Goal: Task Accomplishment & Management: Manage account settings

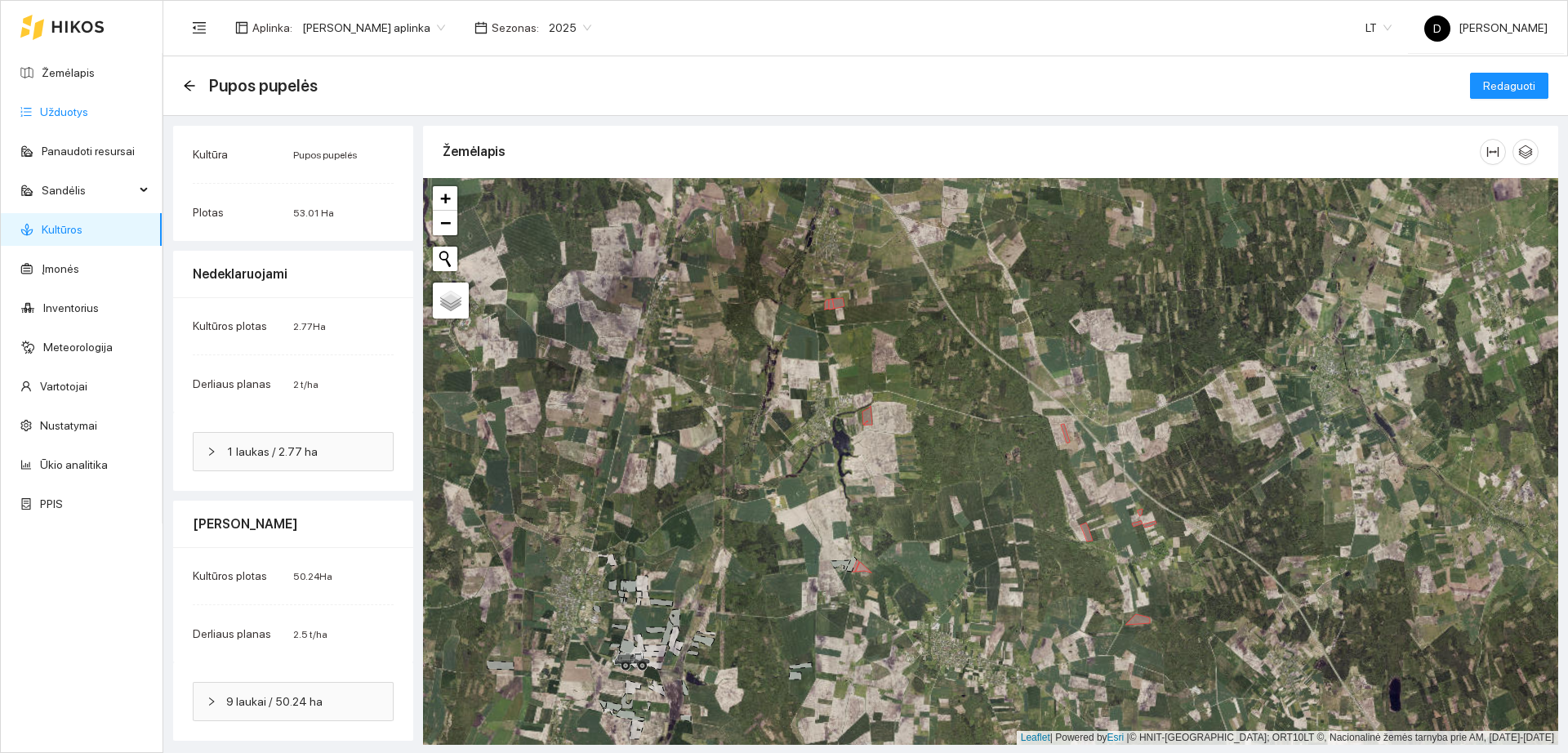
click at [88, 119] on link "Užduotys" at bounding box center [64, 112] width 48 height 13
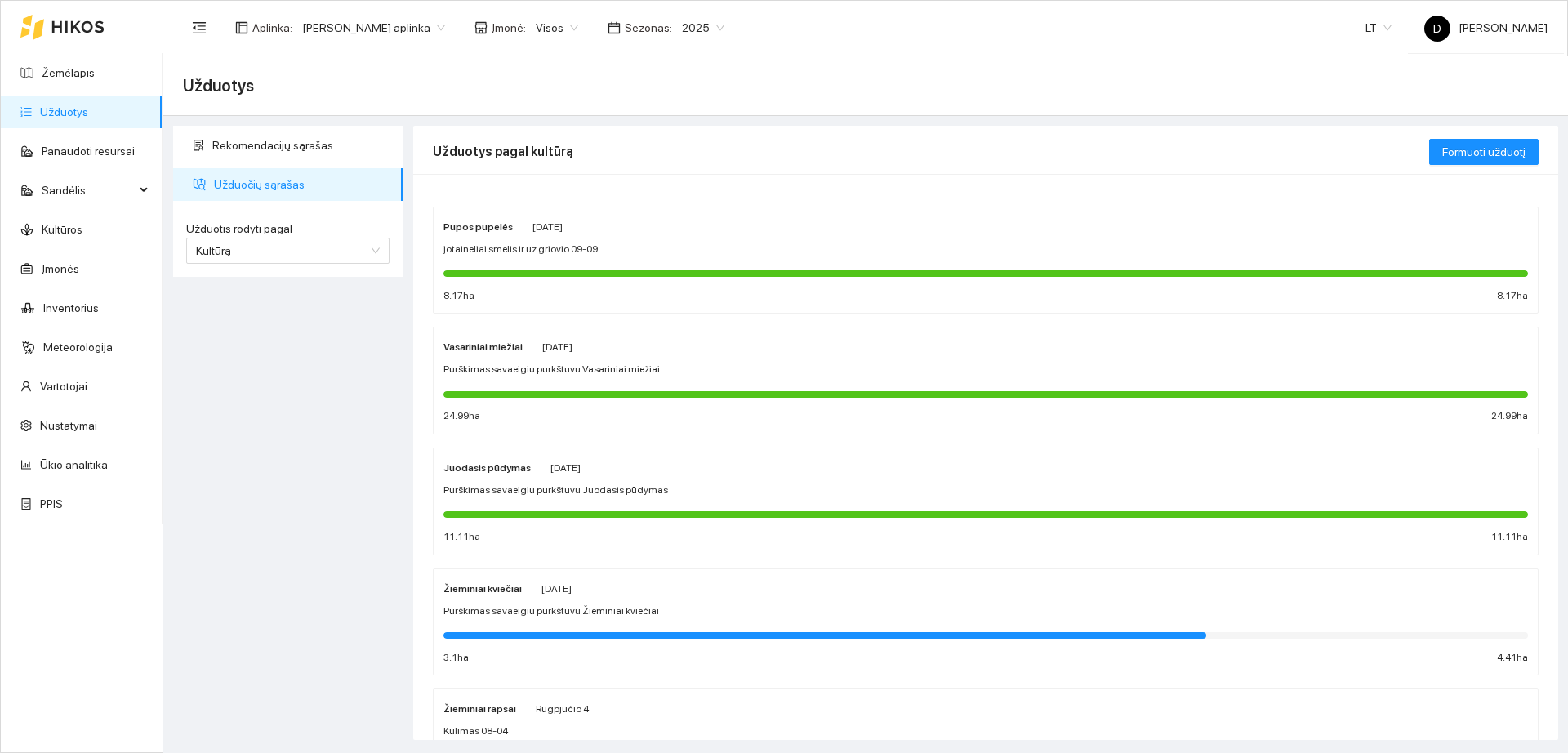
click at [895, 672] on div "Žieminiai kviečiai [DATE] Purškimas savaeigiu purkštuvu Žieminiai kviečiai 3.1 …" at bounding box center [985, 621] width 1104 height 106
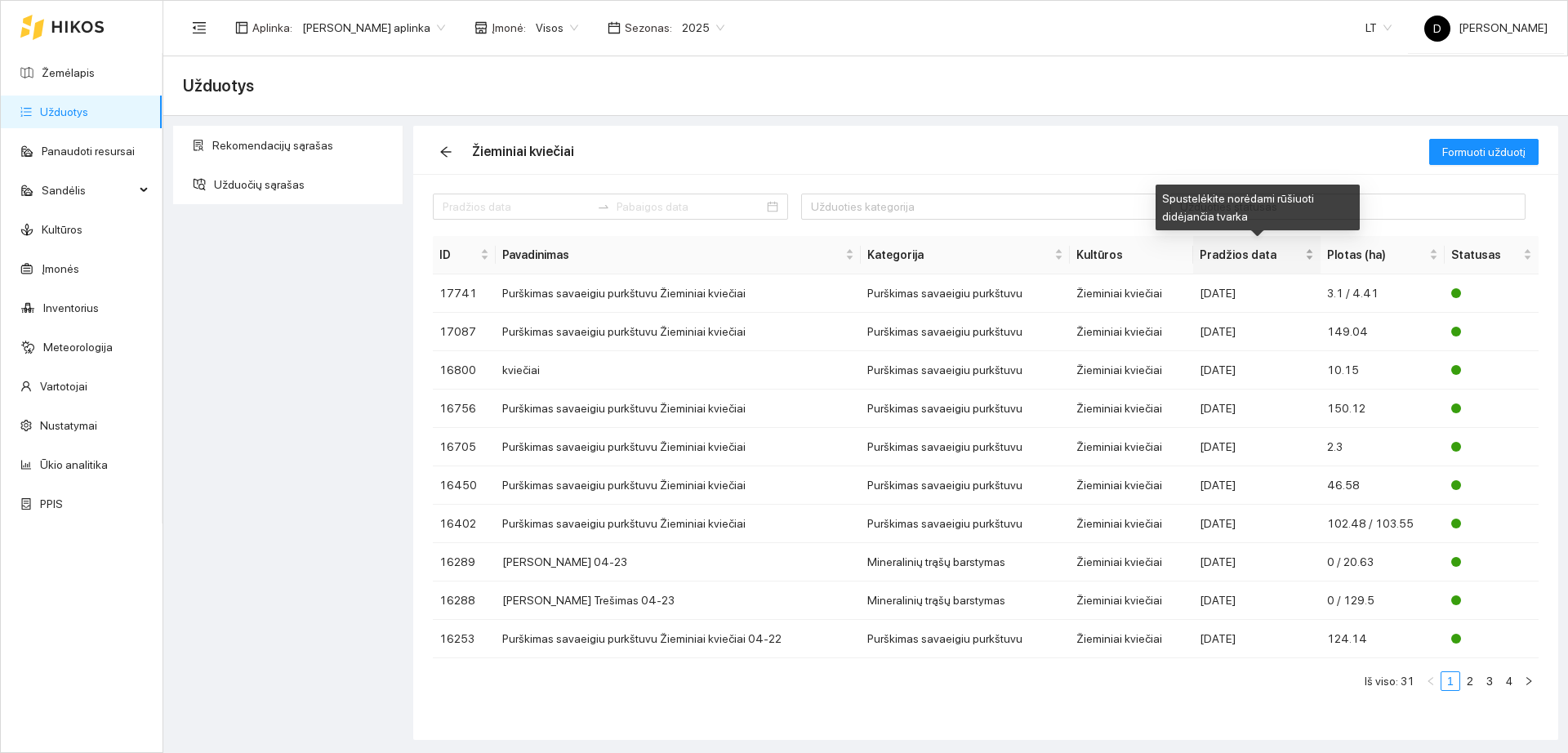
click at [1243, 258] on span "Pradžios data" at bounding box center [1250, 255] width 103 height 18
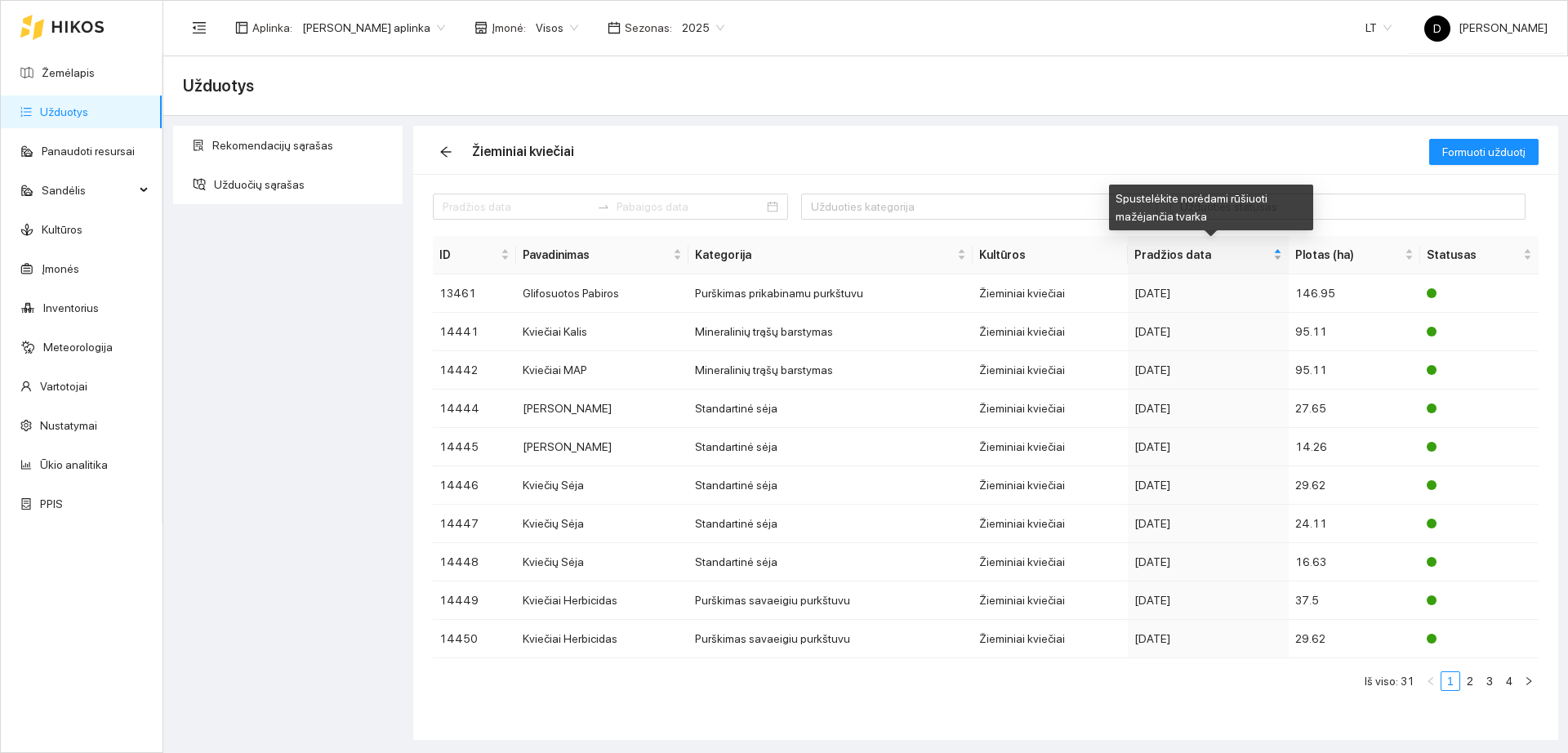
click at [1237, 263] on span "Pradžios data" at bounding box center [1201, 255] width 135 height 18
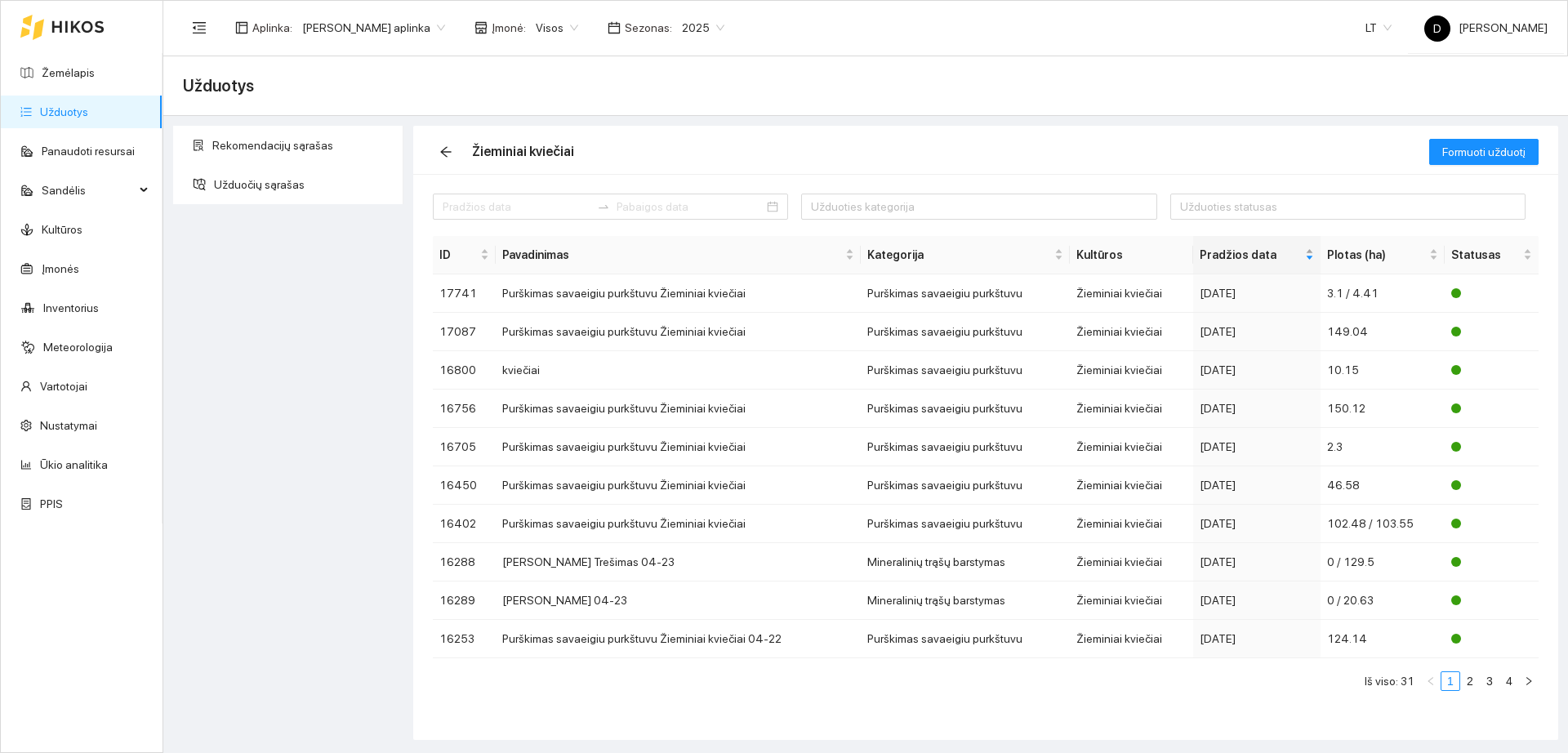
click at [1238, 262] on span "Pradžios data" at bounding box center [1250, 255] width 103 height 18
click at [699, 27] on span "2025" at bounding box center [703, 27] width 43 height 24
click at [681, 215] on div "2026" at bounding box center [691, 217] width 43 height 18
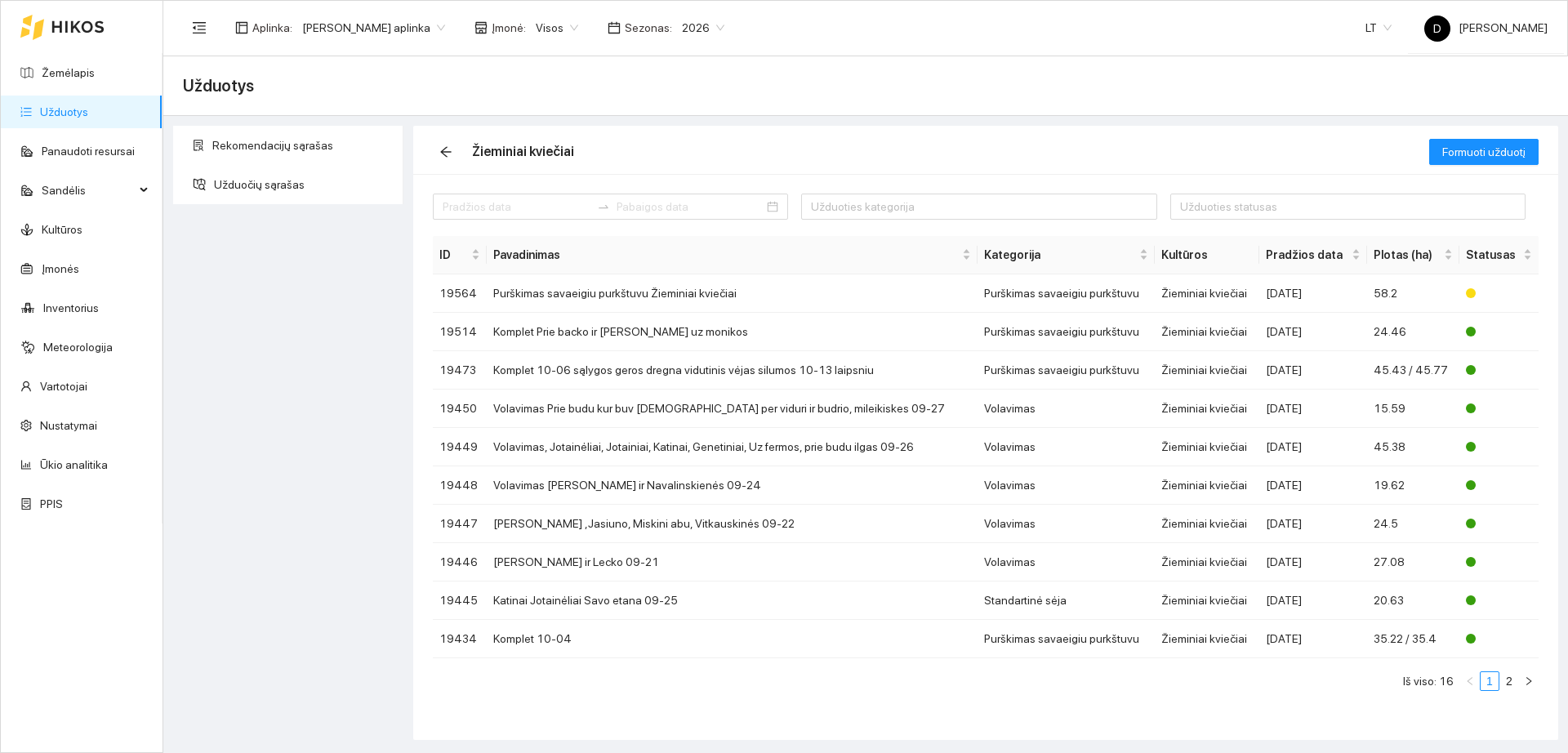
click at [88, 118] on link "Užduotys" at bounding box center [64, 112] width 48 height 13
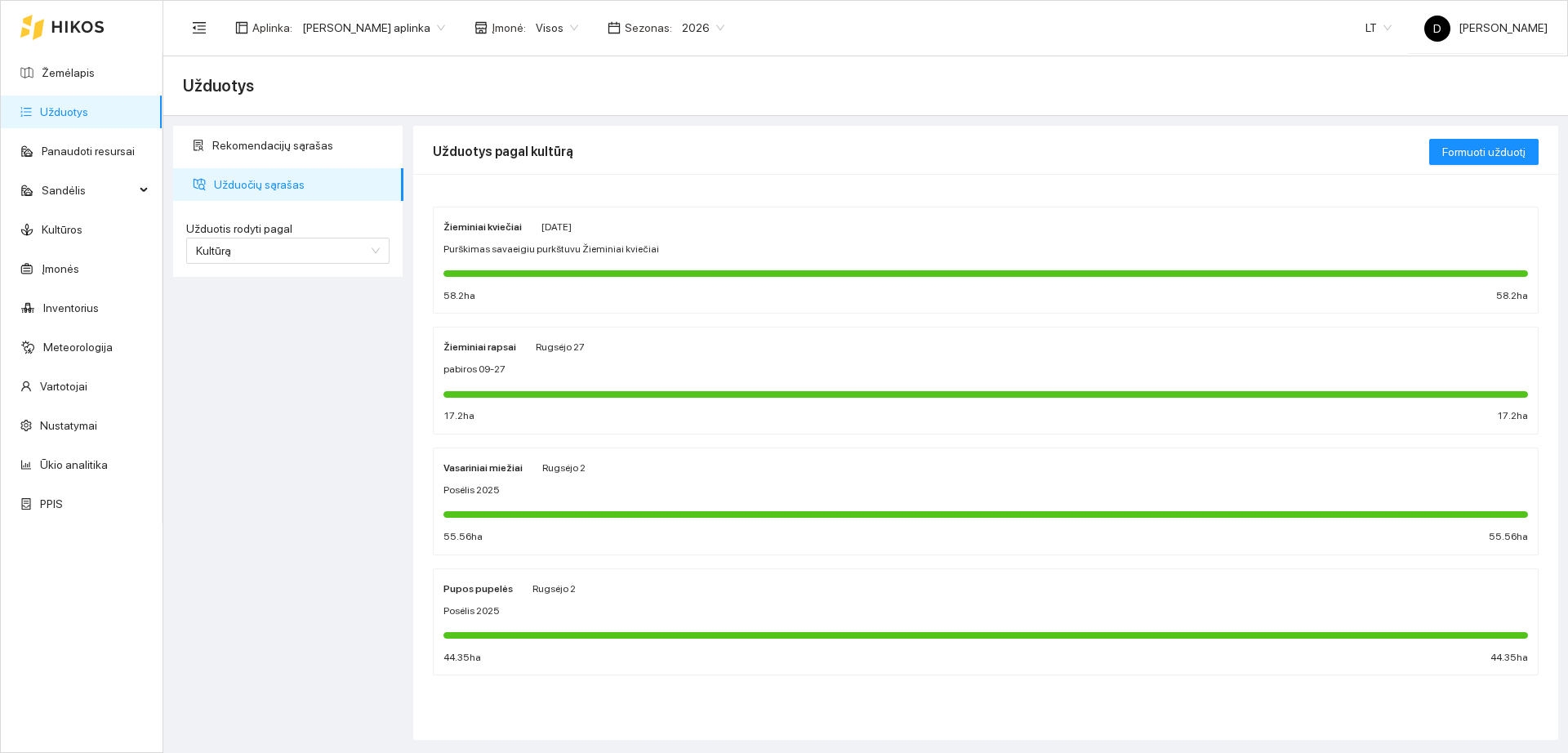
click at [632, 243] on span "Purškimas savaeigiu purkštuvu Žieminiai kviečiai" at bounding box center [552, 249] width 216 height 15
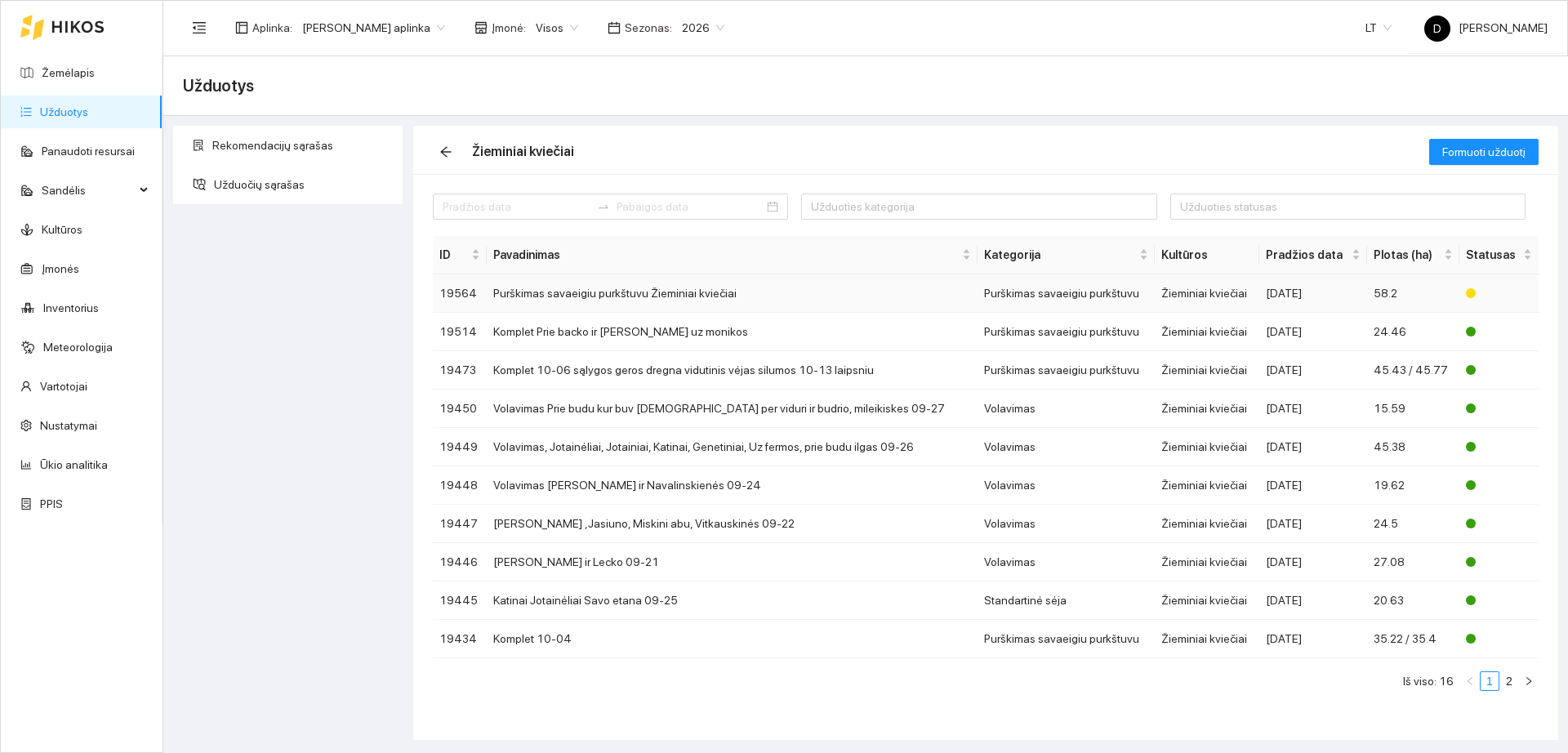
click at [1177, 295] on td "Žieminiai kviečiai" at bounding box center [1207, 293] width 104 height 38
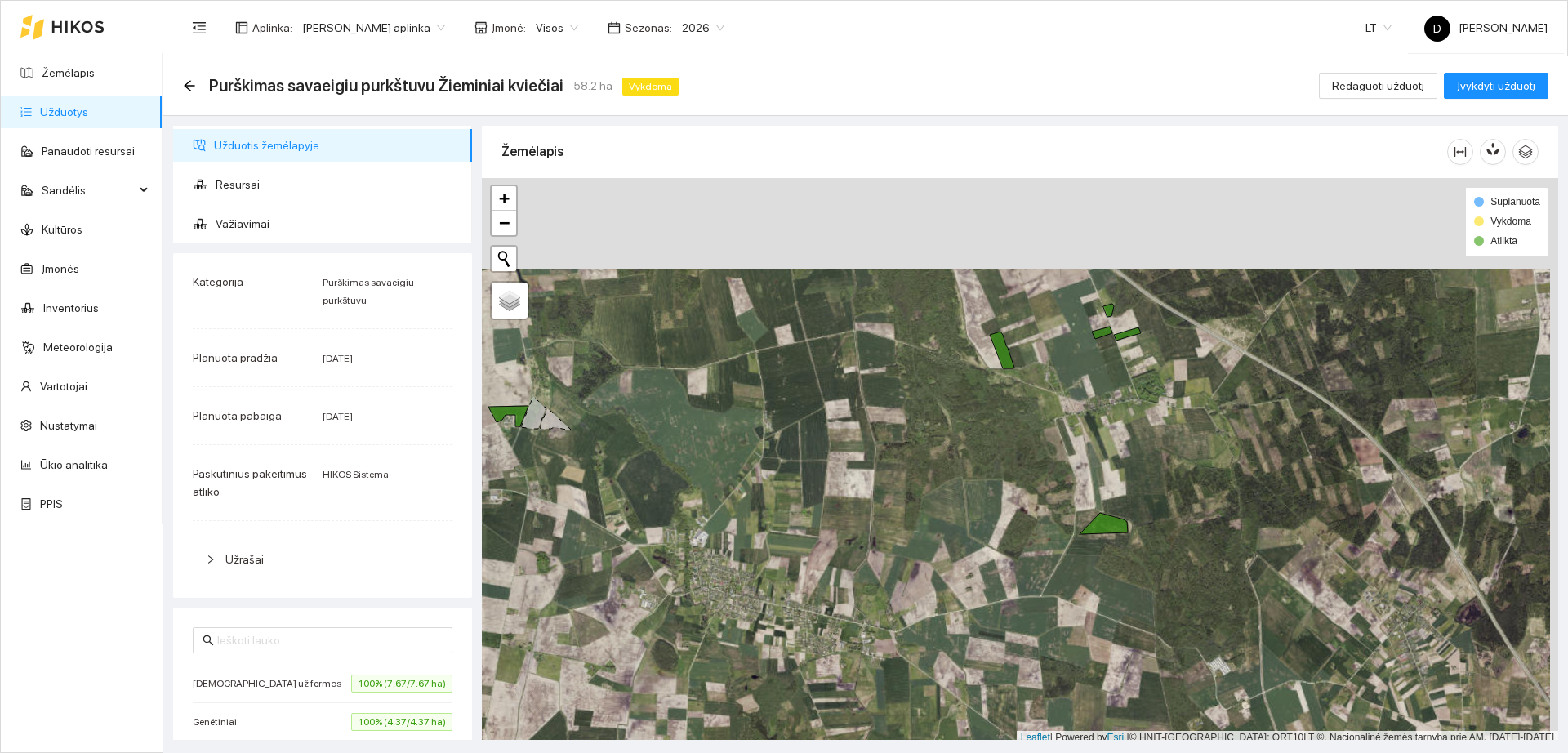
scroll to position [5, 0]
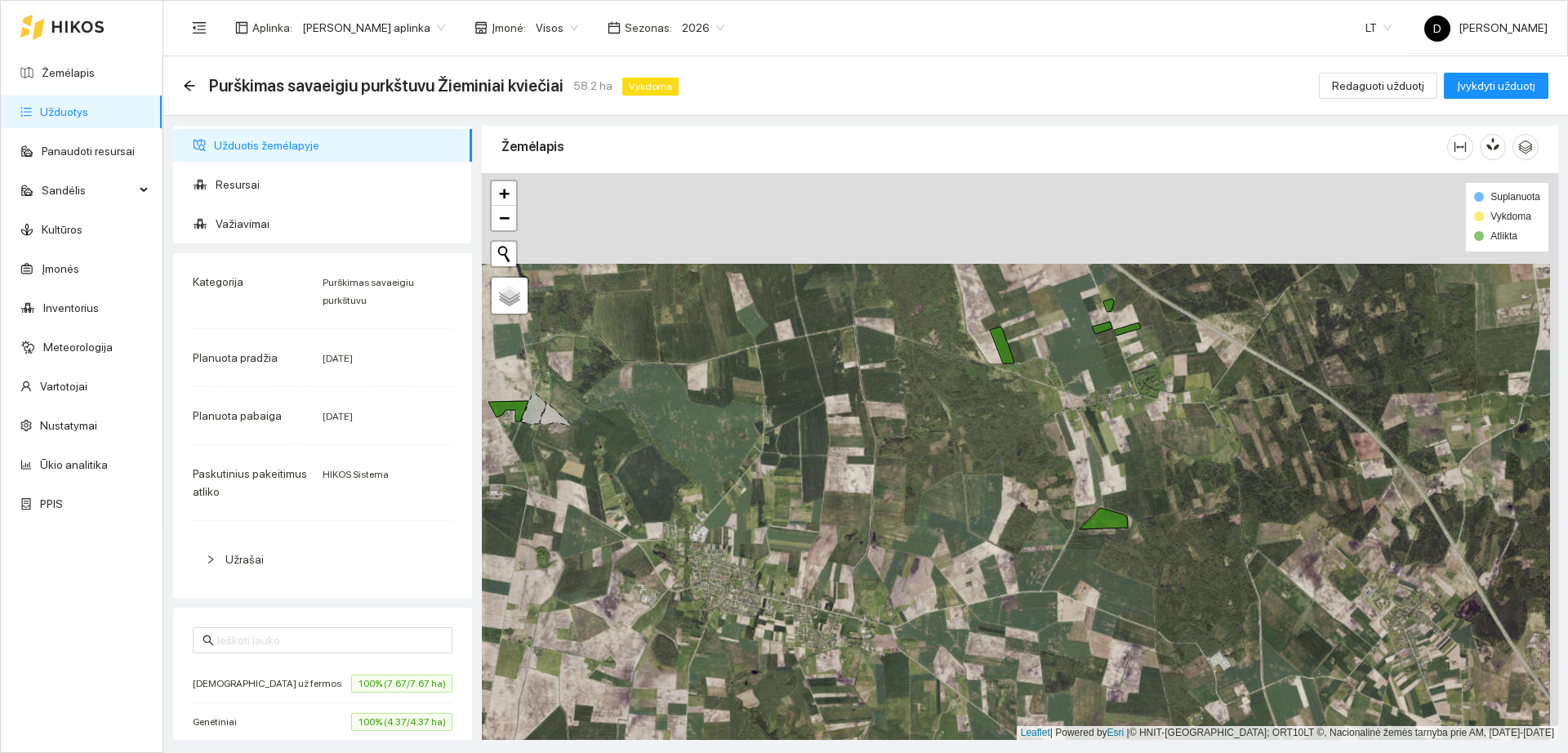
drag, startPoint x: 1044, startPoint y: 407, endPoint x: 1051, endPoint y: 546, distance: 139.2
click at [1050, 546] on div "+ − Nieko nerasta. Bandykite dar kartą." at bounding box center [1020, 456] width 1076 height 567
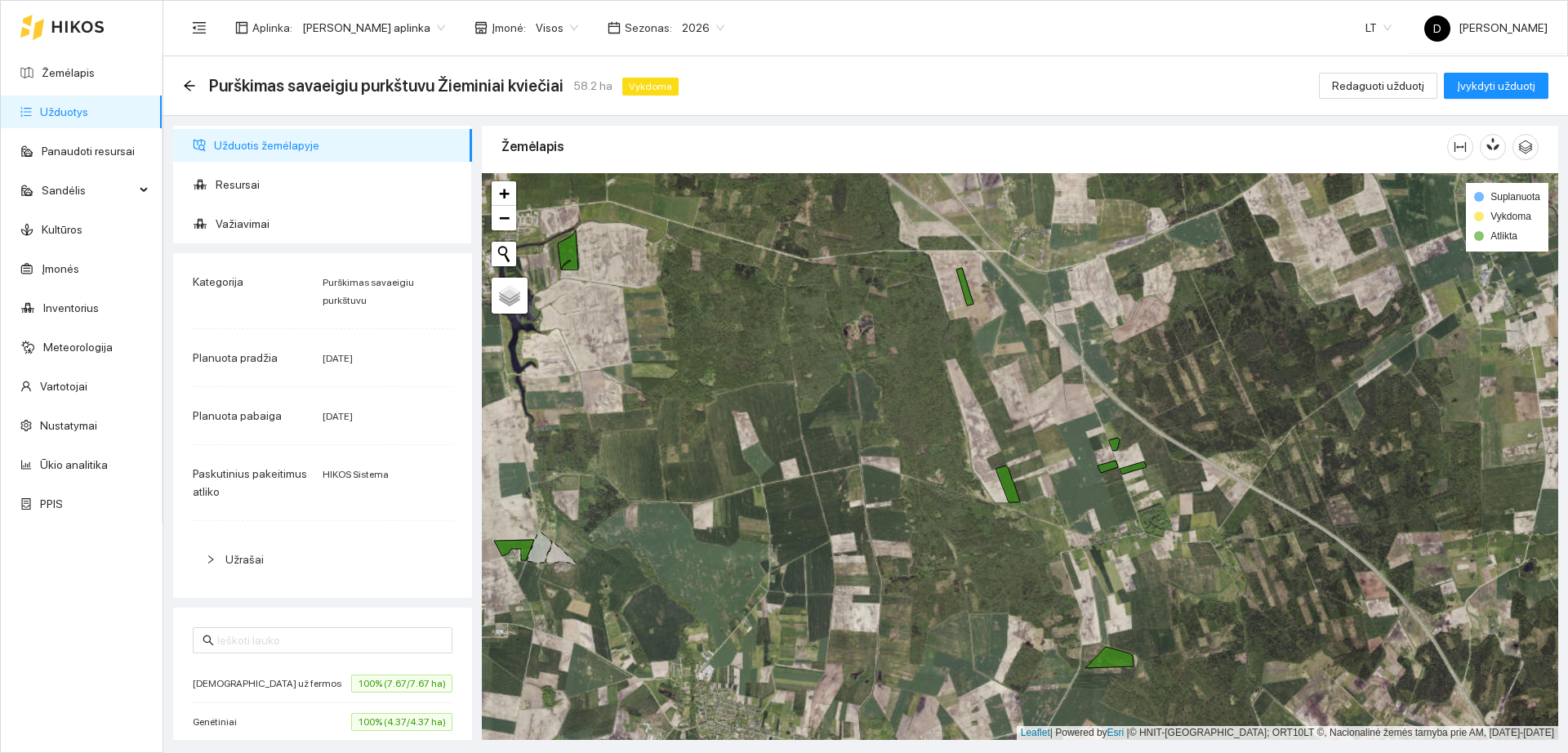
drag, startPoint x: 695, startPoint y: 429, endPoint x: 1014, endPoint y: 515, distance: 330.4
click at [1014, 515] on div "+ − Nieko nerasta. Bandykite dar kartą." at bounding box center [1020, 456] width 1076 height 567
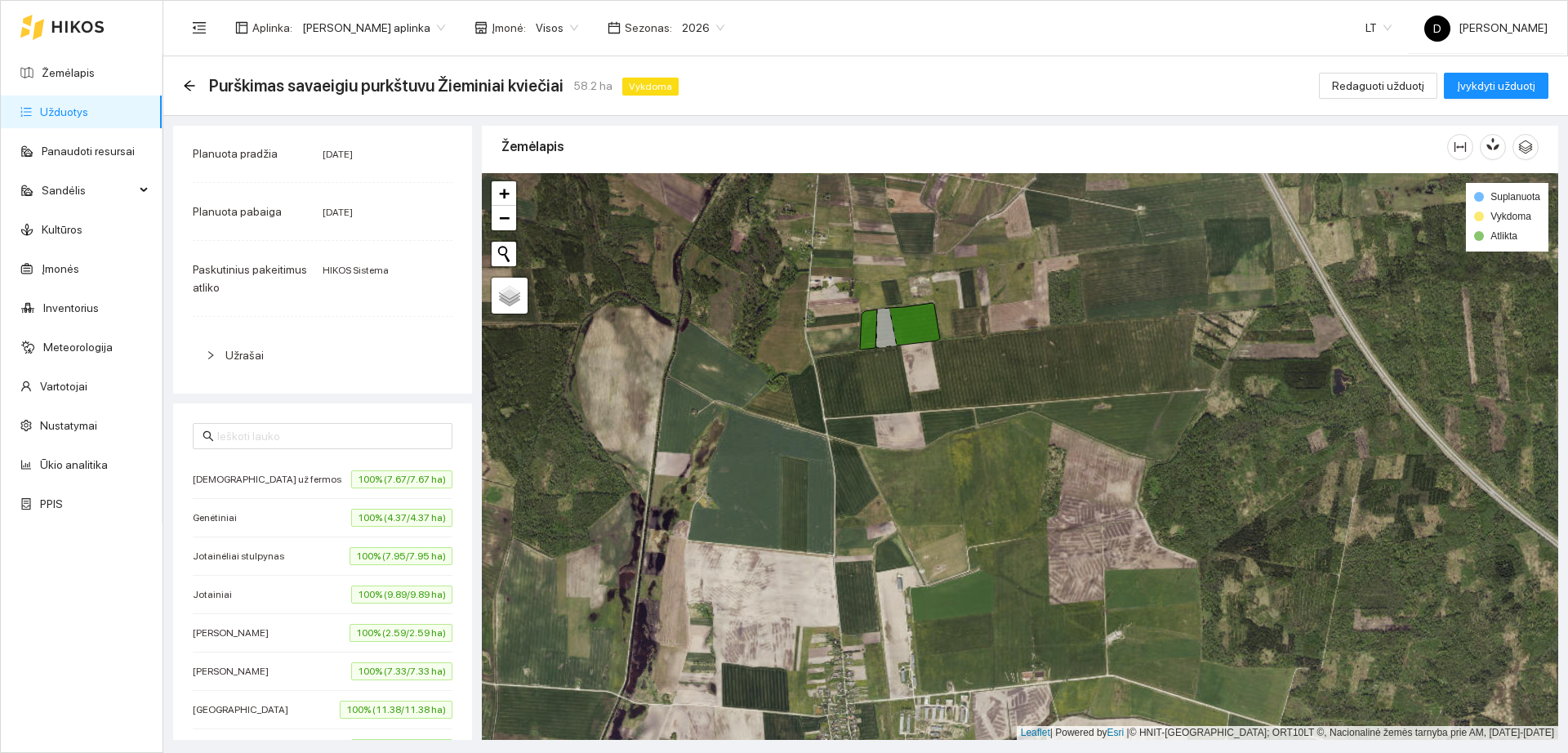
scroll to position [307, 0]
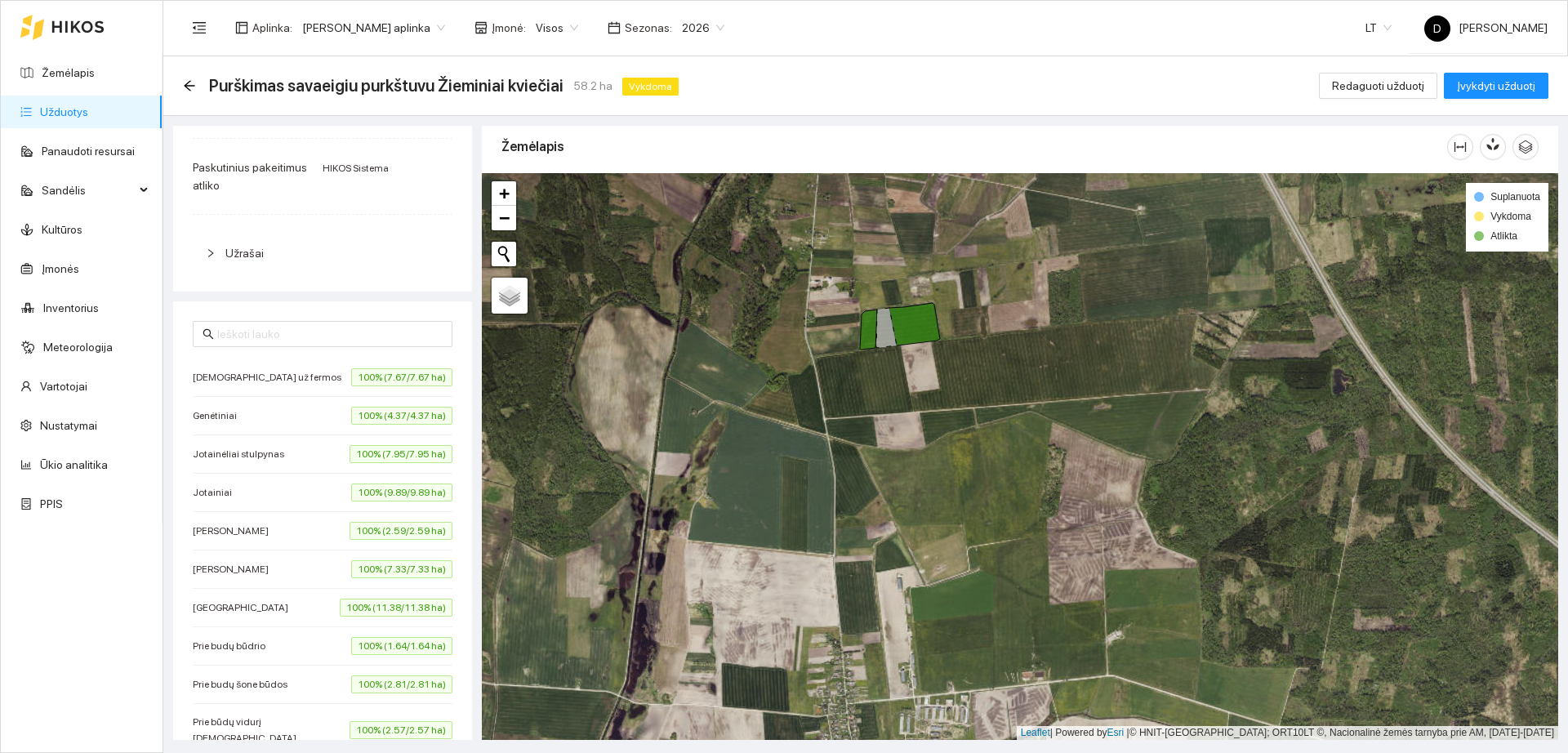
click at [886, 331] on icon at bounding box center [887, 328] width 21 height 40
click at [1405, 82] on span "Redaguoti užduotį" at bounding box center [1378, 86] width 93 height 18
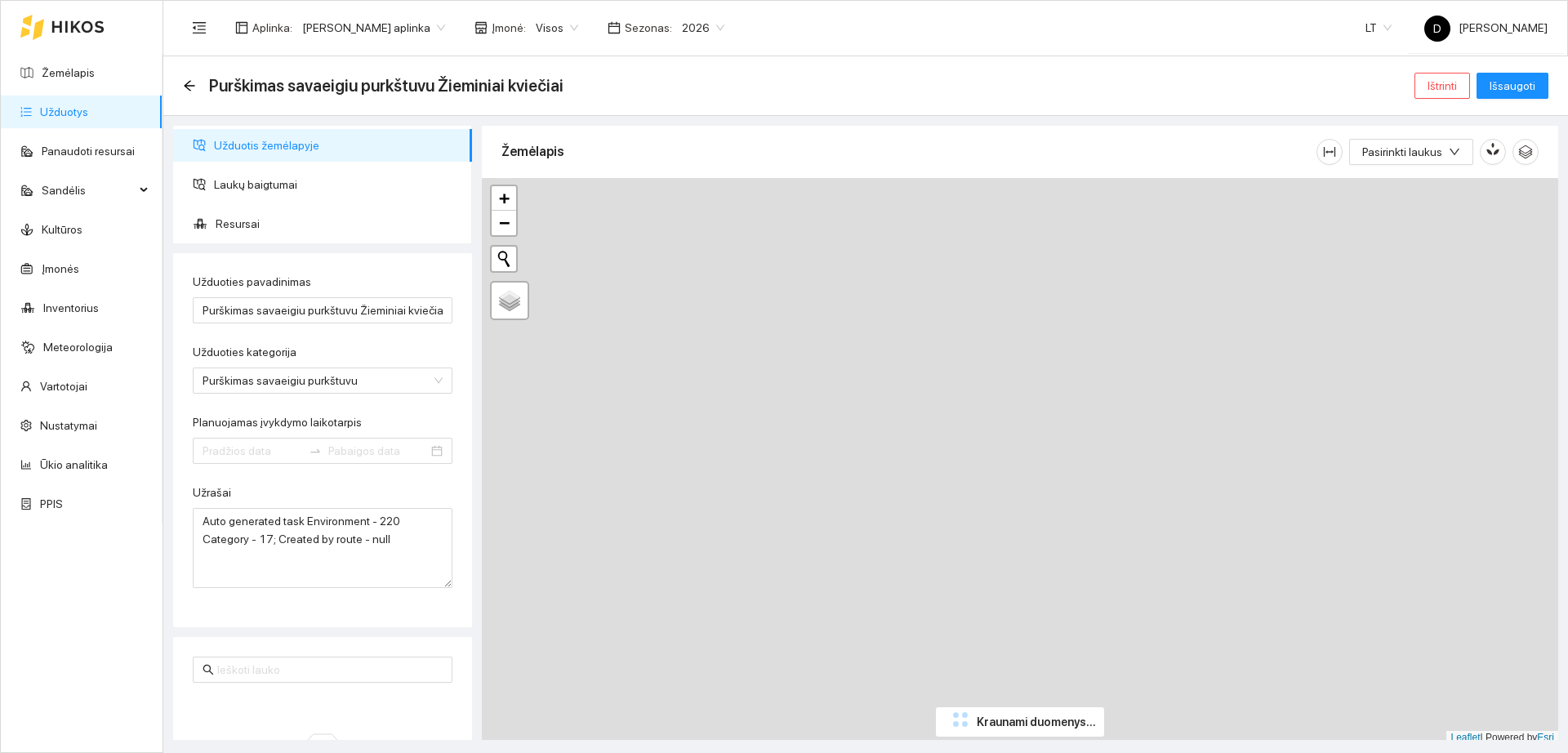
type input "[DATE]"
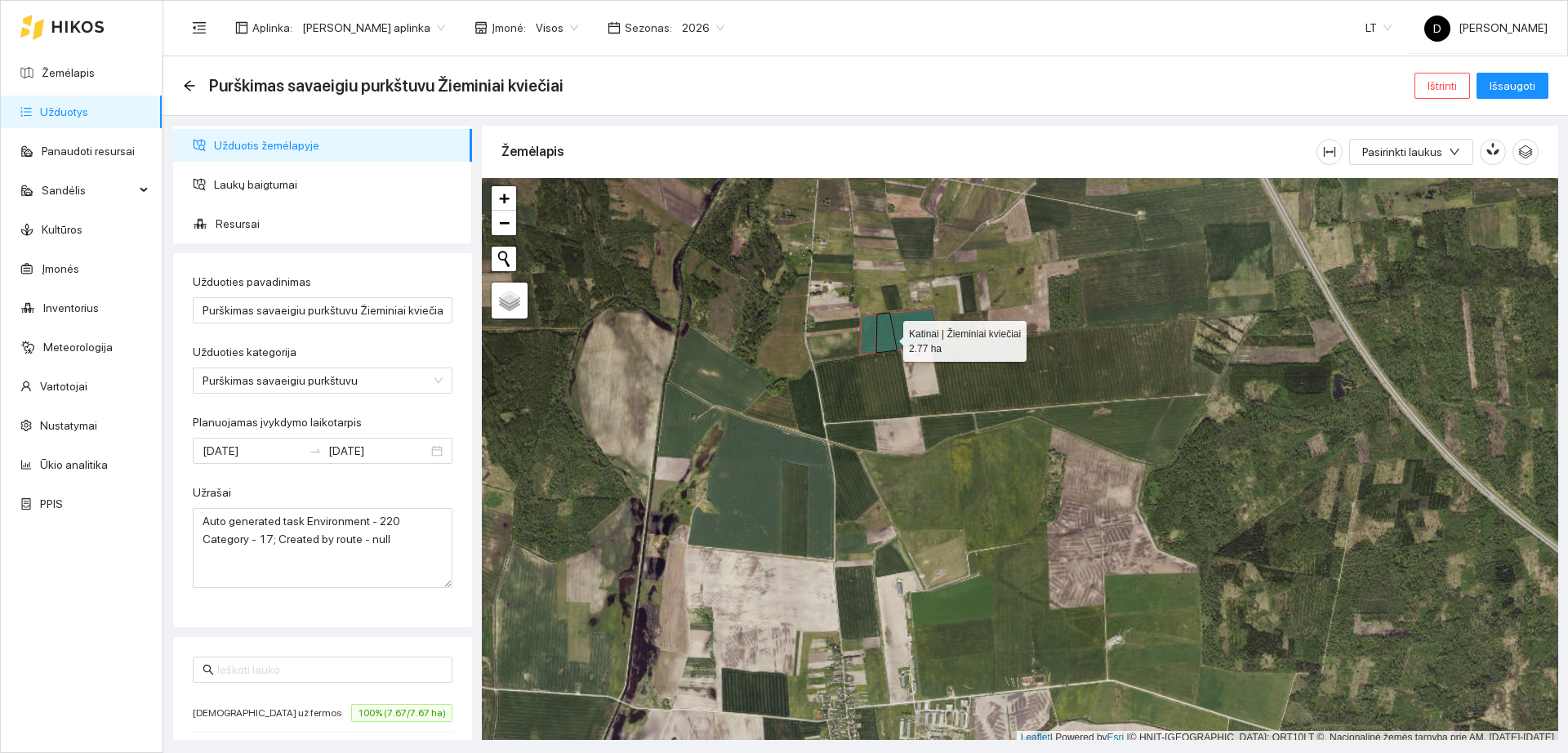
click at [888, 337] on icon at bounding box center [887, 333] width 21 height 40
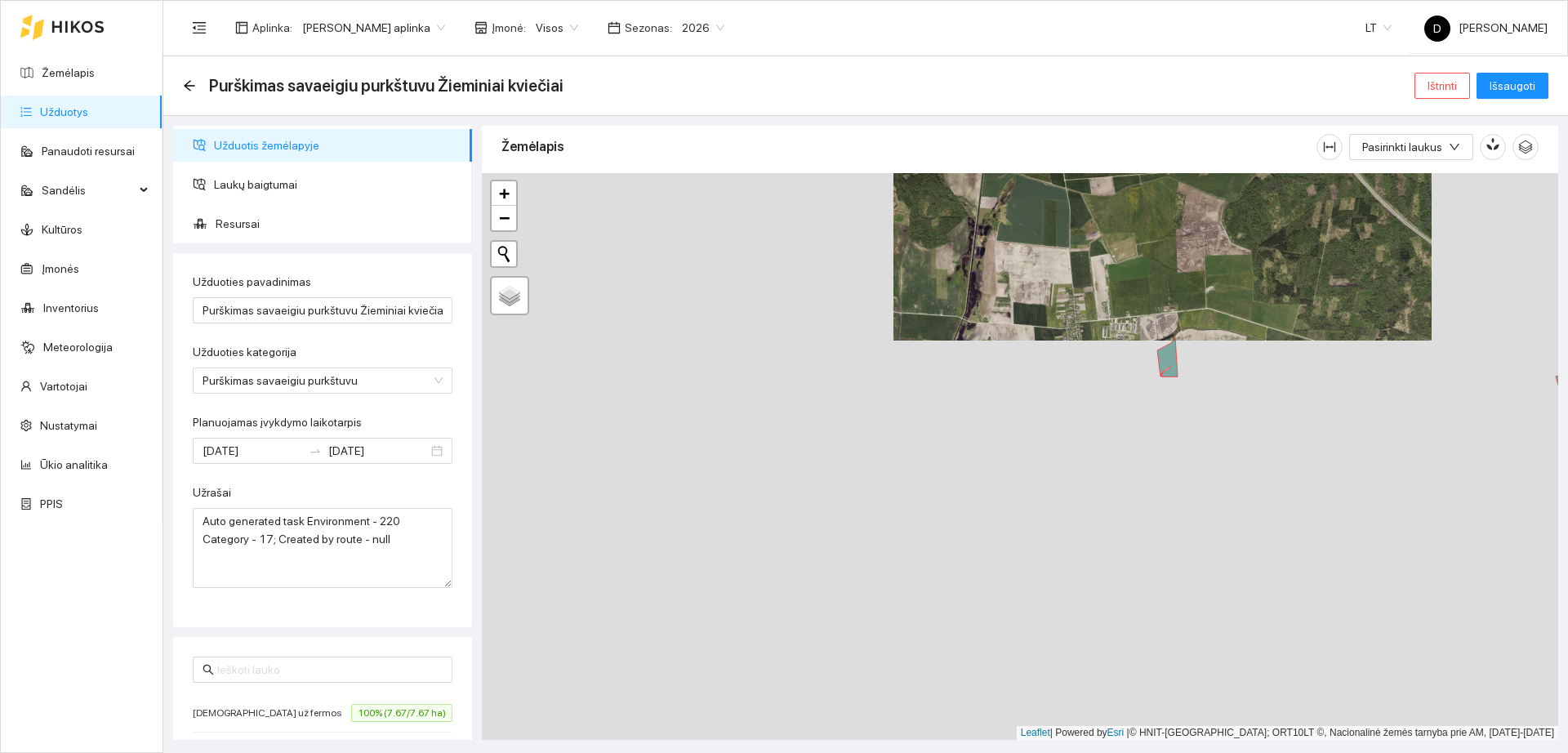
drag, startPoint x: 1063, startPoint y: 348, endPoint x: 1097, endPoint y: 249, distance: 104.7
click at [1097, 250] on div "+ − Nieko nerasta. Bandykite dar kartą." at bounding box center [1020, 456] width 1076 height 567
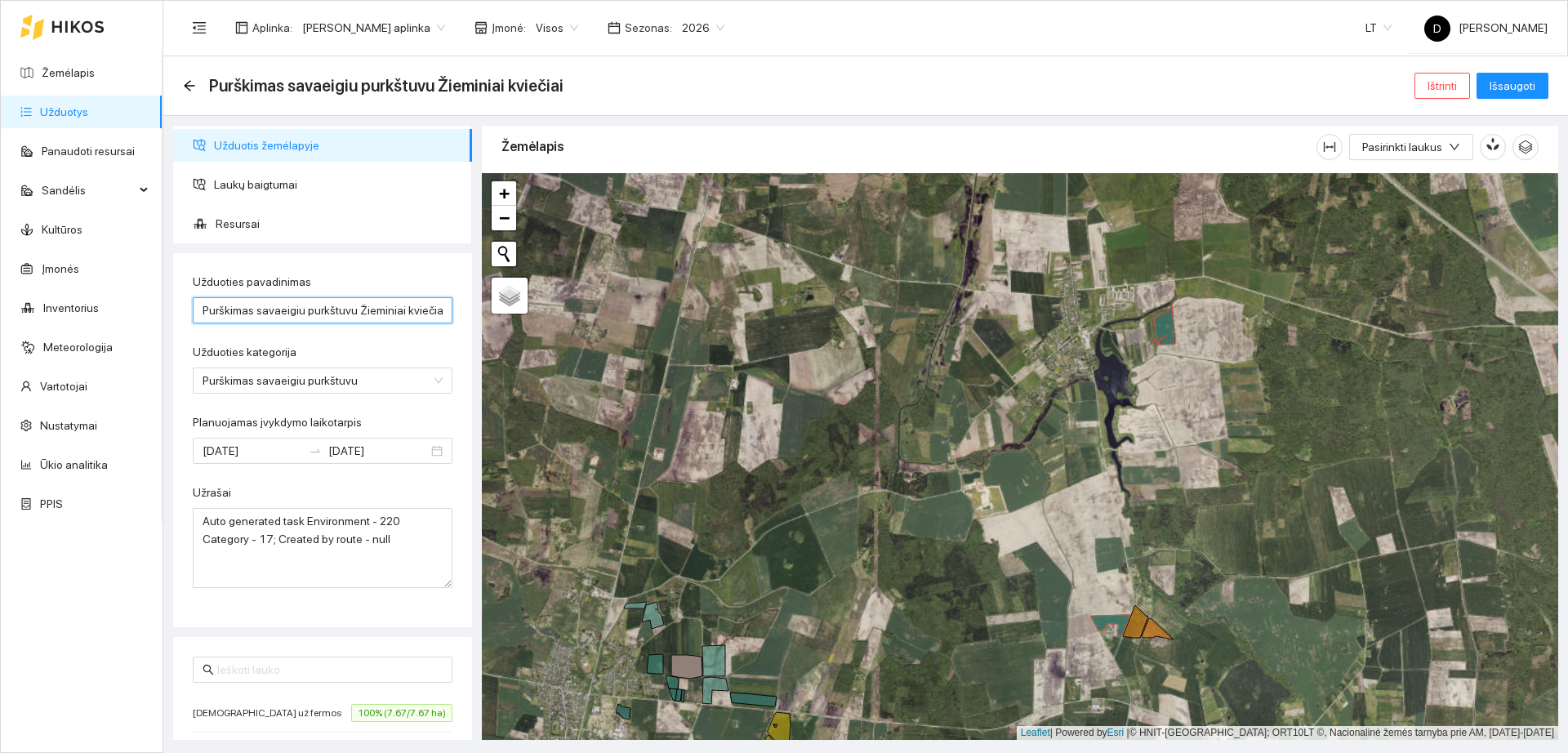
click at [387, 299] on input "Purškimas savaeigiu purkštuvu Žieminiai kviečiai" at bounding box center [322, 310] width 260 height 26
click at [385, 304] on input "Purškimas savaeigiu purkštuvu Žieminiai kviečiai" at bounding box center [322, 310] width 260 height 26
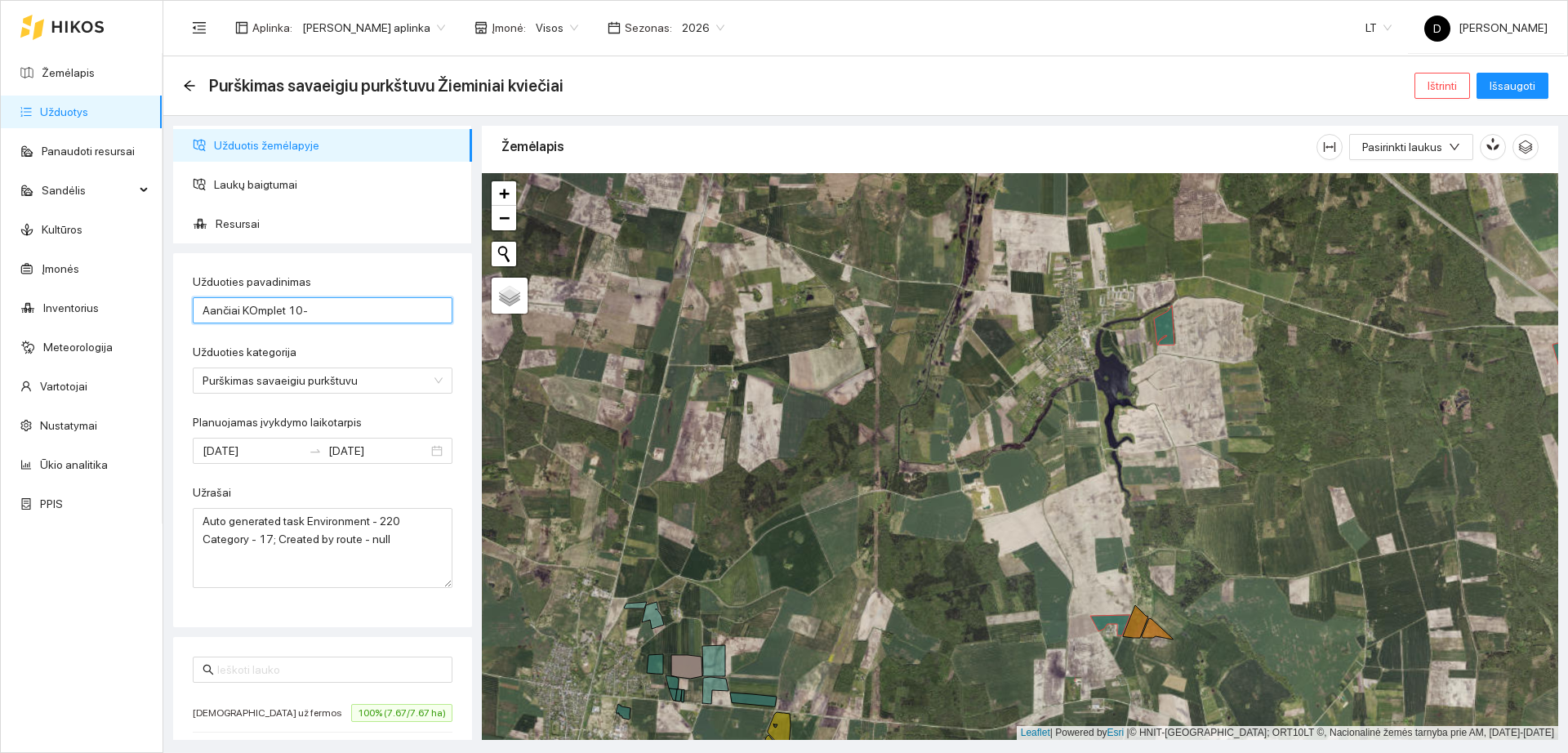
click at [327, 301] on input "Aančiai KOmplet 10-" at bounding box center [322, 310] width 260 height 26
type input "Aančiai KOmplet 10-11"
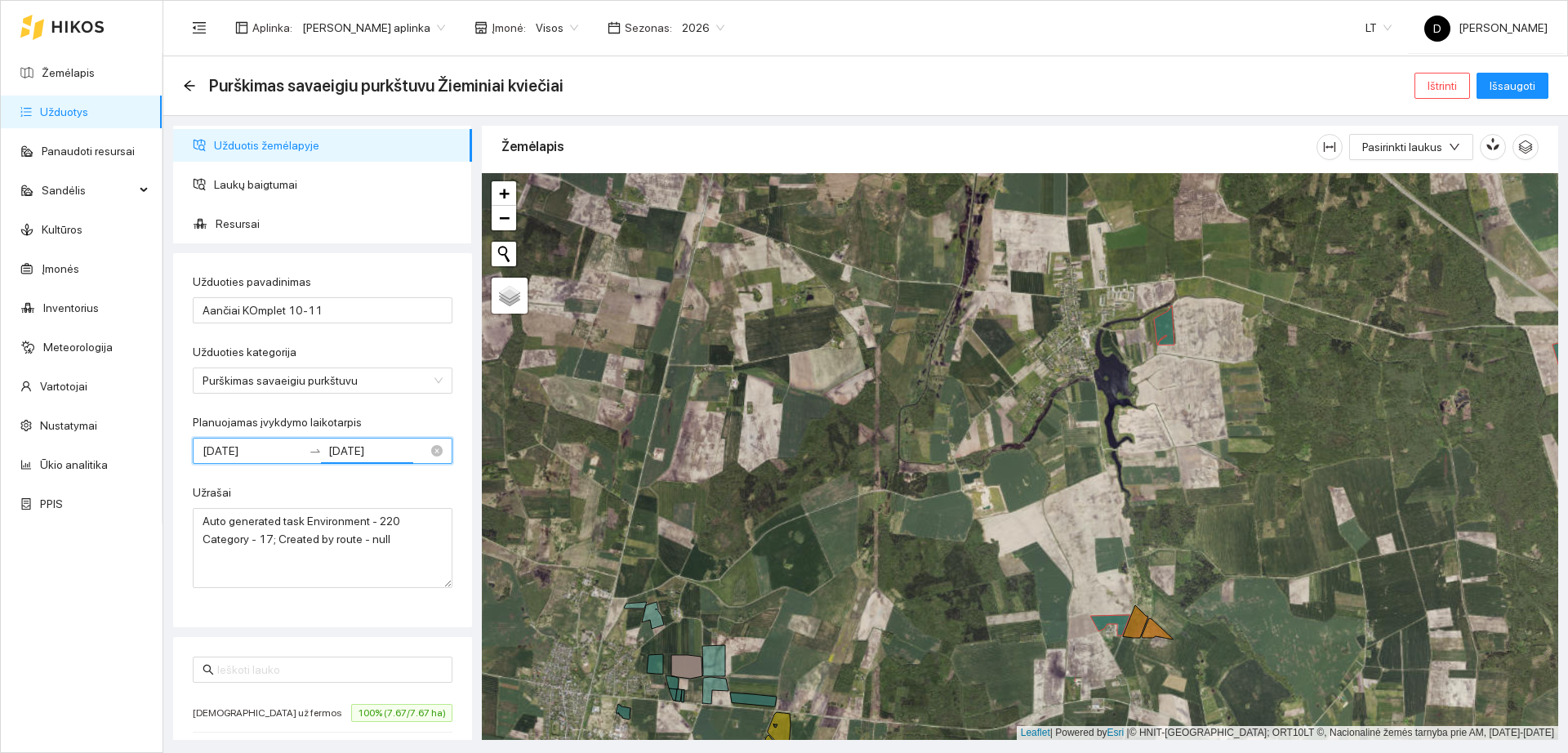
click at [397, 450] on input "[DATE]" at bounding box center [378, 451] width 100 height 18
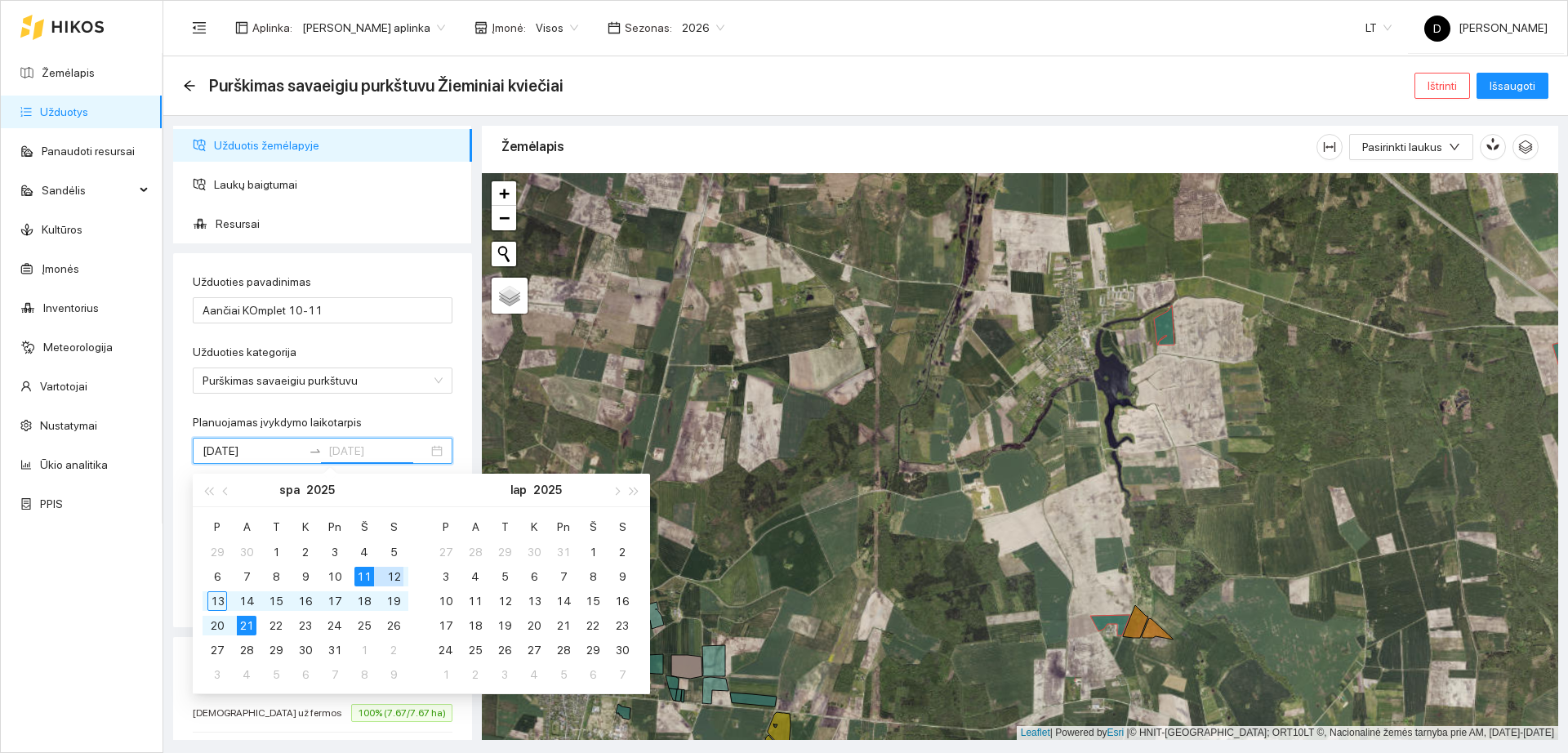
type input "[DATE]"
click at [366, 573] on div "11" at bounding box center [365, 577] width 20 height 20
click at [367, 573] on div "11" at bounding box center [365, 577] width 20 height 20
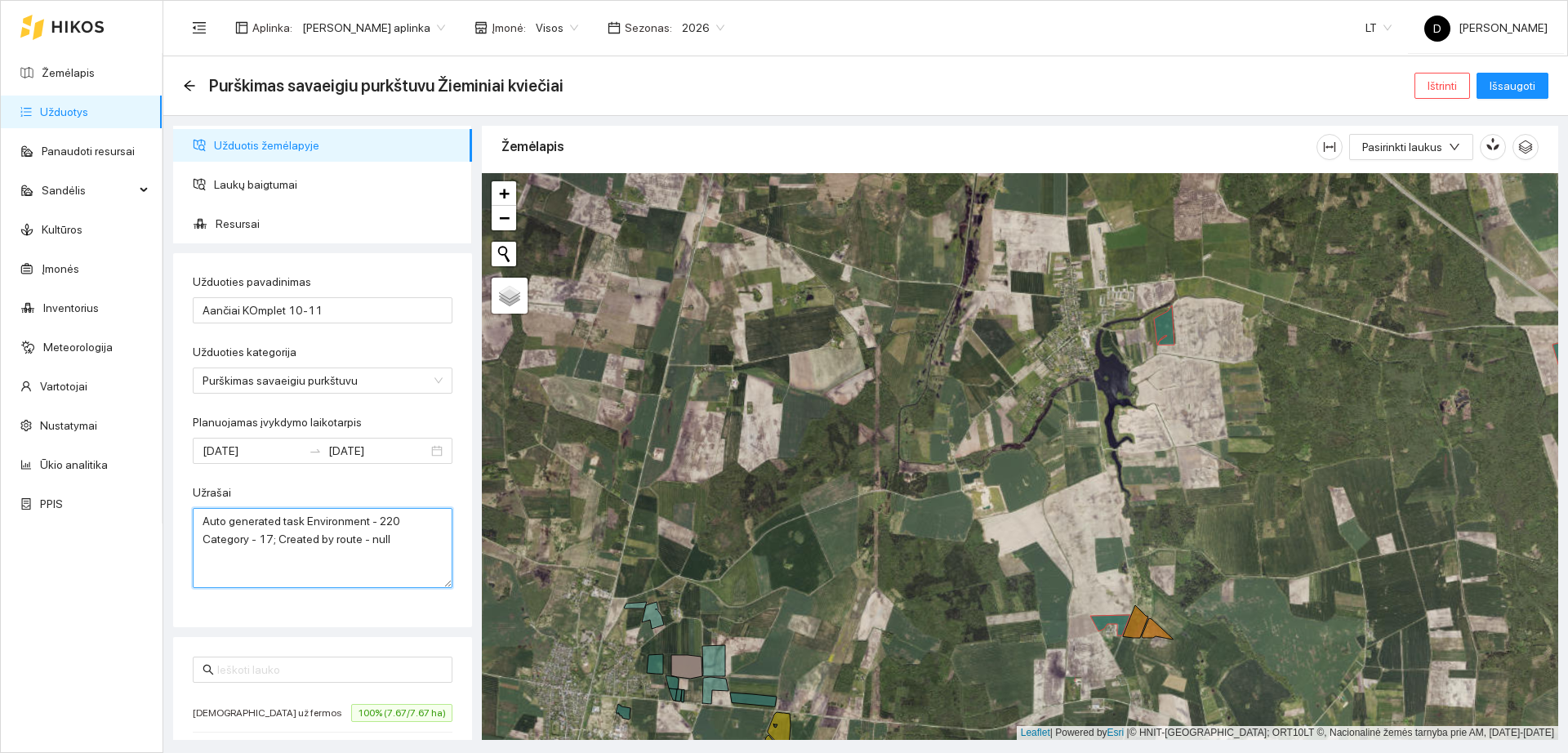
drag, startPoint x: 397, startPoint y: 551, endPoint x: 0, endPoint y: 290, distance: 475.1
click at [0, 290] on section "Žemėlapis Užduotys Panaudoti resursai Sandėlis Kultūros Įmonės Inventorius Mete…" at bounding box center [784, 376] width 1568 height 753
type textarea "Komplet 0,5l/ha Ergon 0,15g/ha Kaip purkšta Temp 10-12 laipsniu, dregna, vejas …"
click at [1519, 83] on span "Išsaugoti" at bounding box center [1513, 86] width 45 height 18
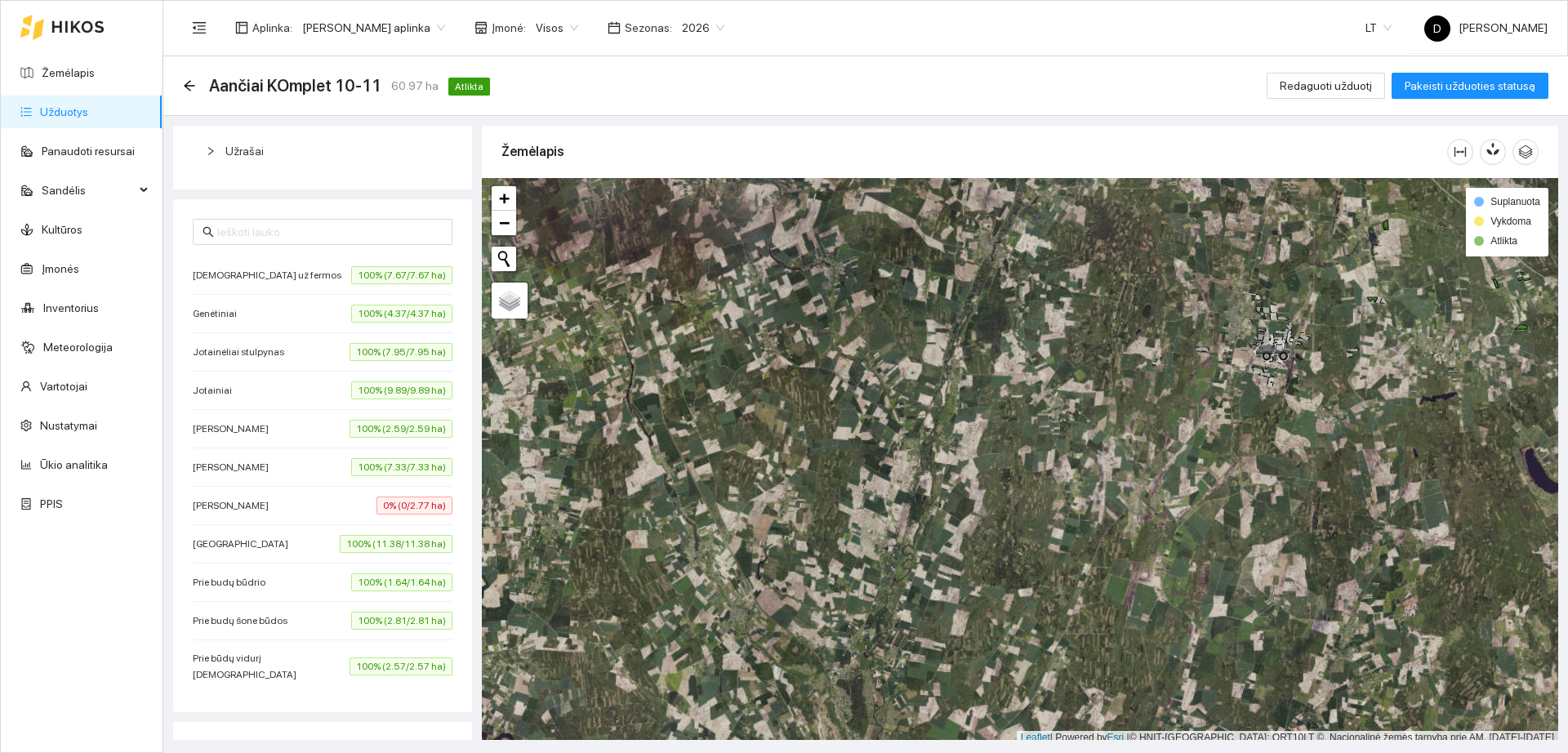
scroll to position [511, 0]
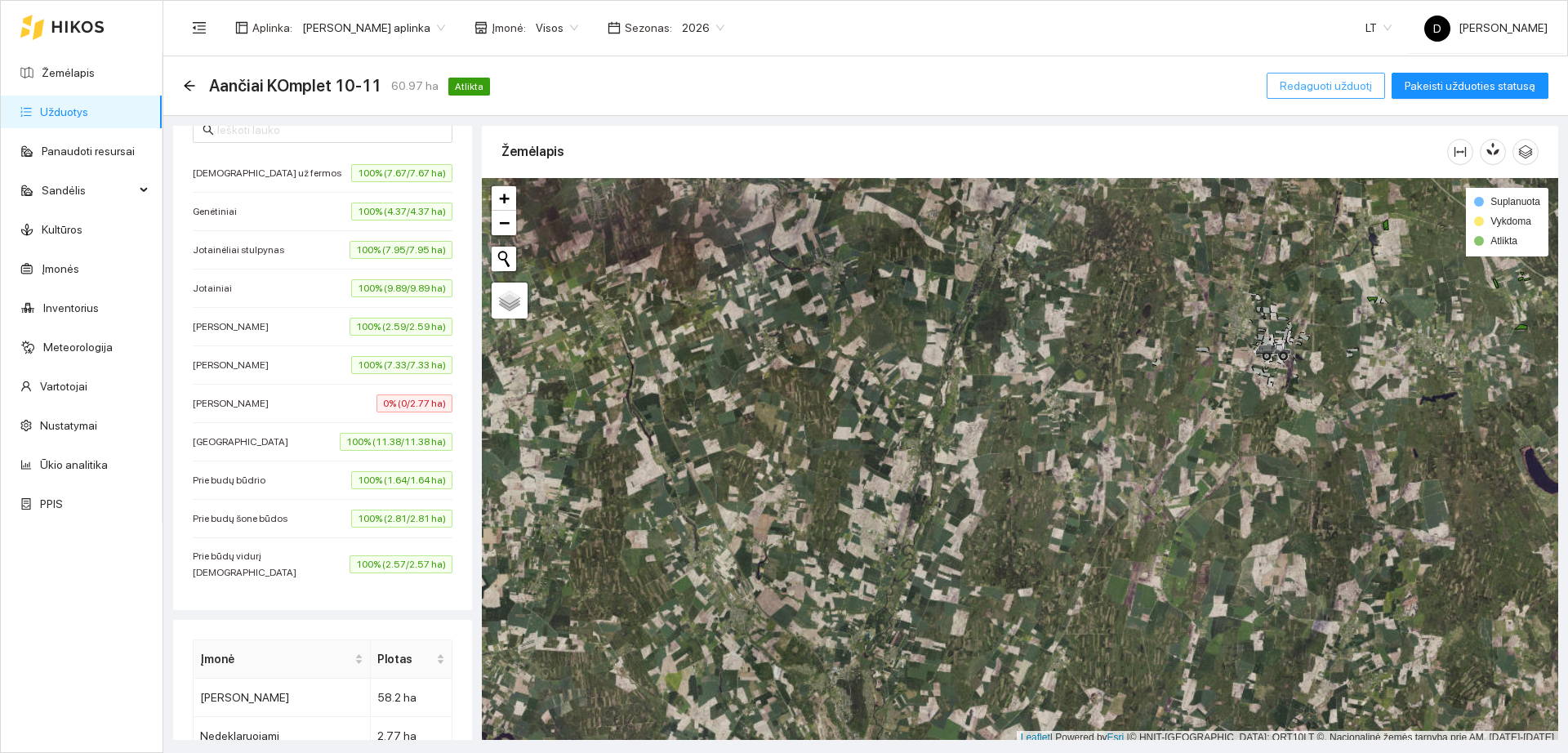
click at [1334, 85] on span "Redaguoti užduotį" at bounding box center [1326, 86] width 93 height 18
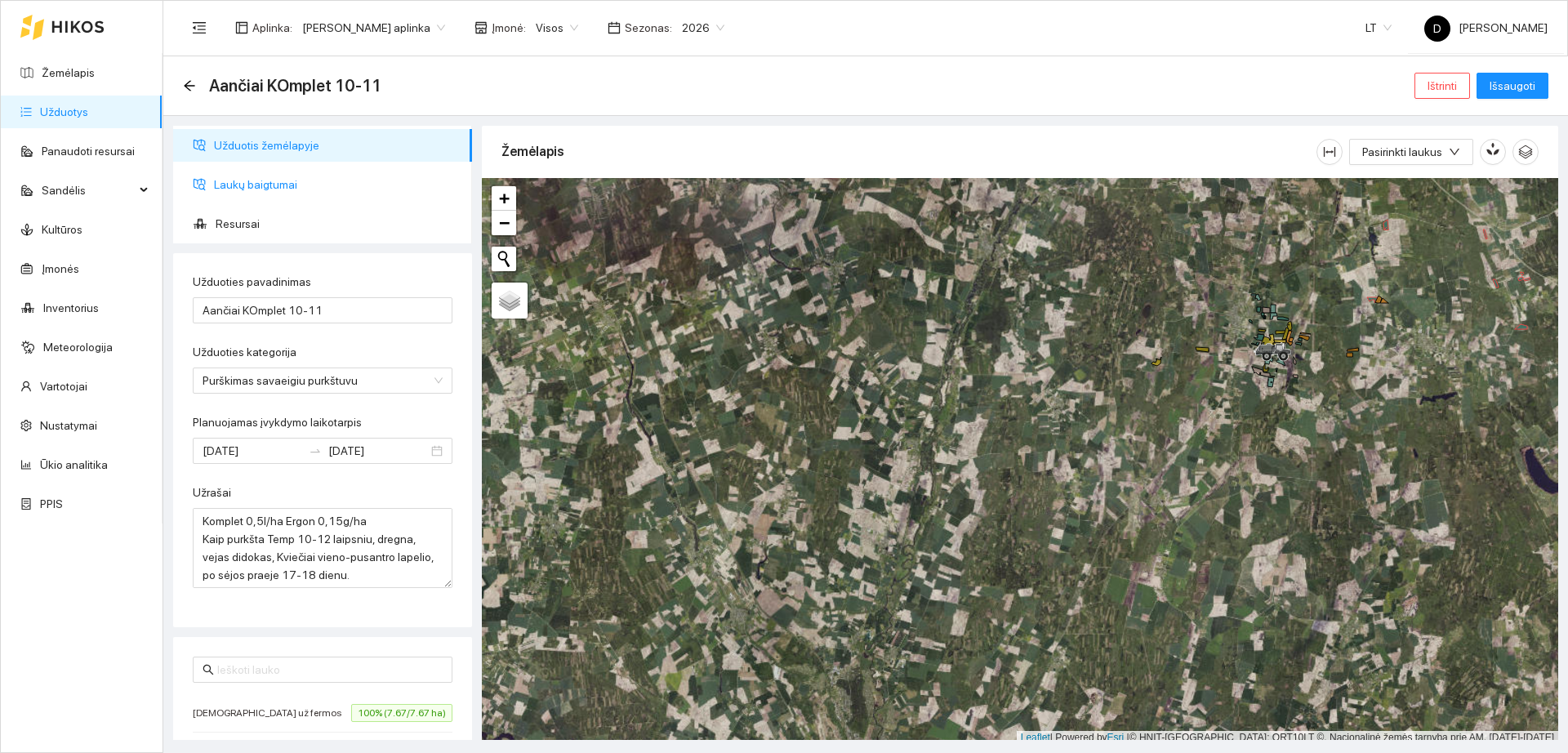
click at [301, 190] on span "Laukų baigtumai" at bounding box center [337, 184] width 245 height 33
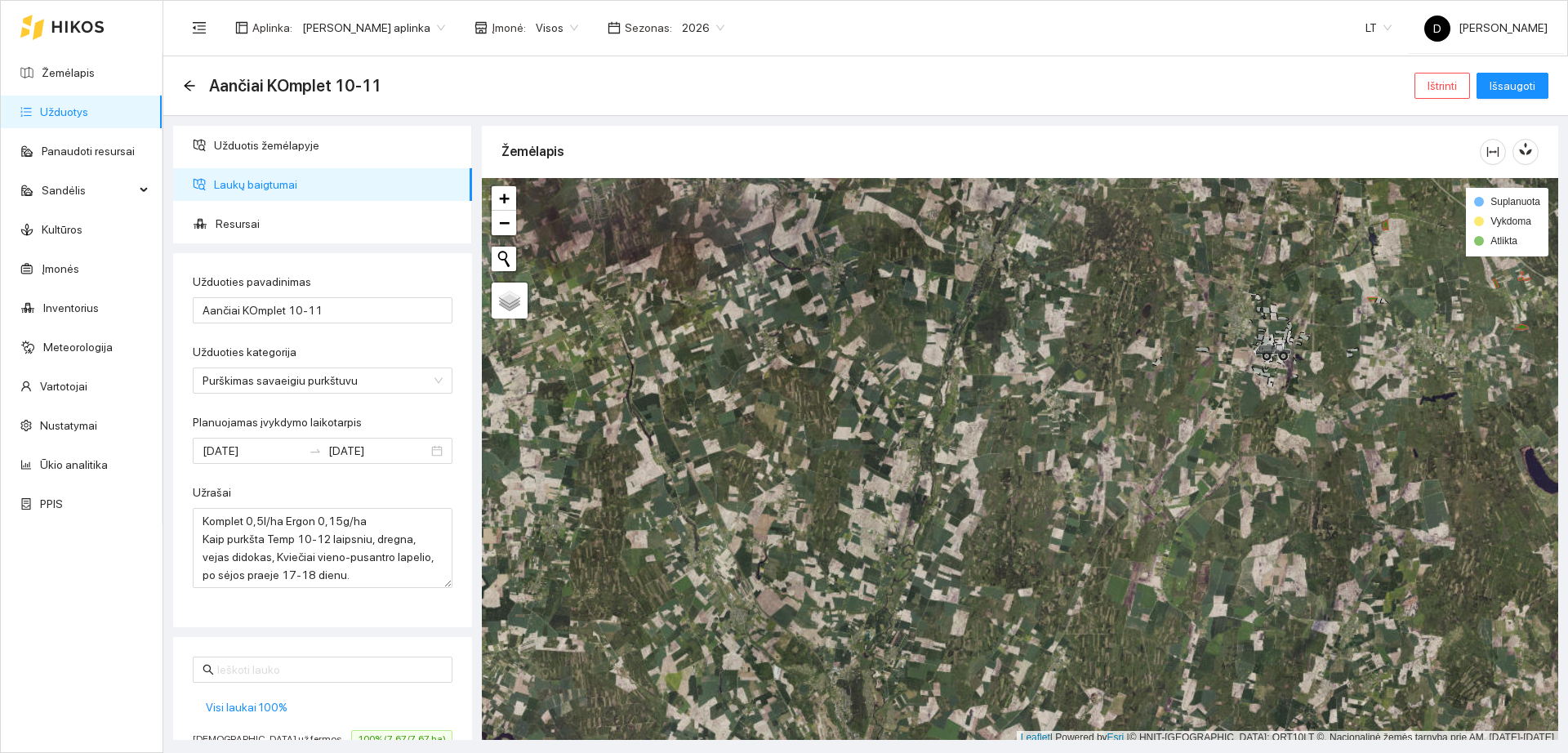
scroll to position [426, 0]
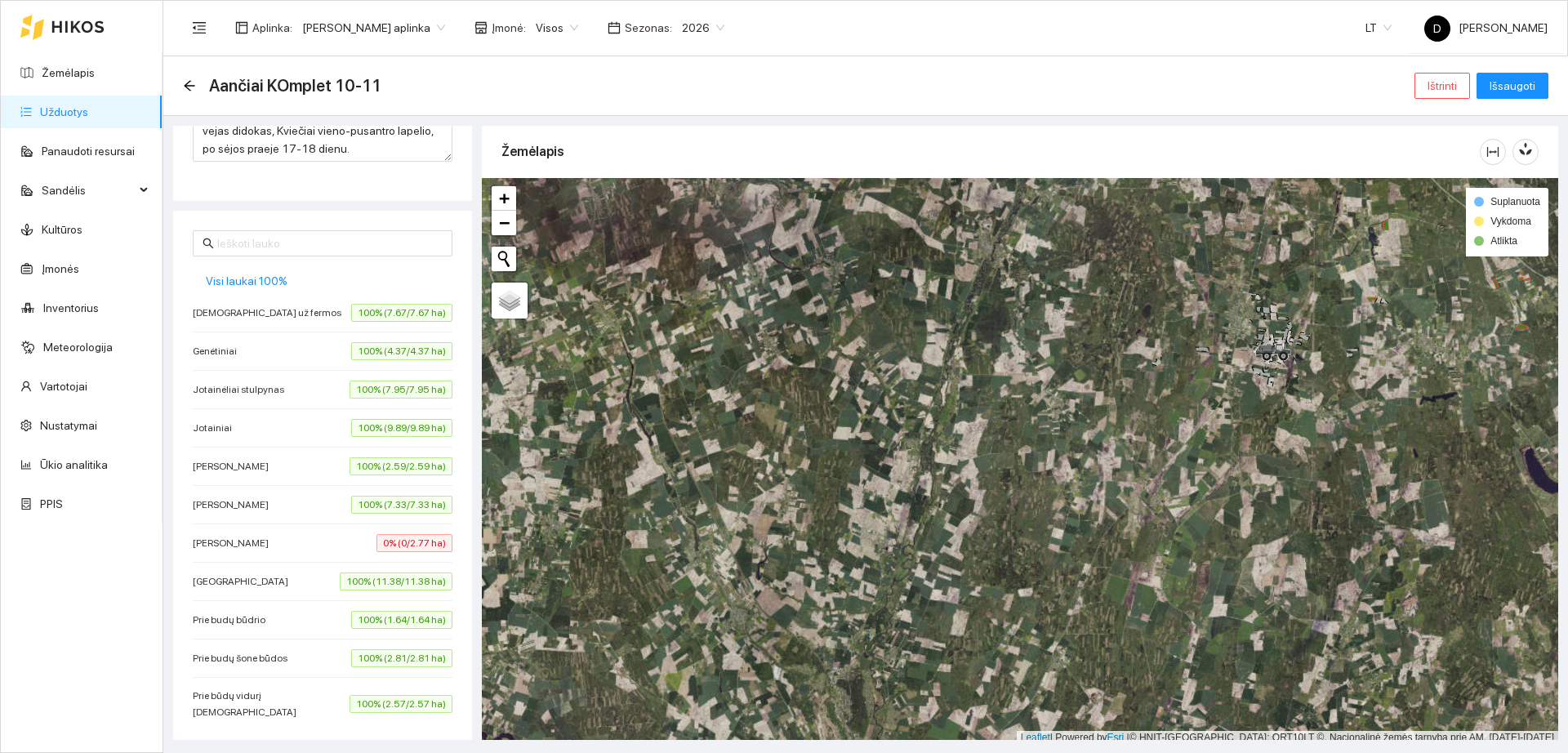
click at [390, 545] on span "0% (0/2.77 ha)" at bounding box center [415, 543] width 76 height 18
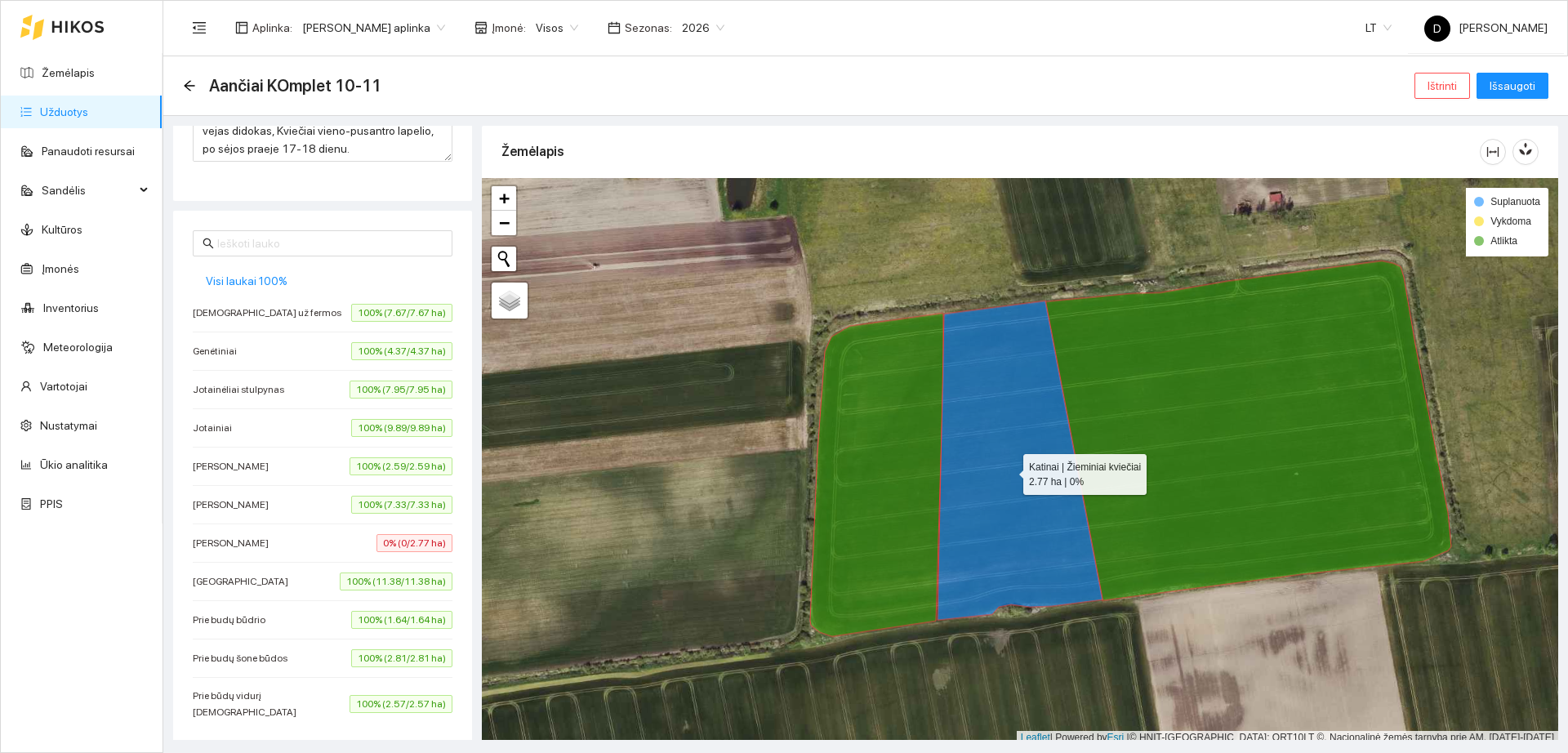
scroll to position [5, 0]
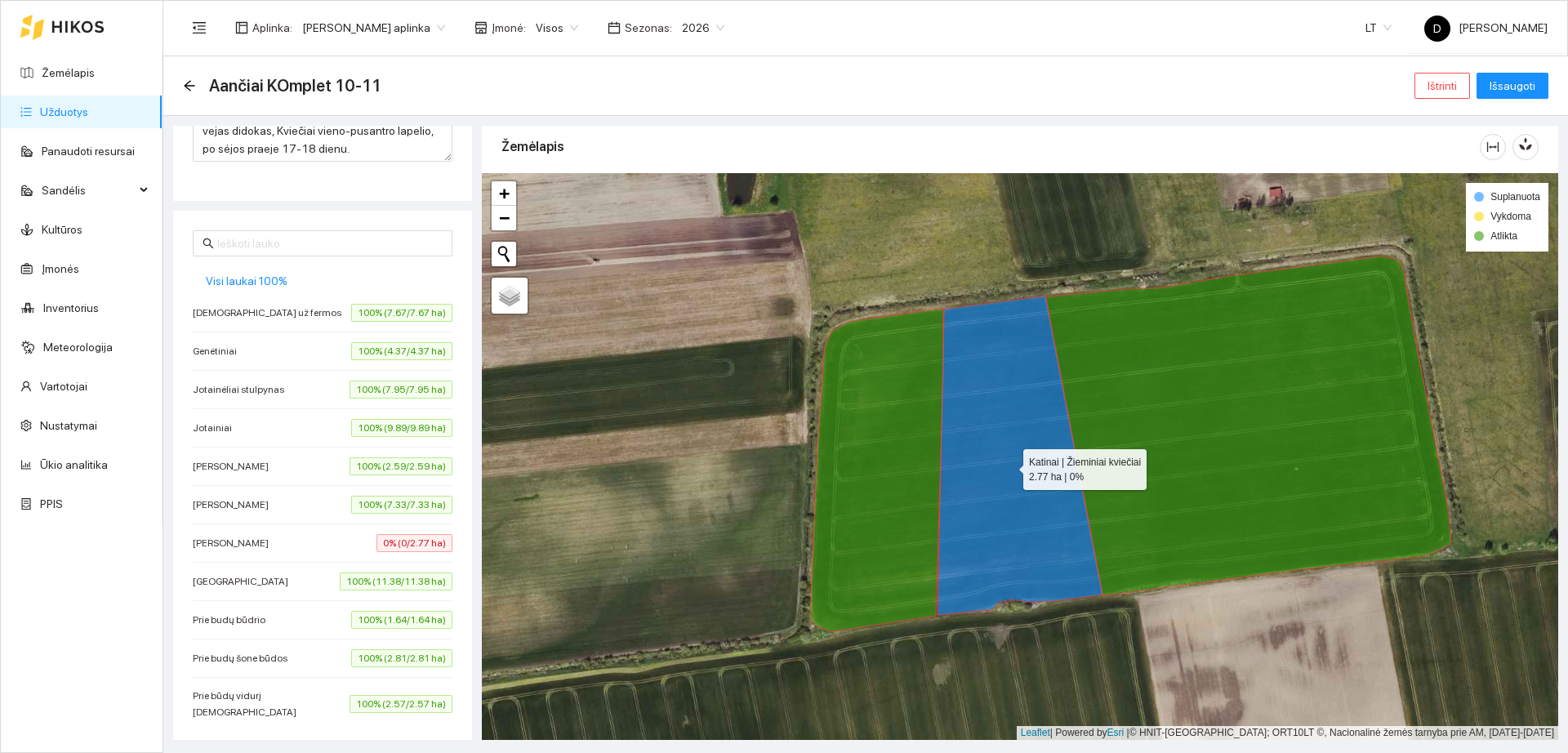
click at [1017, 474] on icon at bounding box center [1020, 455] width 165 height 319
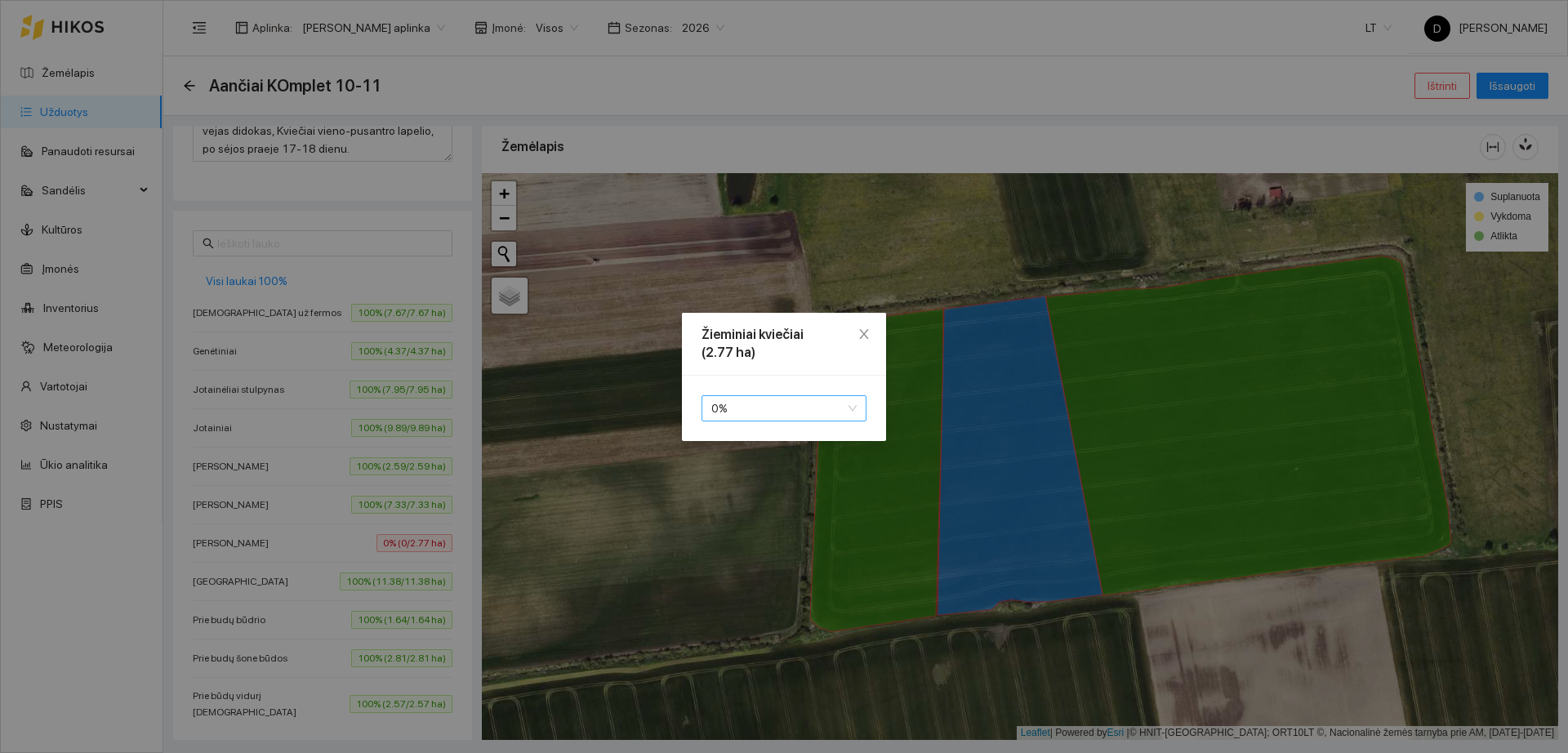
click at [753, 401] on div "0 %" at bounding box center [784, 408] width 204 height 65
click at [752, 407] on span "0 %" at bounding box center [784, 408] width 145 height 24
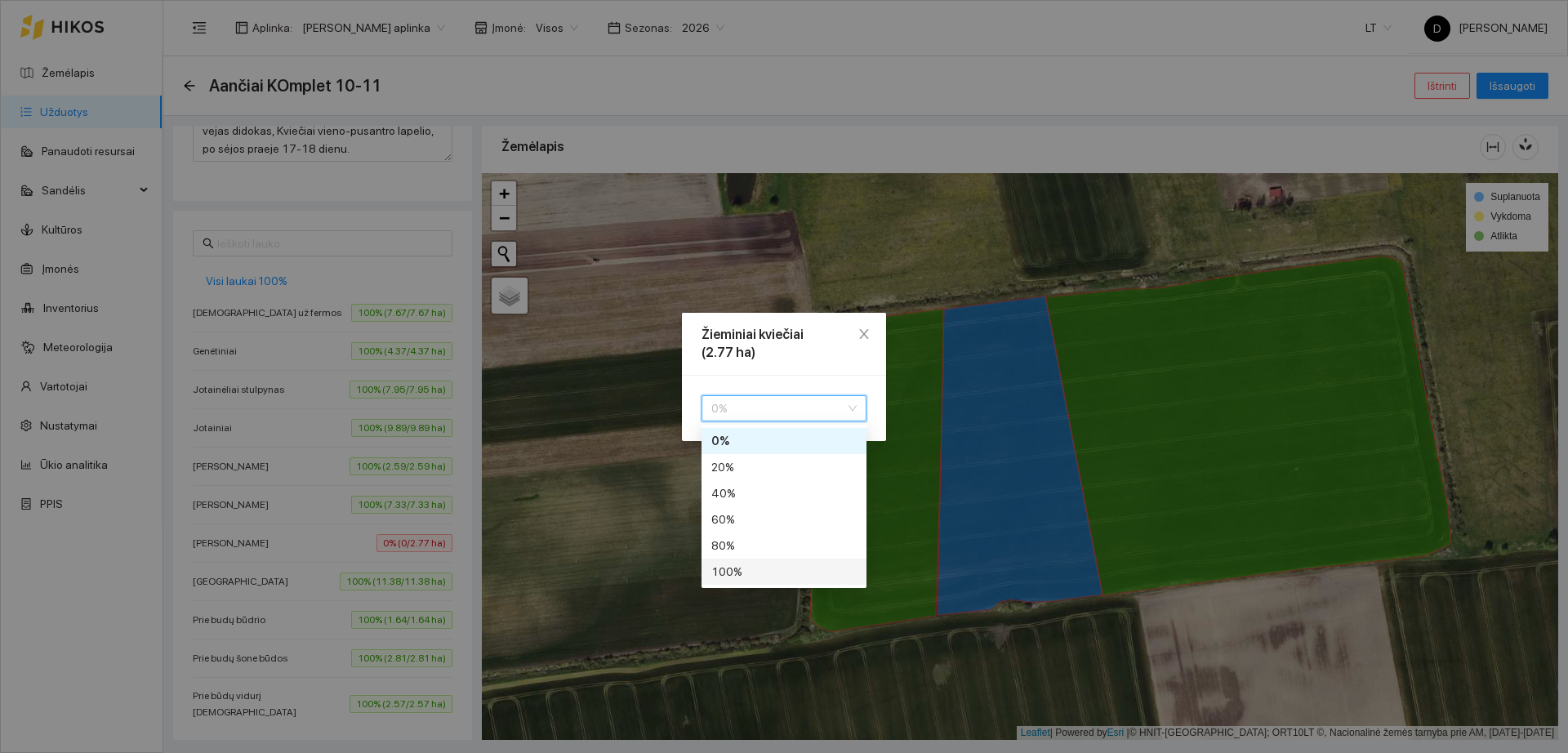
click at [759, 565] on div "100 %" at bounding box center [784, 572] width 145 height 18
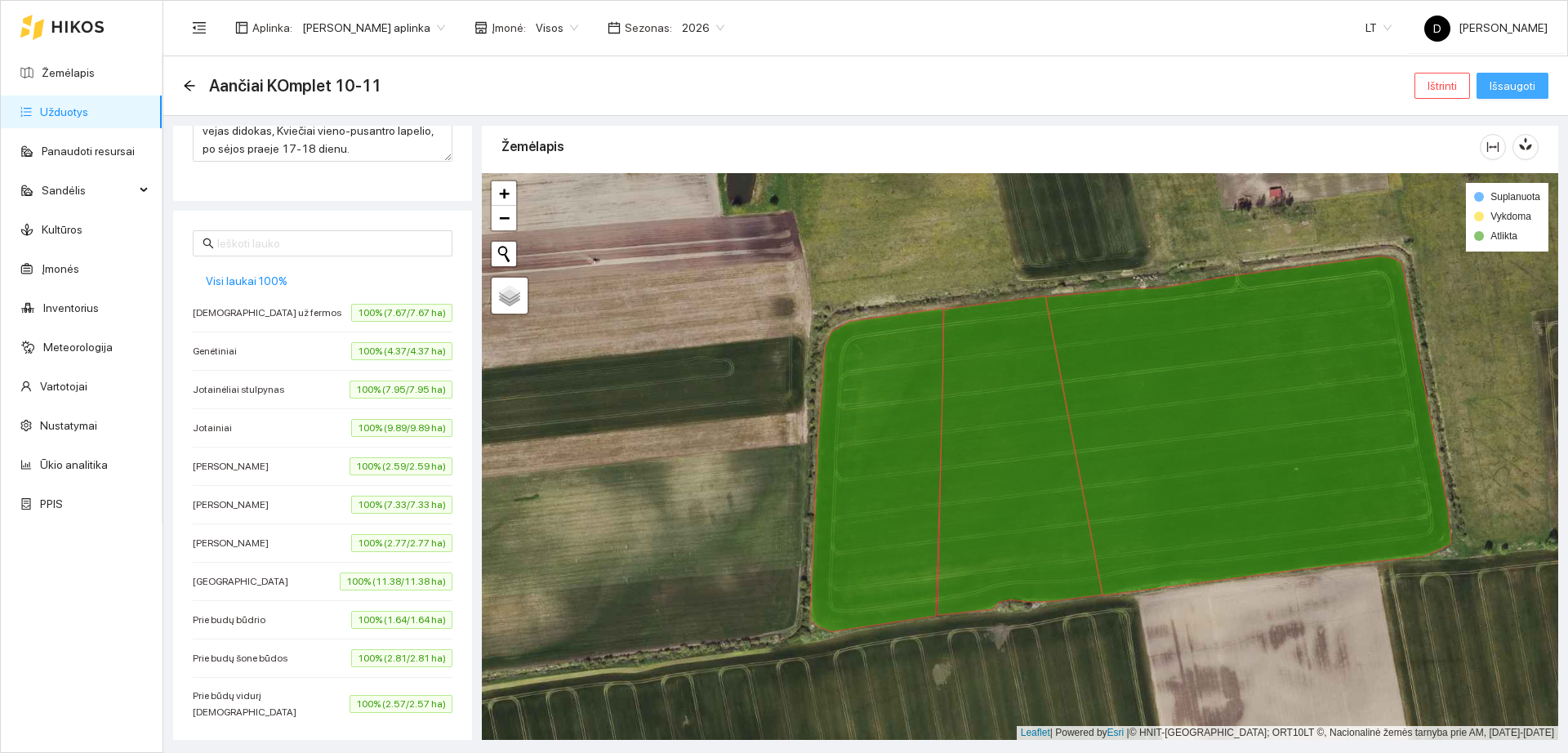
click at [1504, 80] on span "Išsaugoti" at bounding box center [1513, 86] width 45 height 18
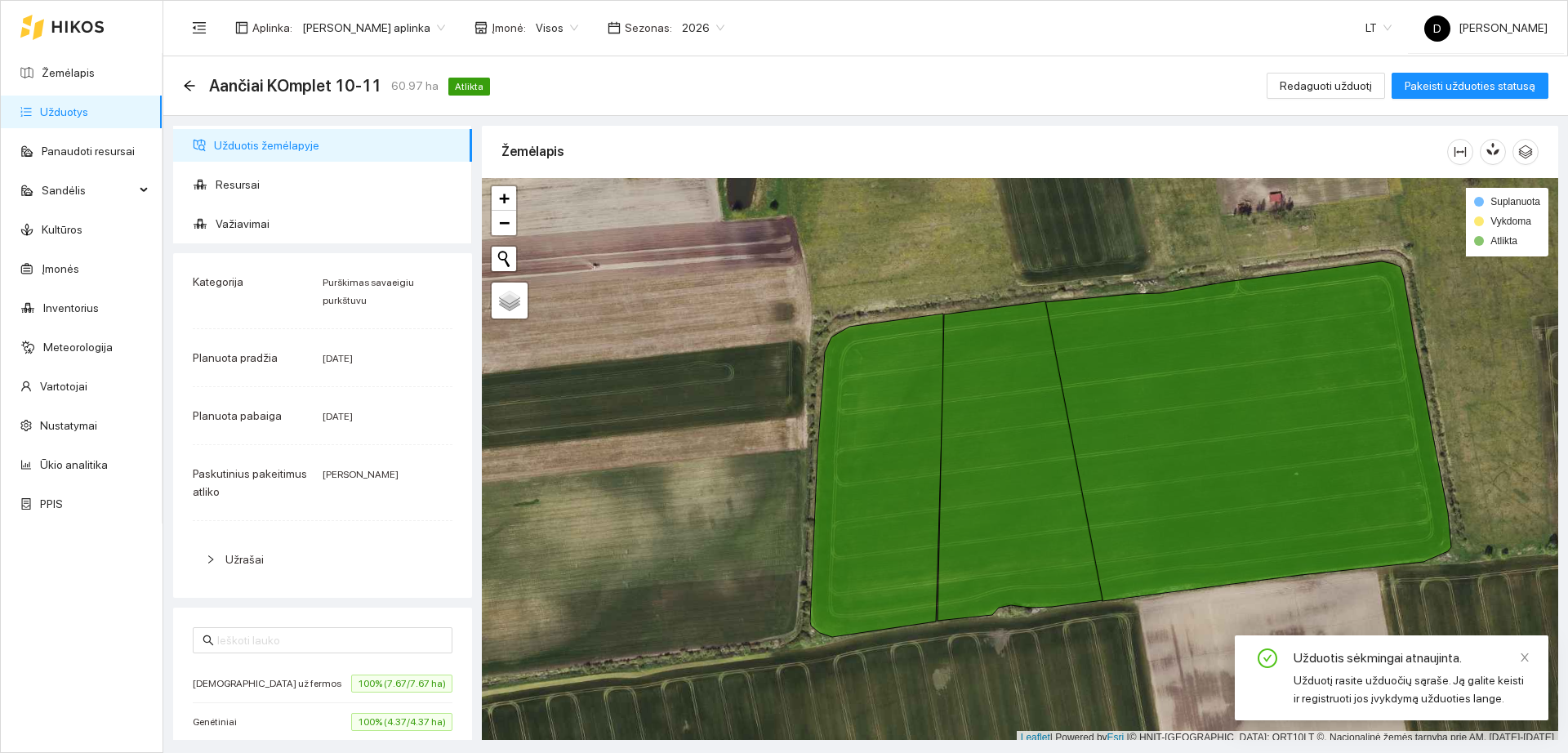
click at [84, 108] on link "Užduotys" at bounding box center [64, 112] width 48 height 13
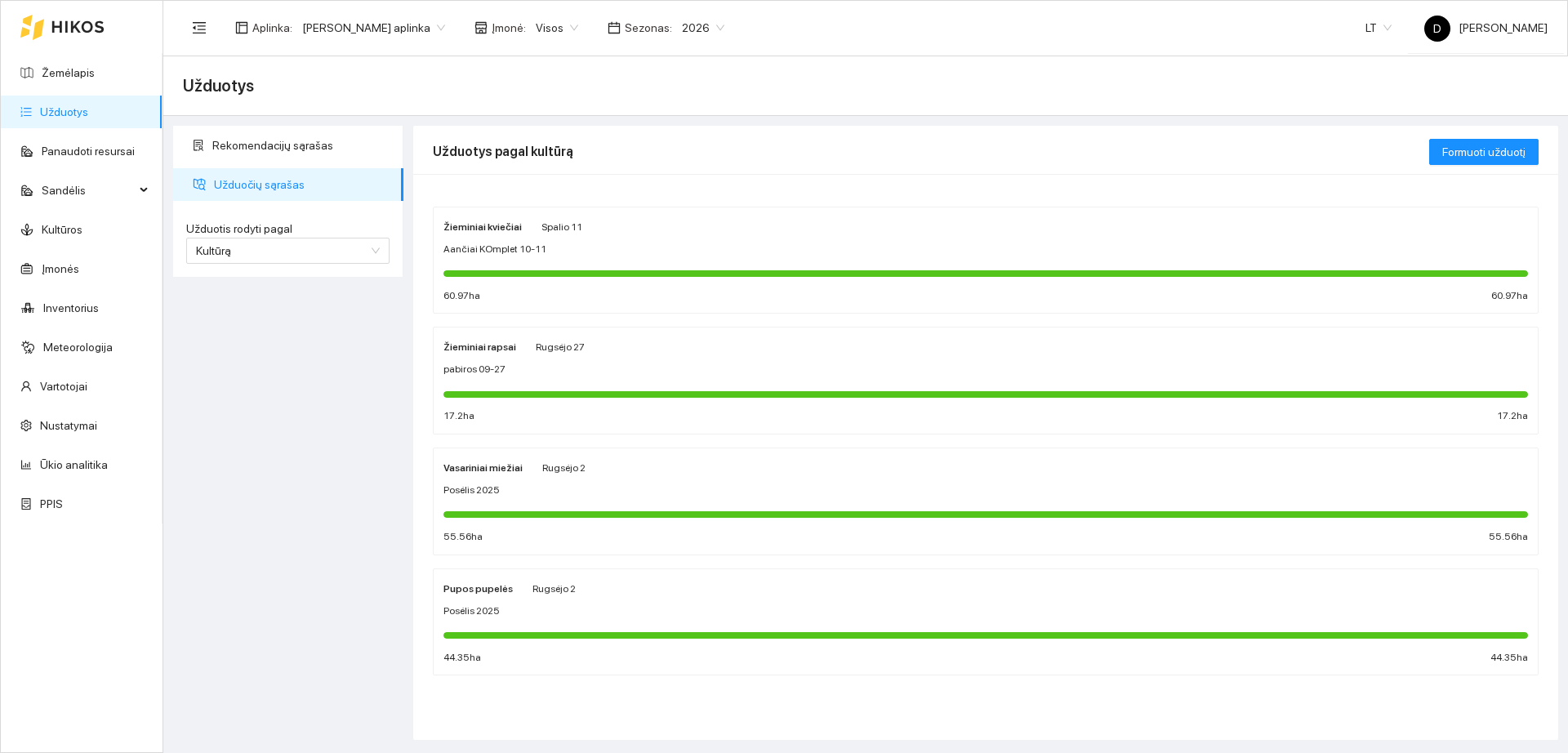
click at [939, 266] on div at bounding box center [985, 273] width 1084 height 18
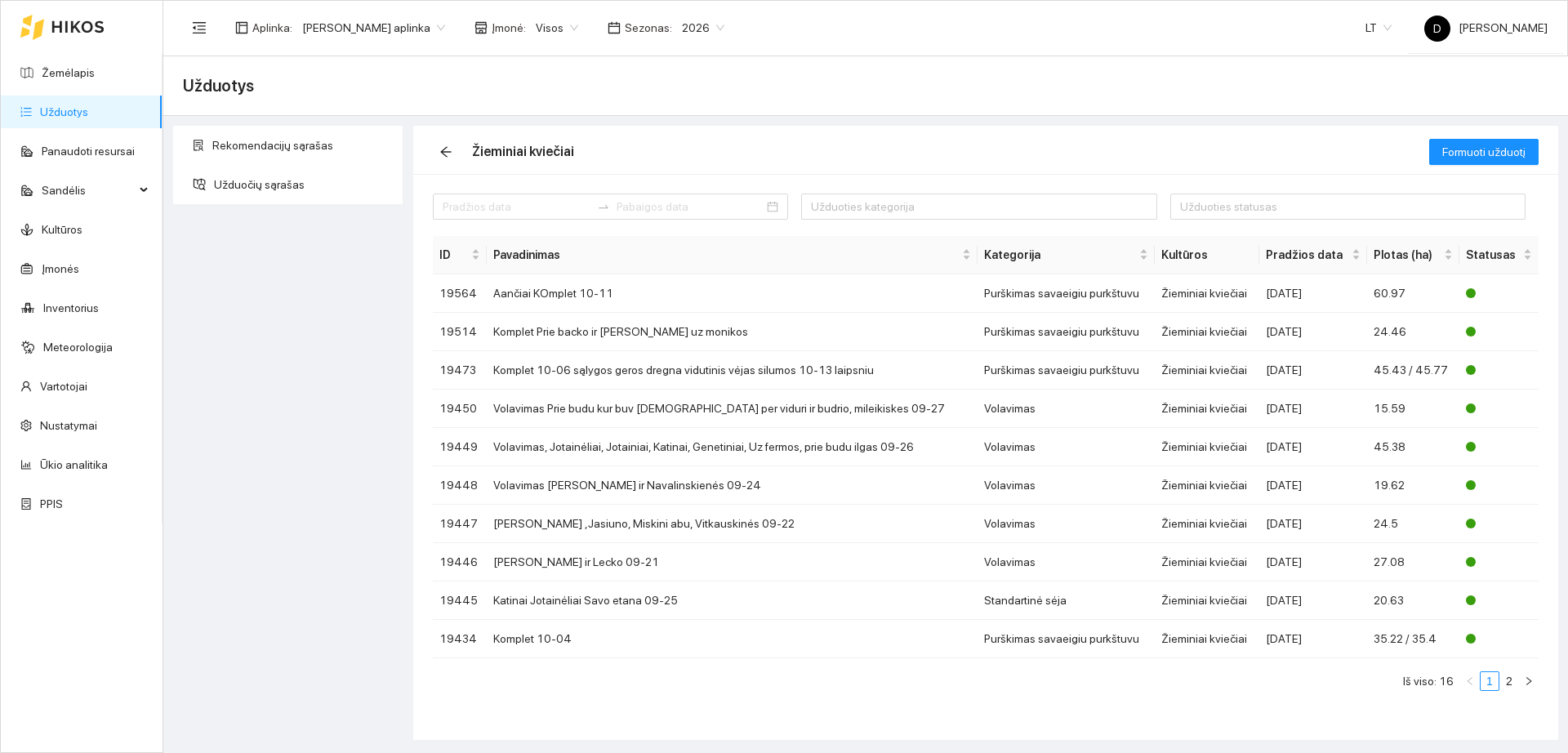
click at [85, 24] on icon at bounding box center [78, 27] width 54 height 13
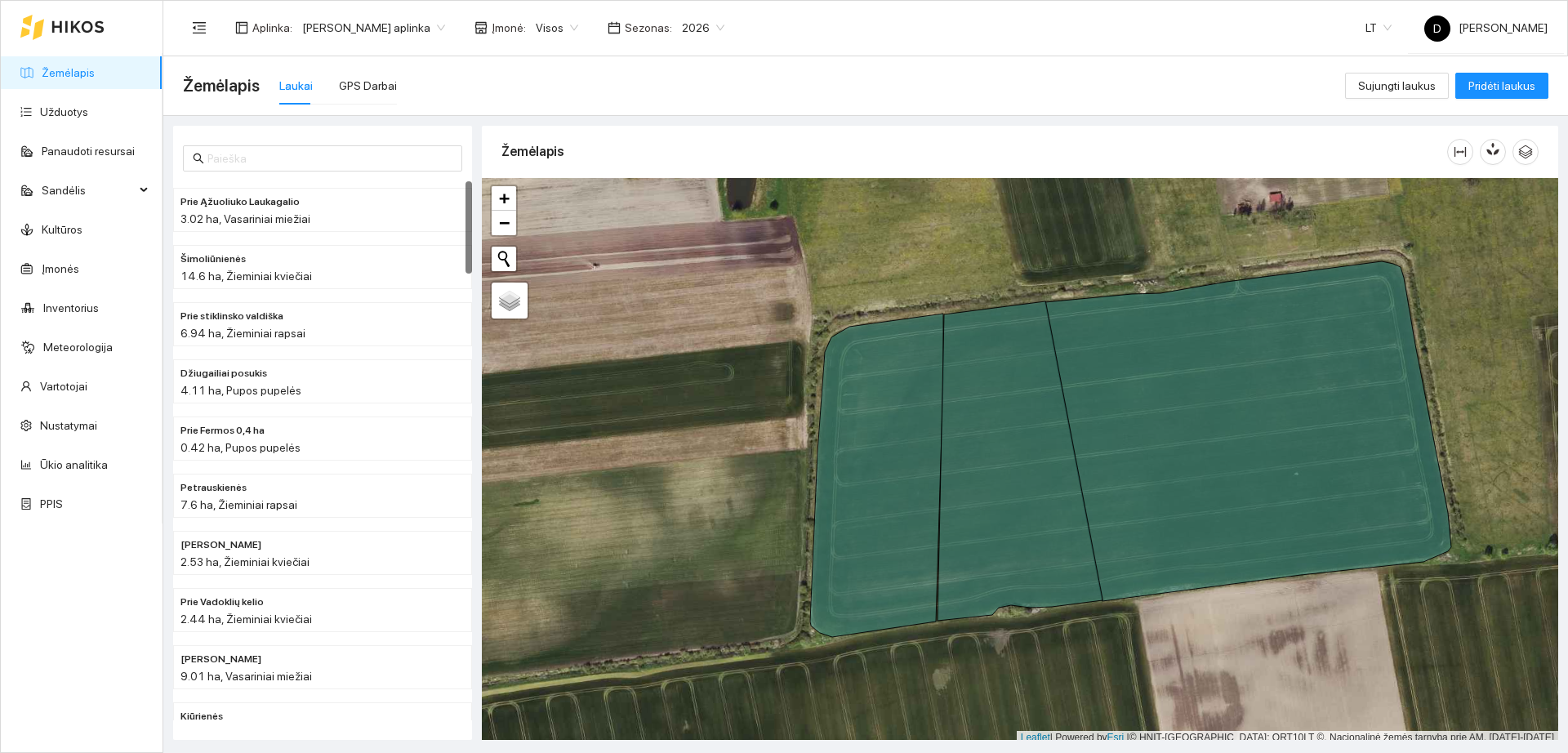
click at [87, 79] on link "Žemėlapis" at bounding box center [68, 73] width 54 height 13
click at [359, 94] on div "GPS Darbai" at bounding box center [368, 85] width 58 height 37
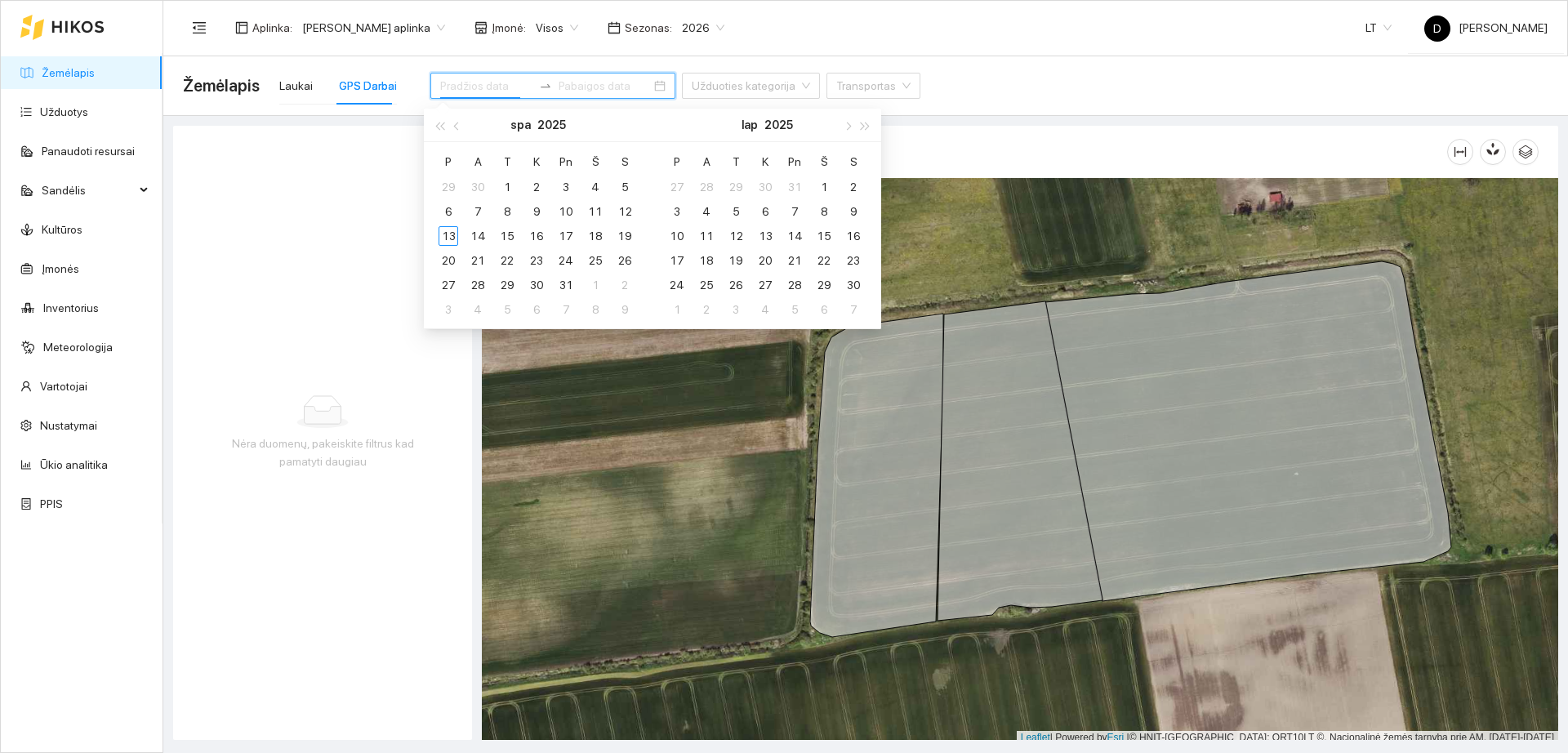
click at [510, 86] on input at bounding box center [486, 86] width 93 height 18
type input "[DATE]"
click at [564, 212] on div "10" at bounding box center [566, 211] width 20 height 20
type input "[DATE]"
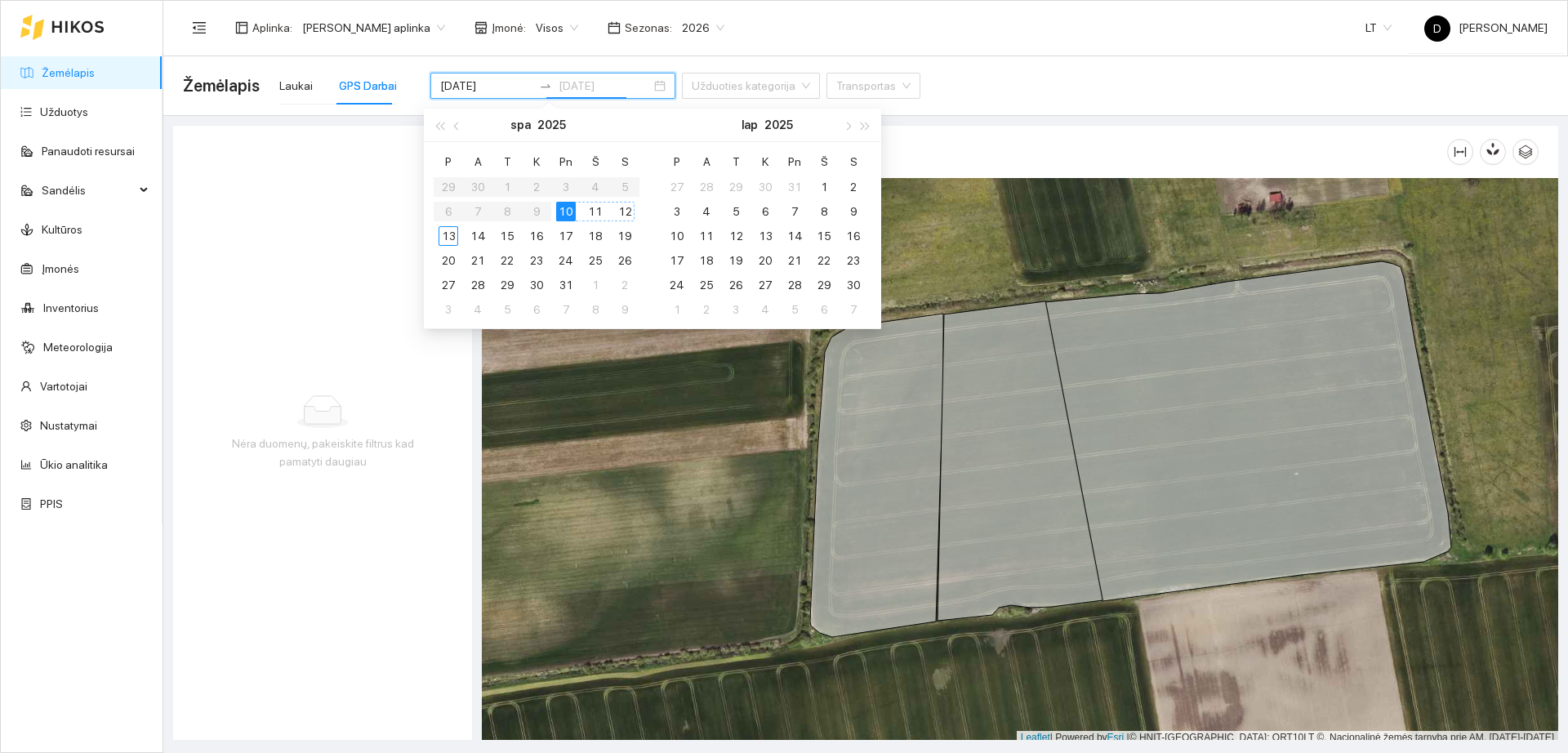
click at [444, 236] on div "13" at bounding box center [448, 236] width 20 height 20
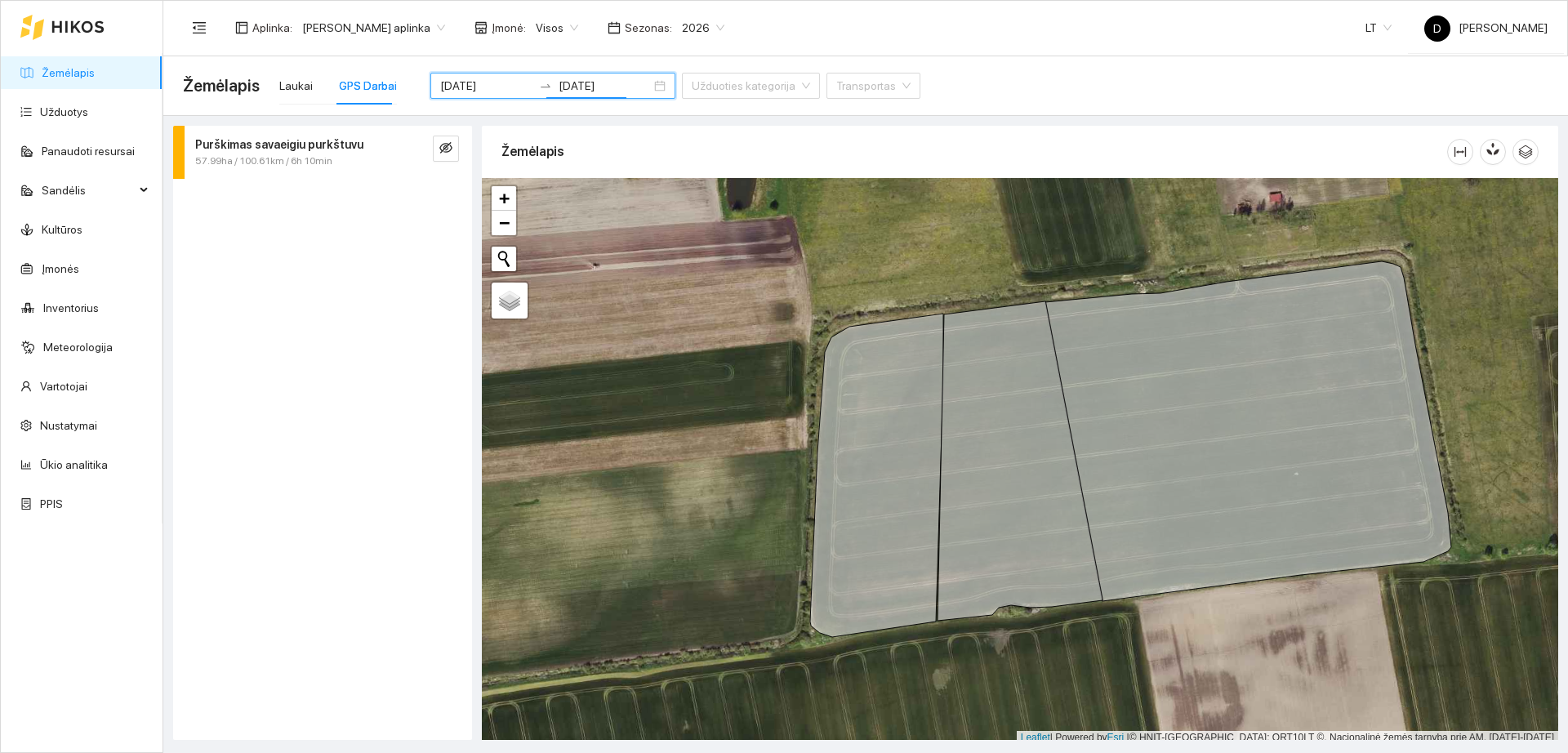
click at [316, 165] on span "57.99ha / 100.61km / 6h 10min" at bounding box center [263, 161] width 137 height 15
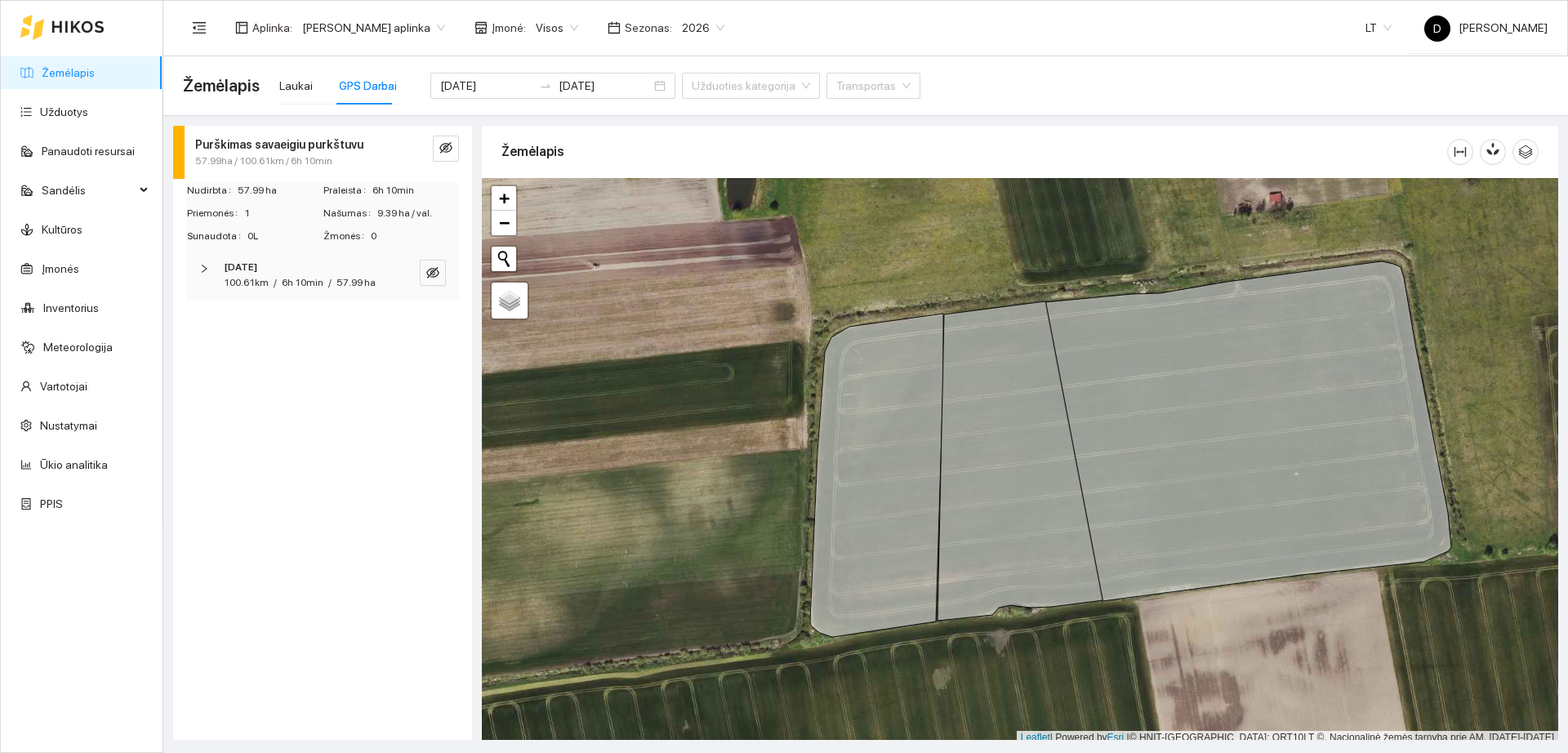
click at [331, 260] on div "[DATE]" at bounding box center [300, 267] width 152 height 15
click at [442, 272] on button "button" at bounding box center [433, 272] width 26 height 26
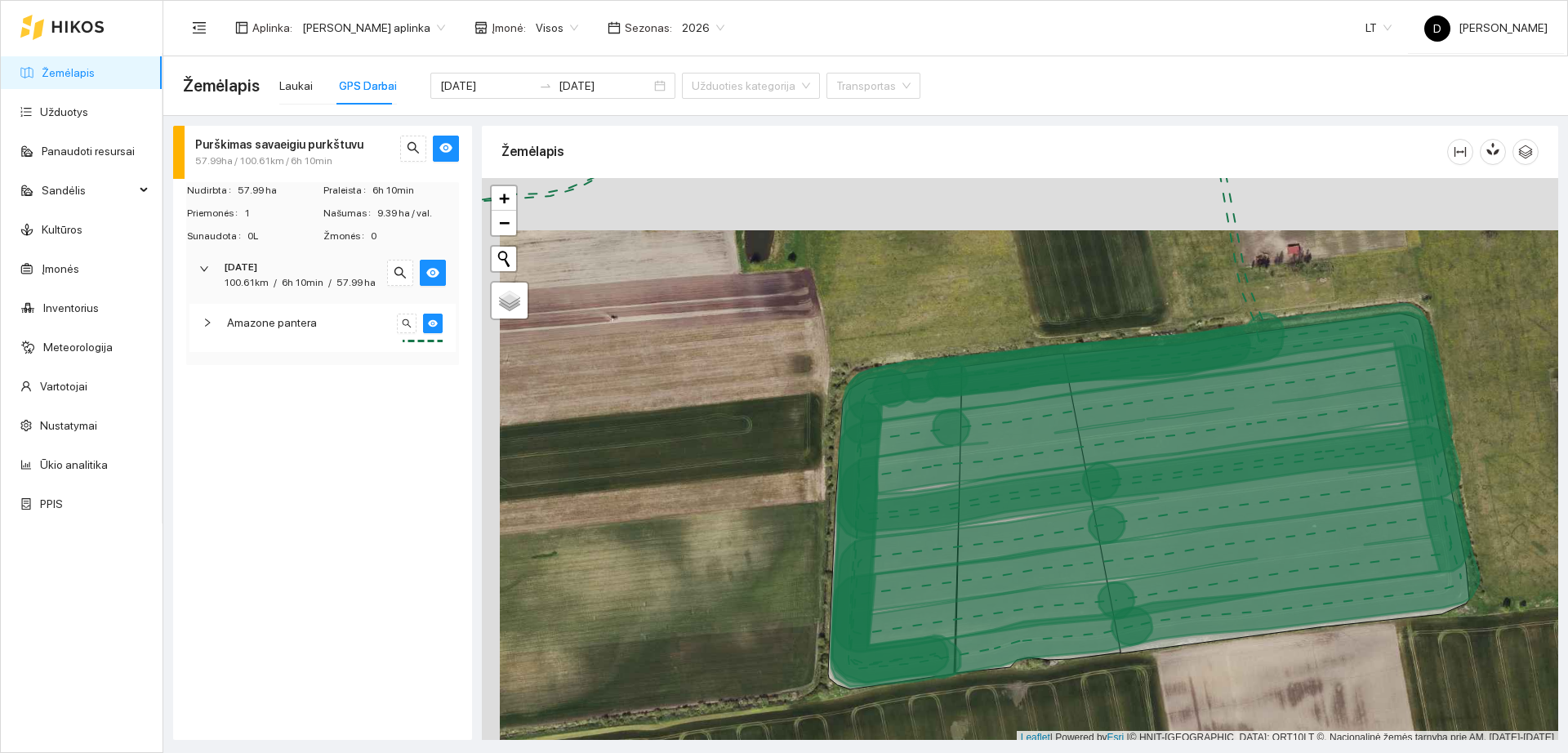
scroll to position [5, 0]
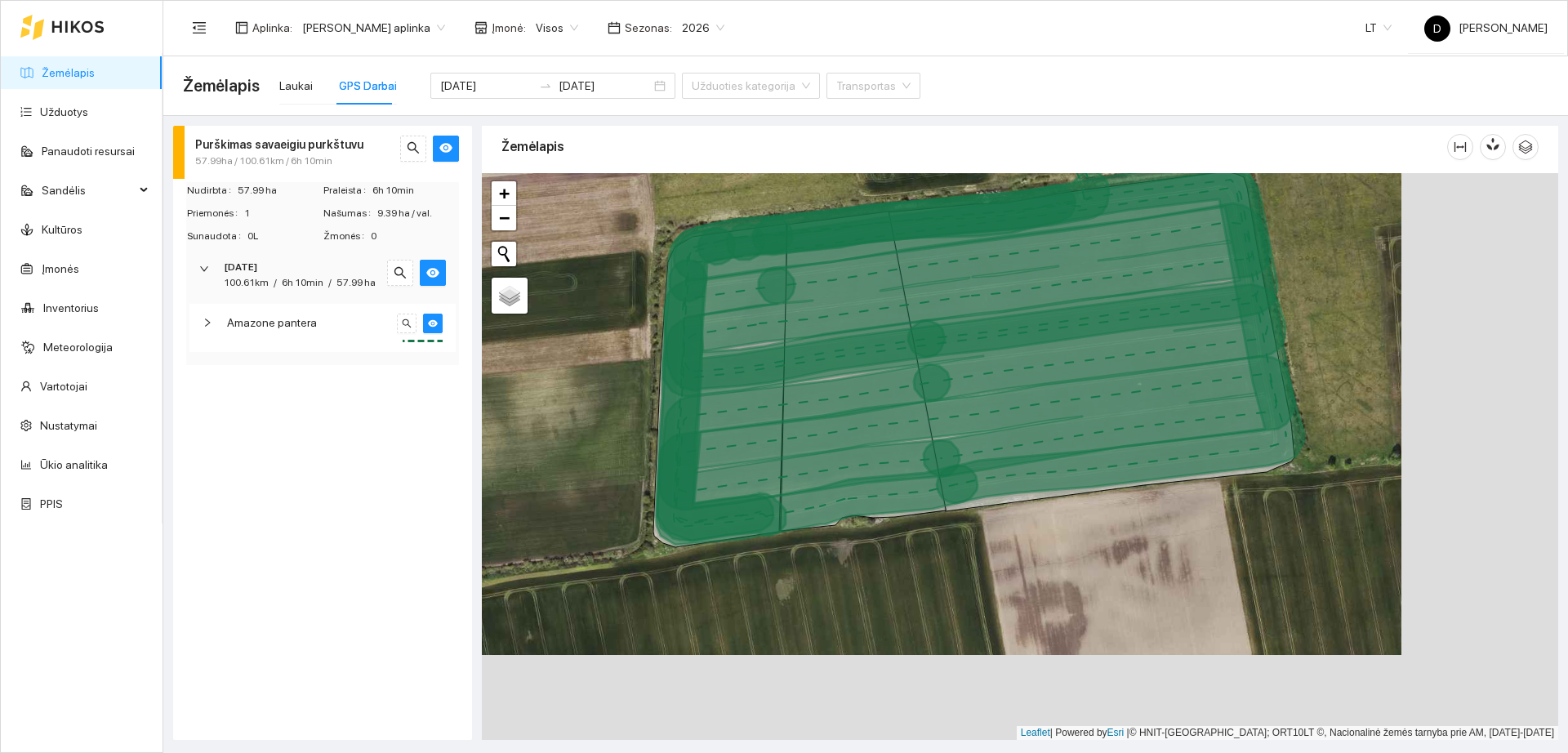
drag, startPoint x: 1304, startPoint y: 575, endPoint x: 1122, endPoint y: 423, distance: 237.1
click at [1123, 426] on icon at bounding box center [976, 447] width 637 height 184
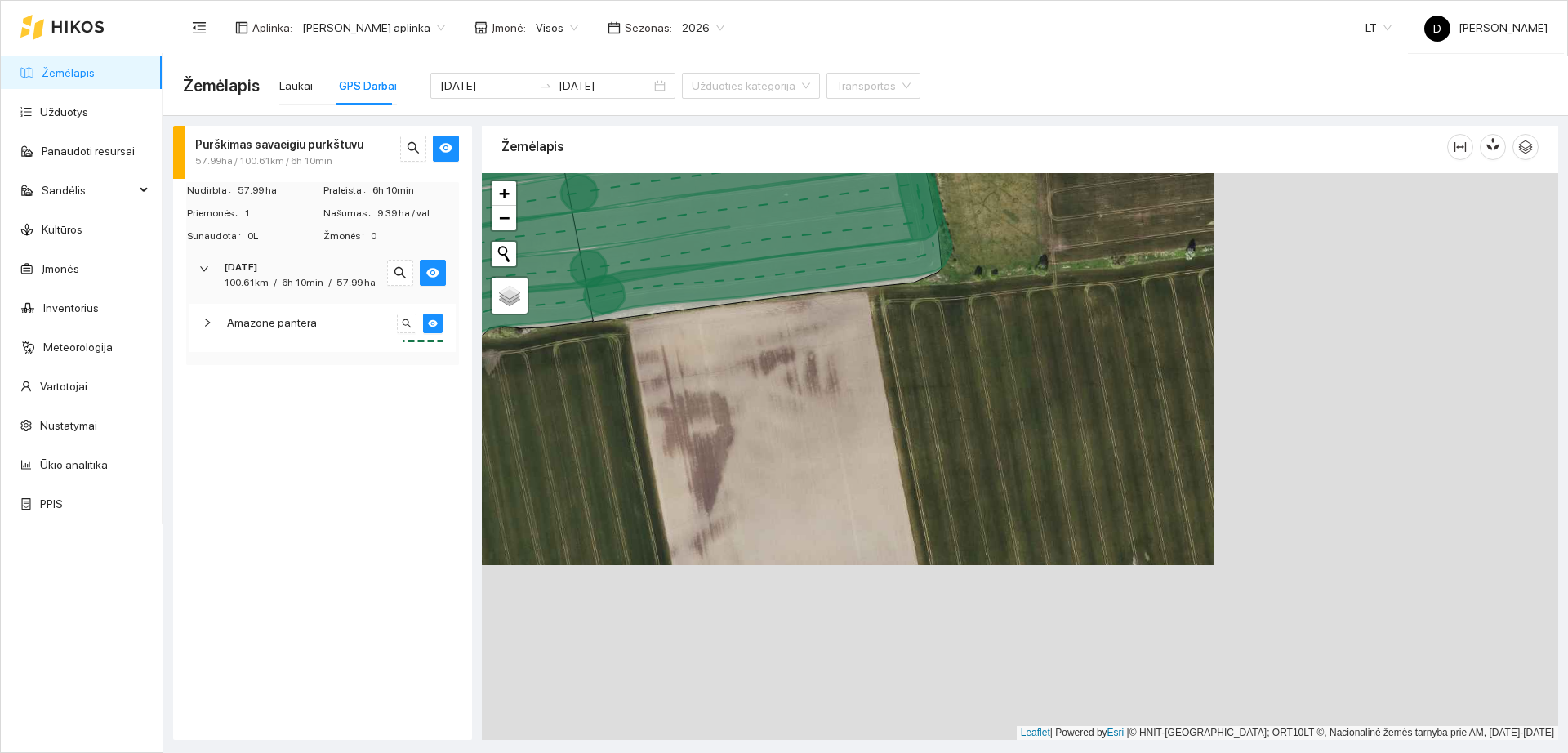
drag, startPoint x: 1139, startPoint y: 462, endPoint x: 794, endPoint y: 288, distance: 386.4
click at [794, 288] on icon at bounding box center [633, 142] width 634 height 341
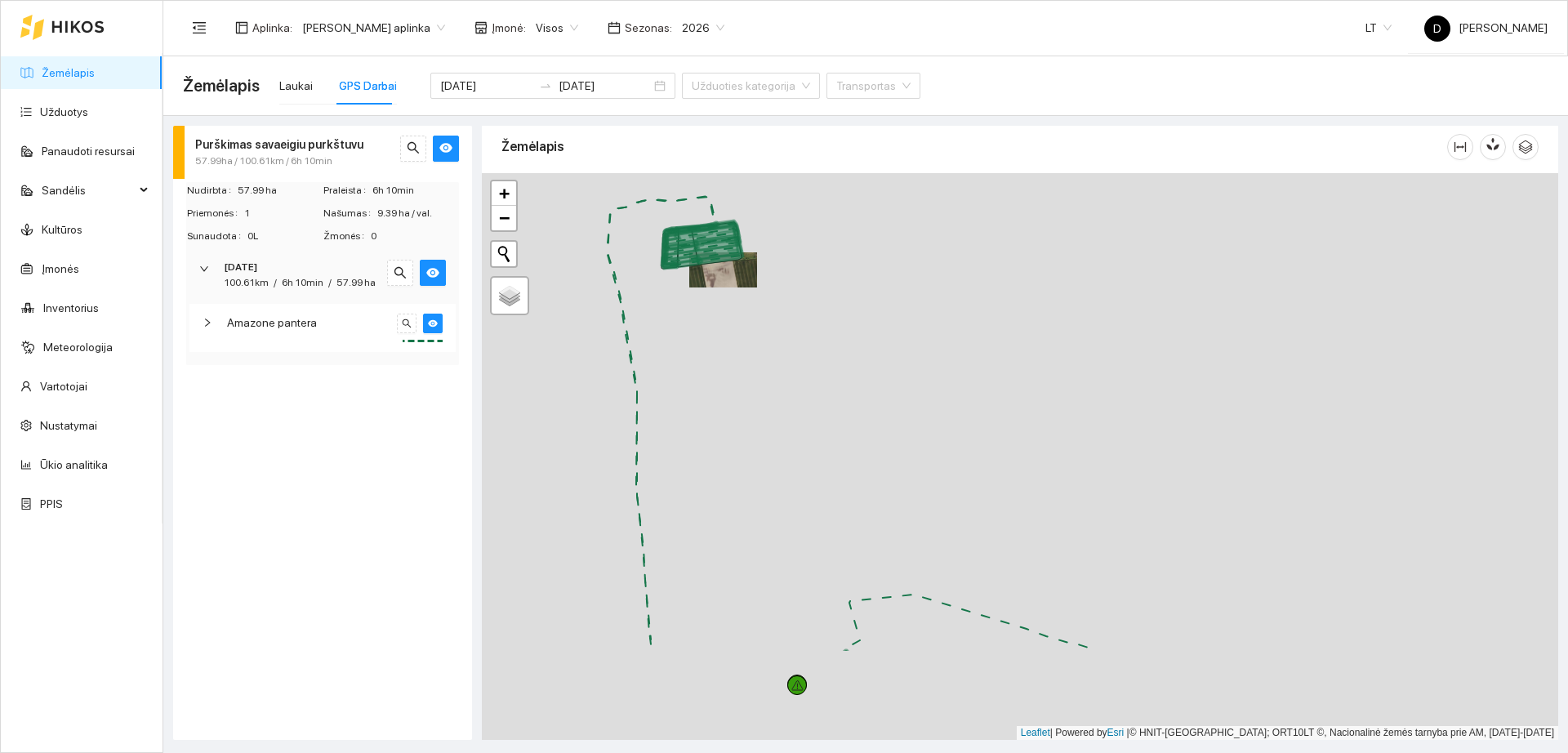
drag, startPoint x: 1200, startPoint y: 506, endPoint x: 715, endPoint y: 329, distance: 516.3
click at [715, 329] on div "+" at bounding box center [1020, 456] width 1076 height 567
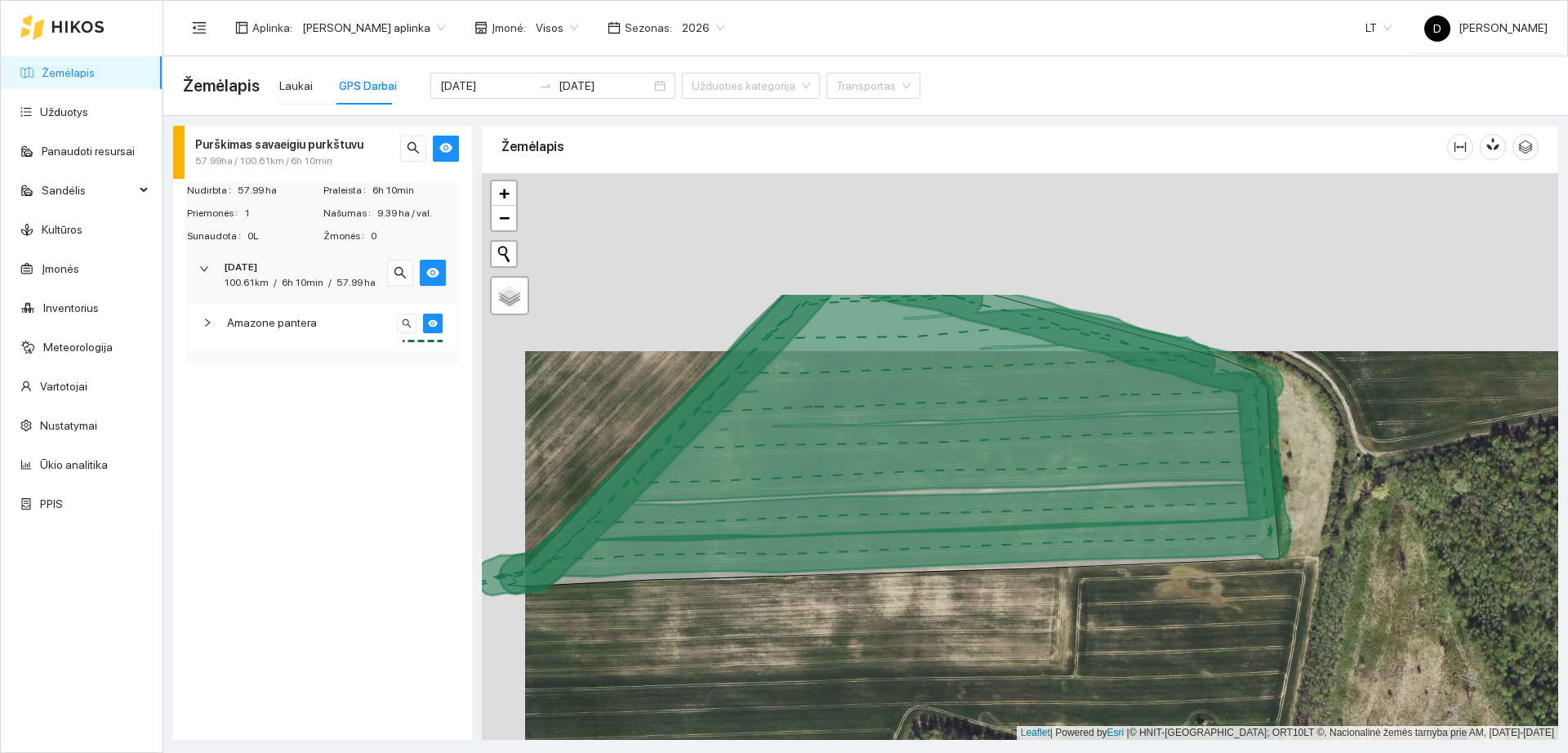
drag, startPoint x: 952, startPoint y: 306, endPoint x: 985, endPoint y: 524, distance: 220.5
click at [985, 525] on icon at bounding box center [891, 443] width 783 height 301
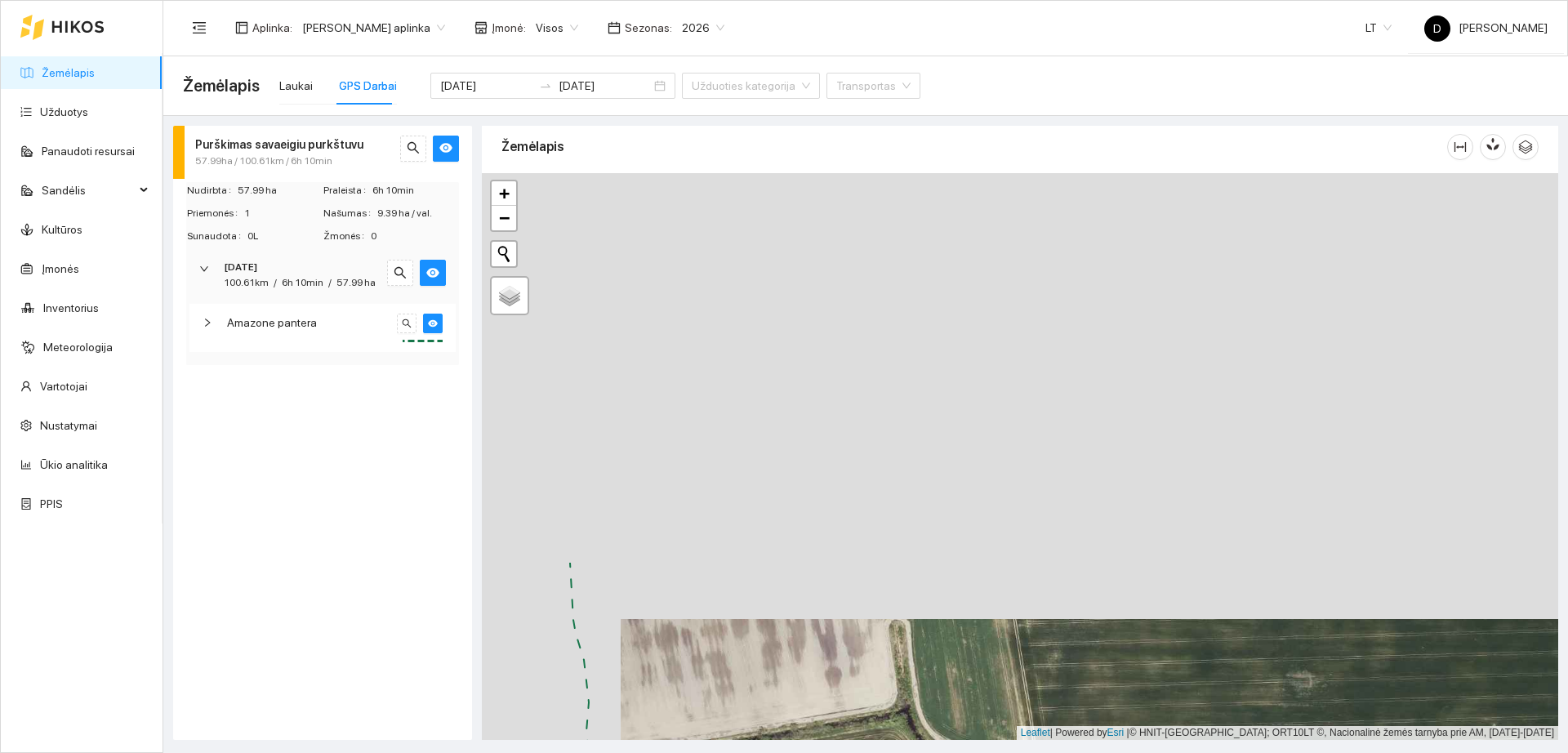
drag, startPoint x: 1006, startPoint y: 511, endPoint x: 1056, endPoint y: 738, distance: 232.4
click at [1056, 739] on main "Žemėlapis Laukai GPS Darbai [DATE] [DATE] Užduoties kategorija Transportas Purš…" at bounding box center [866, 405] width 1405 height 697
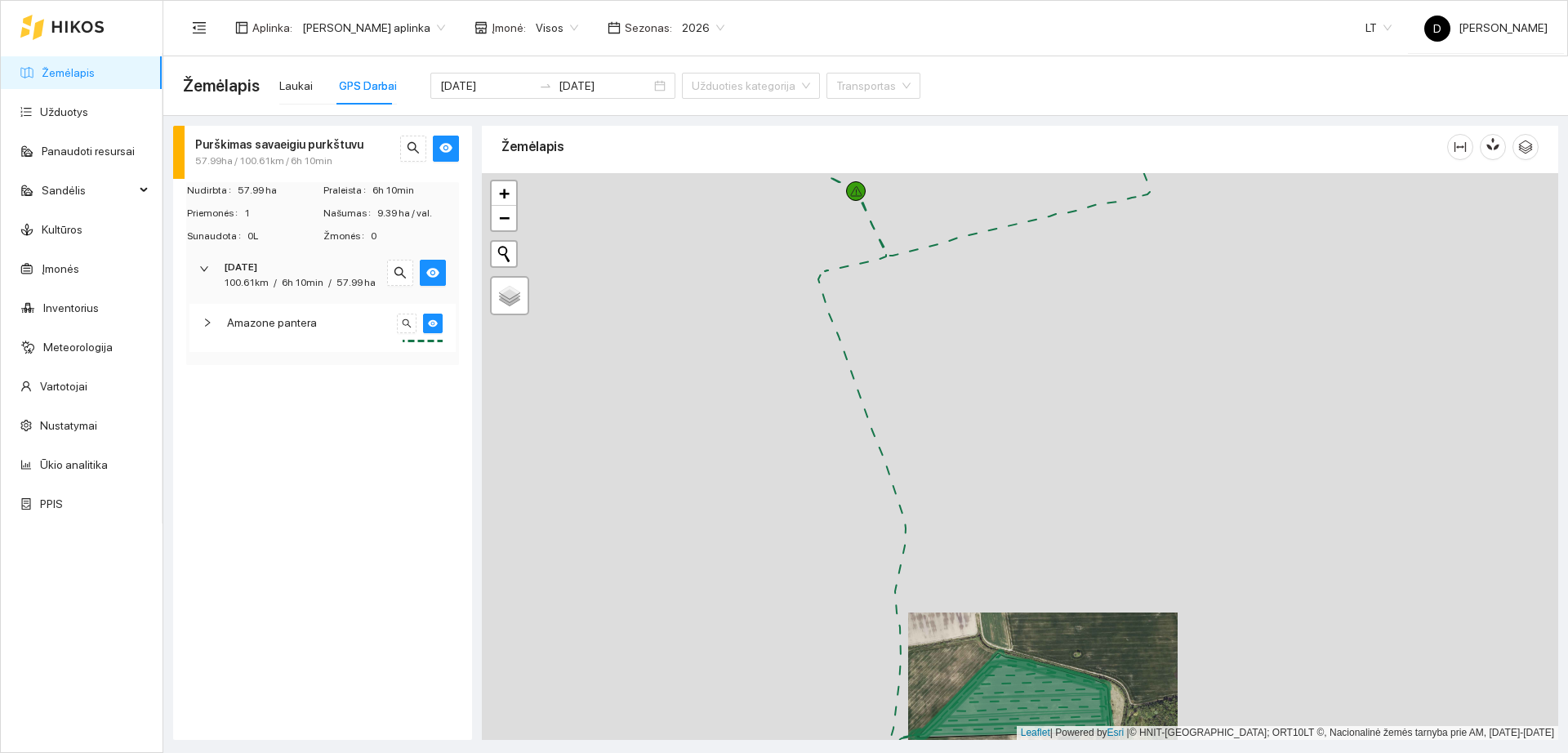
drag, startPoint x: 973, startPoint y: 276, endPoint x: 1038, endPoint y: 650, distance: 379.6
click at [1038, 650] on div "+" at bounding box center [1020, 456] width 1076 height 567
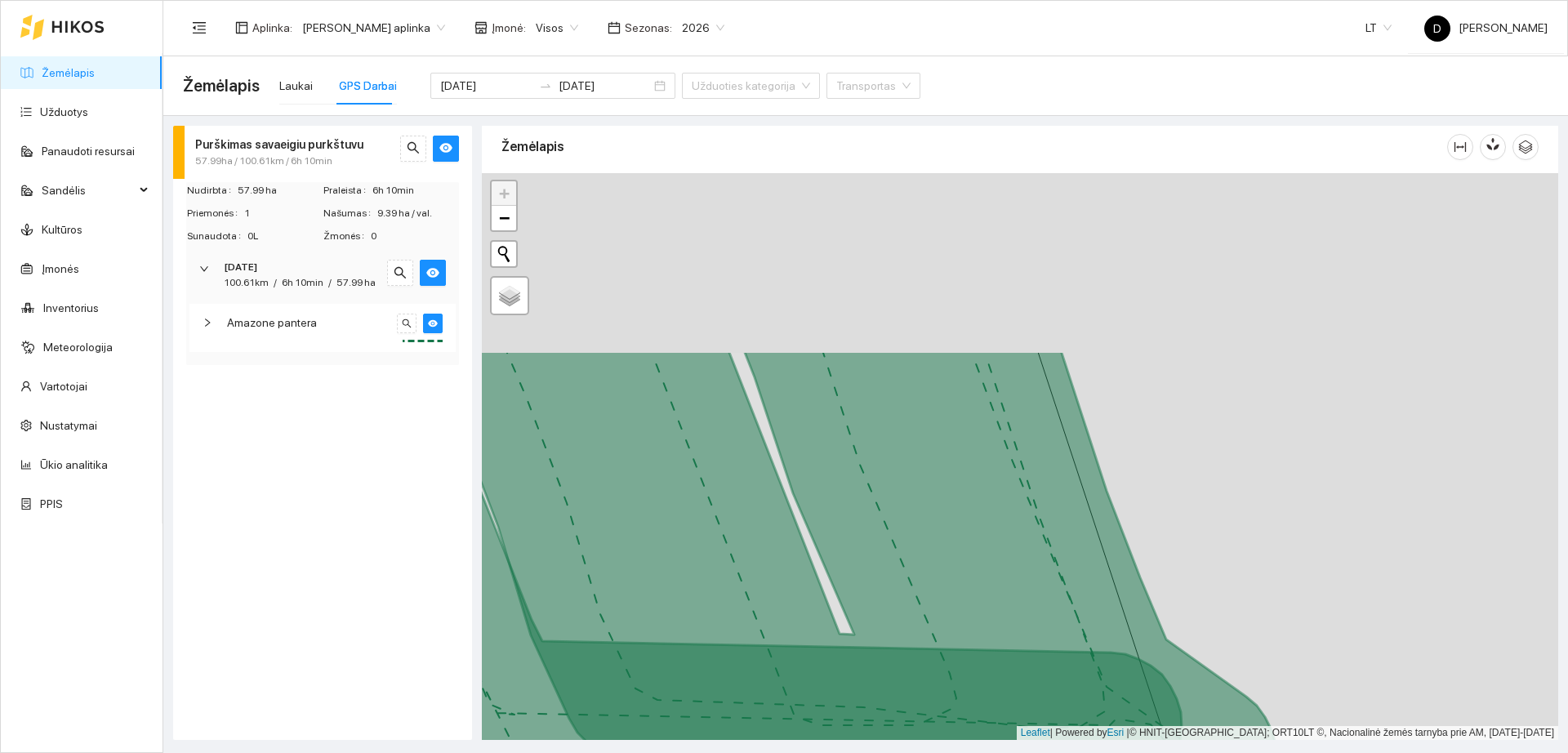
drag, startPoint x: 689, startPoint y: 278, endPoint x: 789, endPoint y: 562, distance: 301.1
click at [789, 562] on icon at bounding box center [869, 589] width 815 height 478
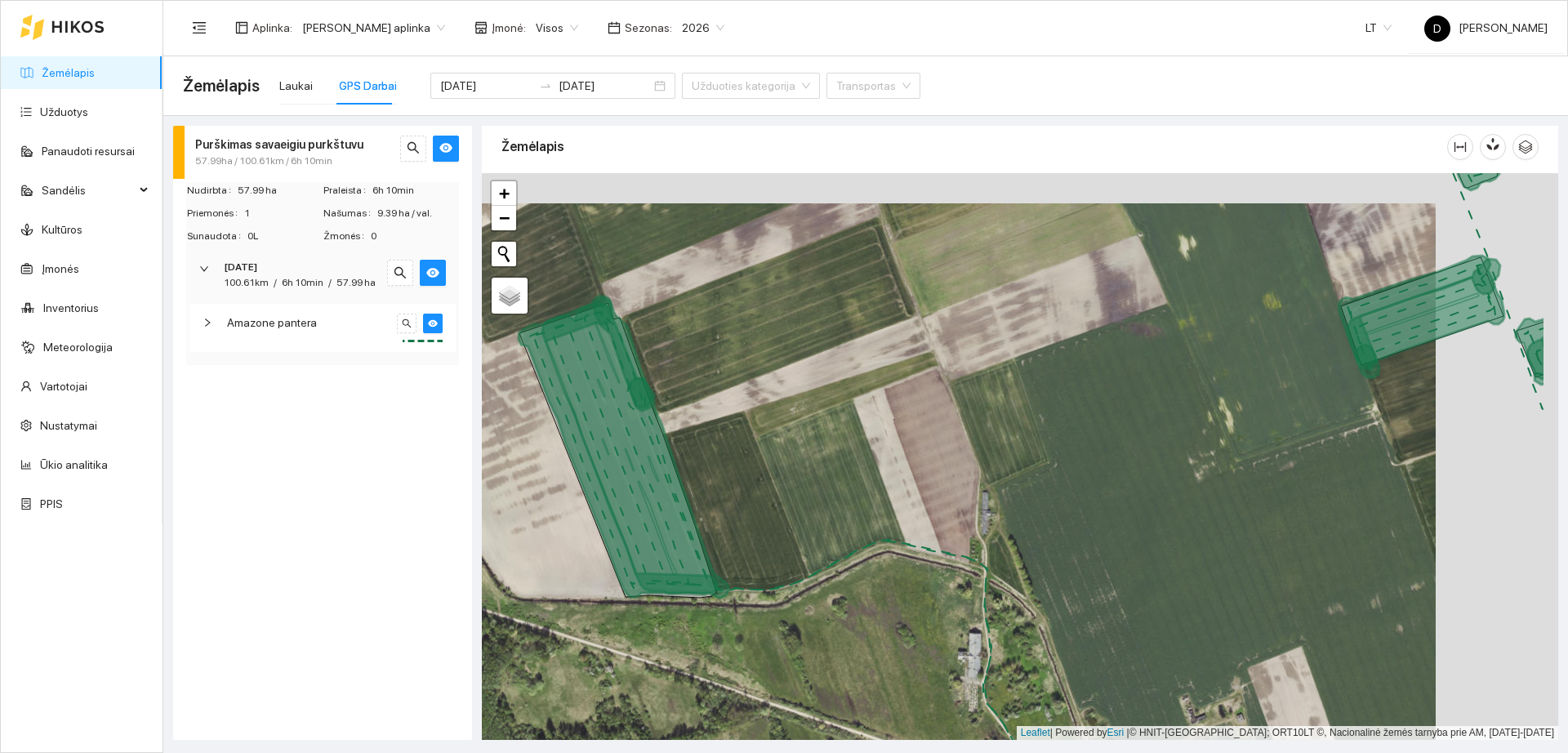
drag, startPoint x: 1039, startPoint y: 471, endPoint x: 602, endPoint y: 516, distance: 439.3
click at [602, 516] on div "+" at bounding box center [1020, 456] width 1076 height 567
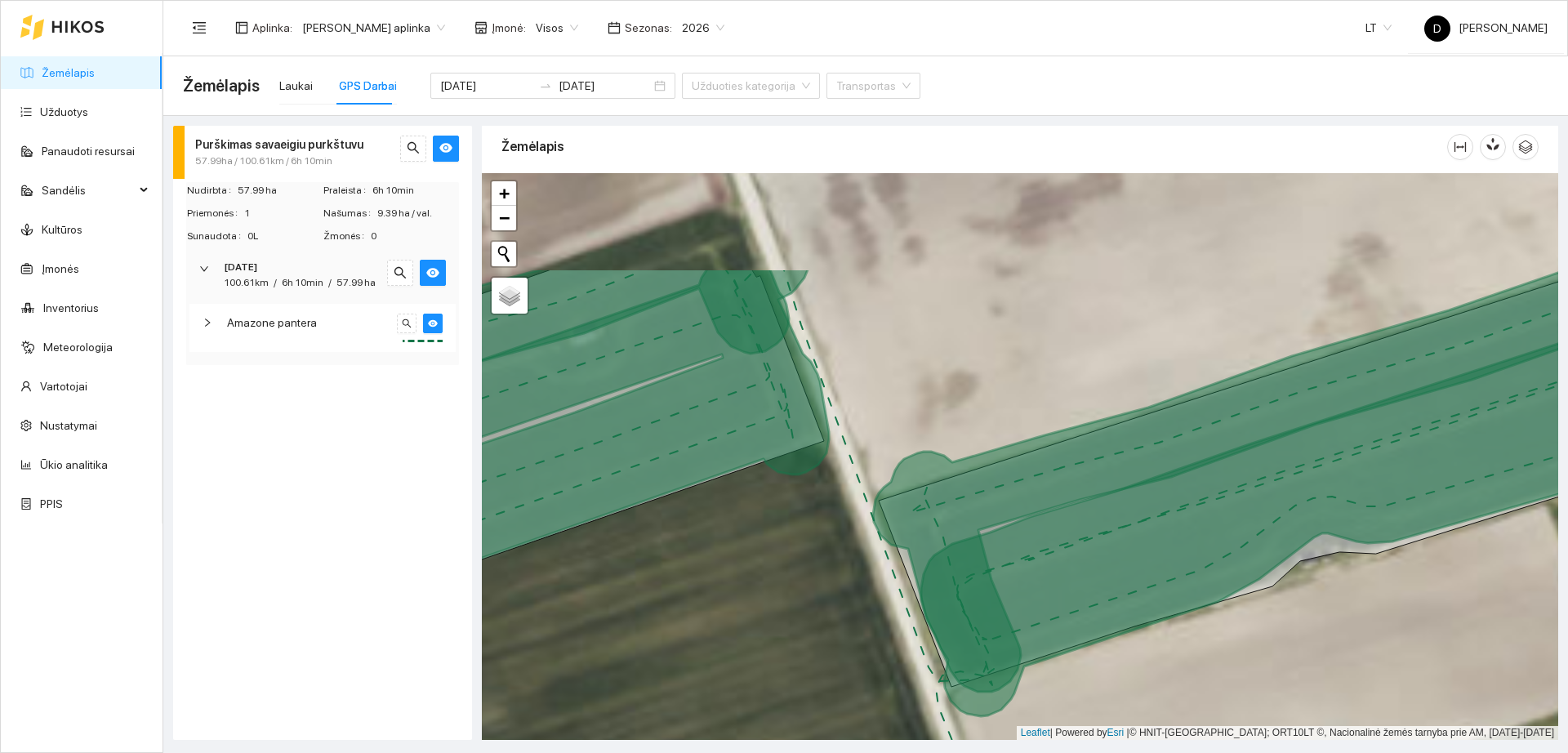
drag, startPoint x: 1181, startPoint y: 411, endPoint x: 1172, endPoint y: 700, distance: 289.1
click at [1173, 691] on icon at bounding box center [1259, 479] width 772 height 424
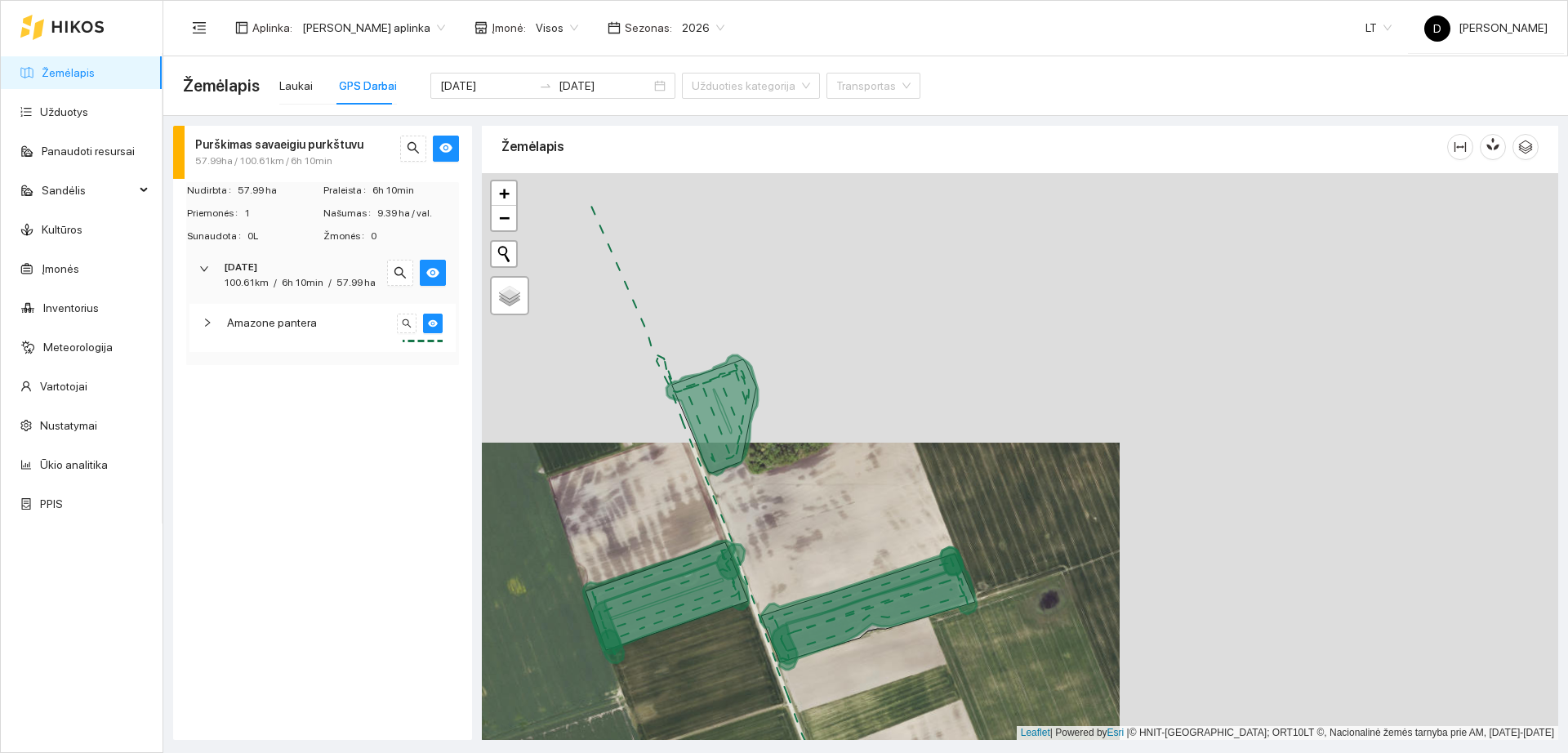
drag, startPoint x: 684, startPoint y: 455, endPoint x: 778, endPoint y: 607, distance: 178.7
click at [775, 611] on div "+" at bounding box center [1020, 456] width 1076 height 567
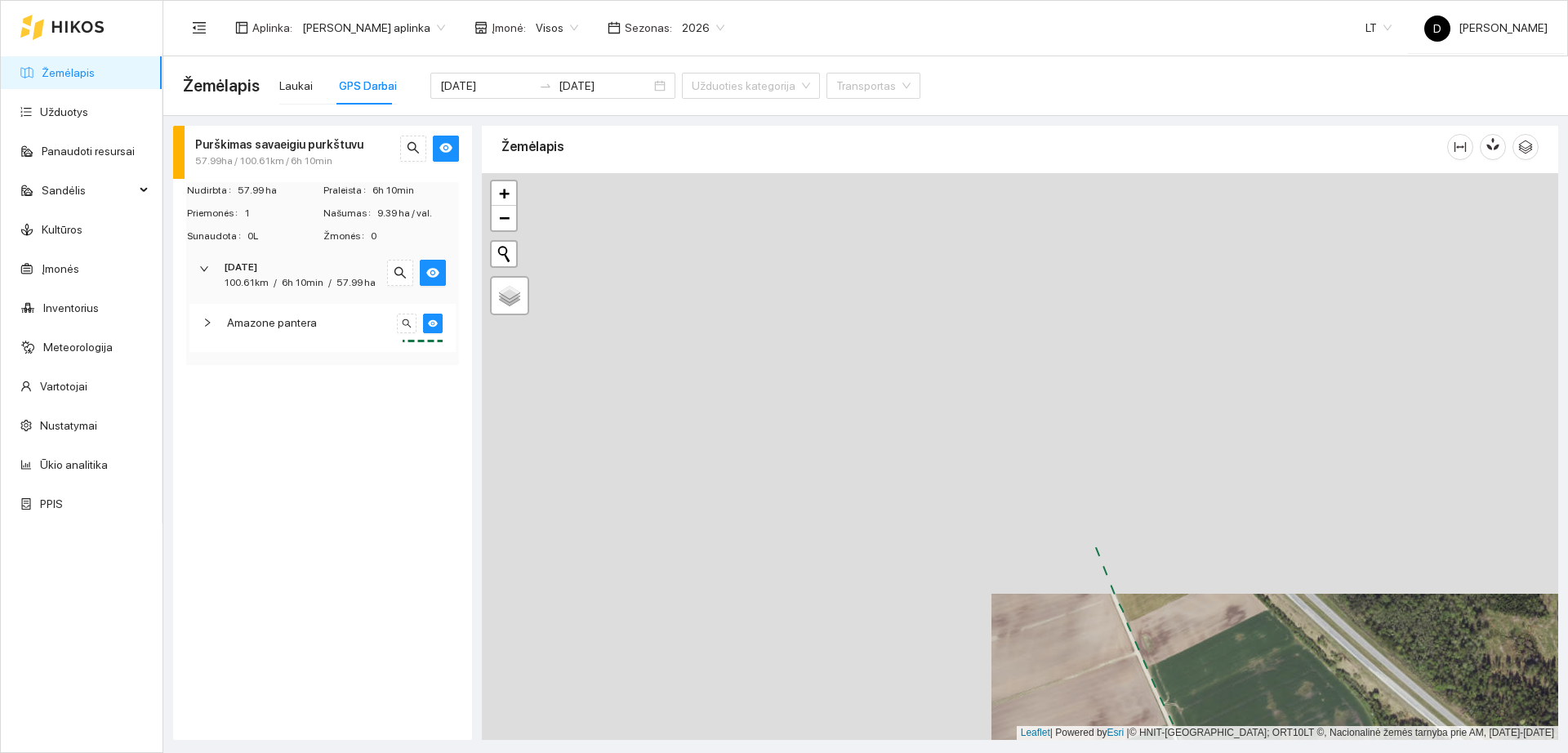
drag, startPoint x: 672, startPoint y: 385, endPoint x: 1092, endPoint y: 723, distance: 539.1
click at [1092, 723] on div "+" at bounding box center [1020, 456] width 1076 height 567
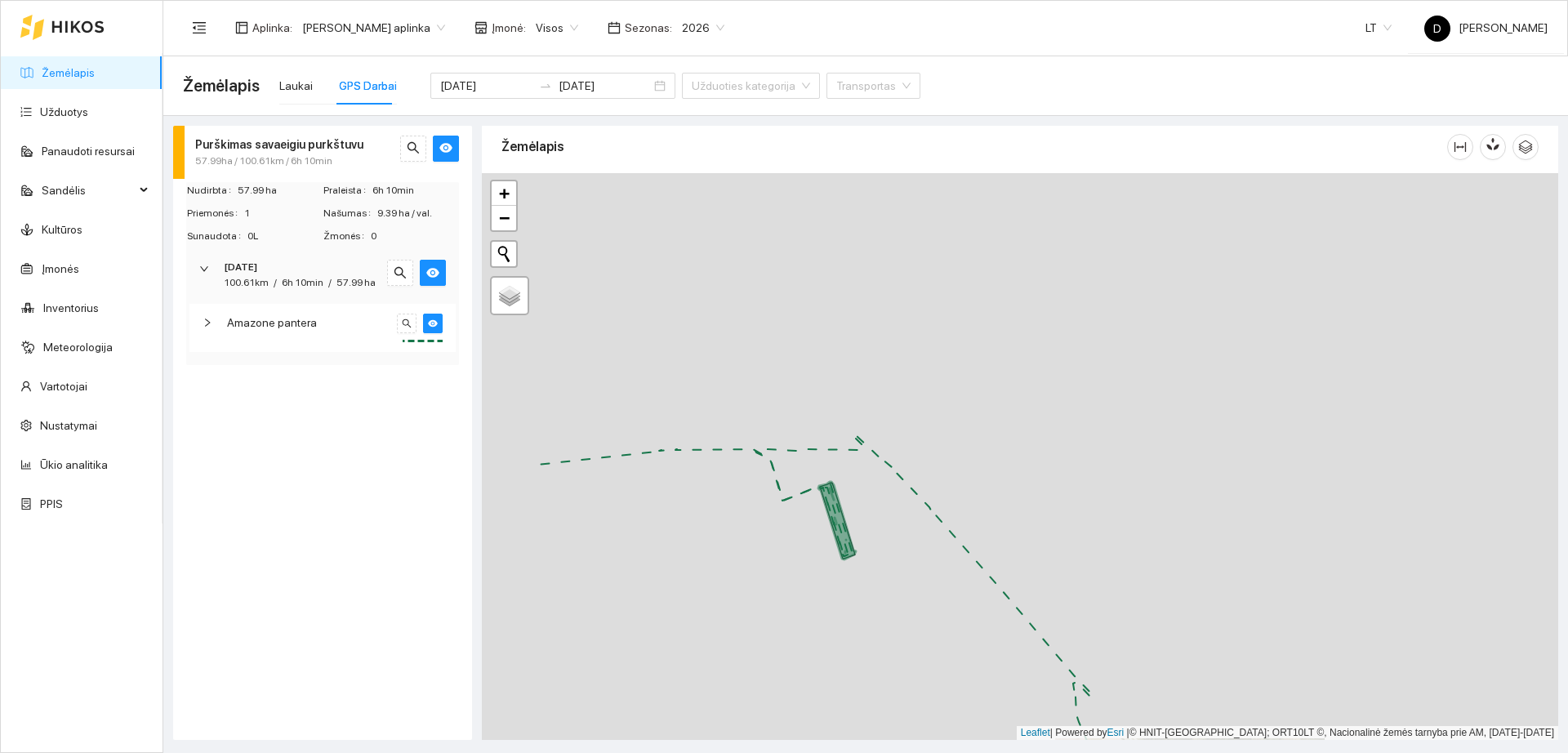
drag, startPoint x: 651, startPoint y: 460, endPoint x: 817, endPoint y: 614, distance: 226.4
click at [814, 617] on div "+" at bounding box center [1020, 456] width 1076 height 567
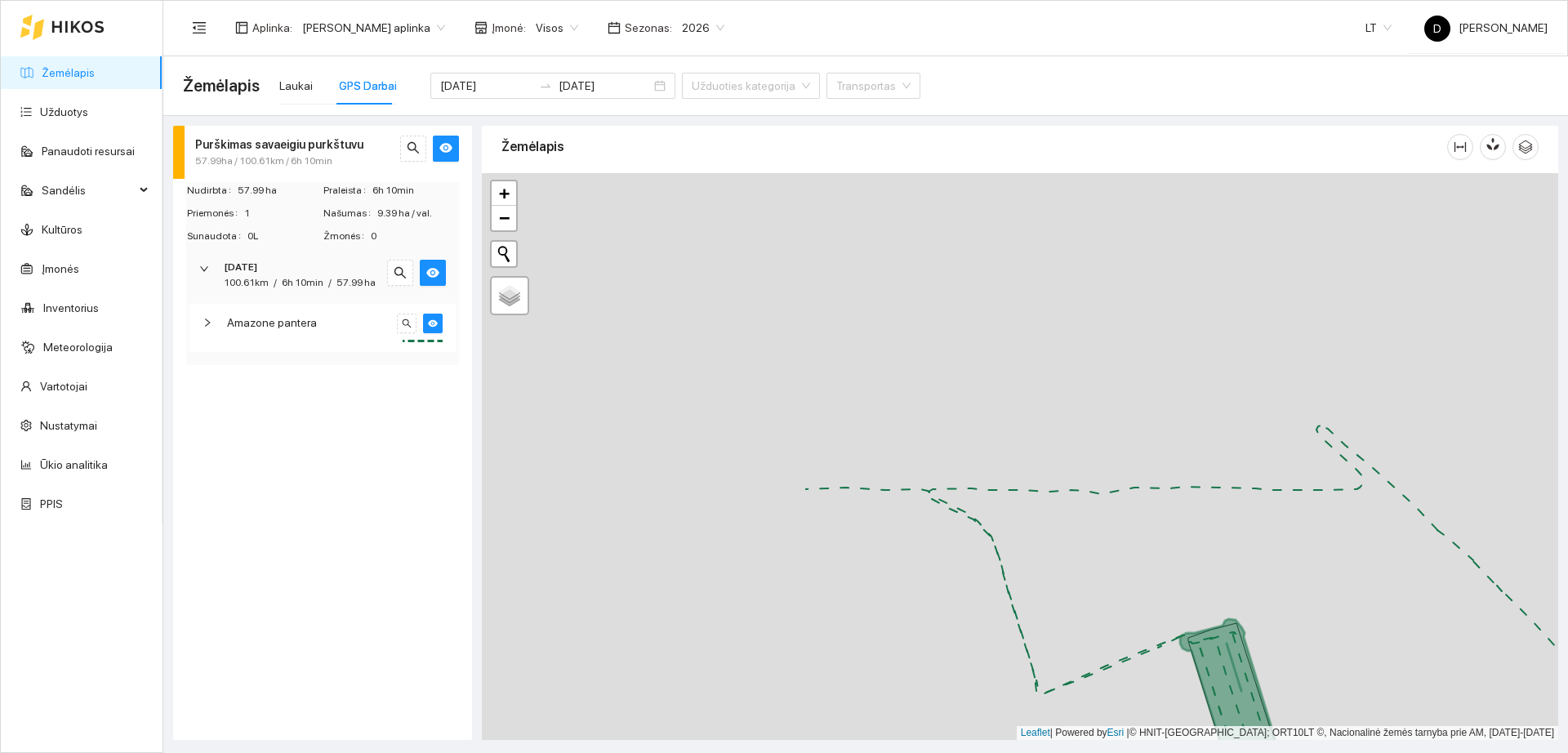
drag, startPoint x: 1161, startPoint y: 672, endPoint x: 1254, endPoint y: 668, distance: 93.1
click at [1254, 668] on icon at bounding box center [1256, 761] width 151 height 285
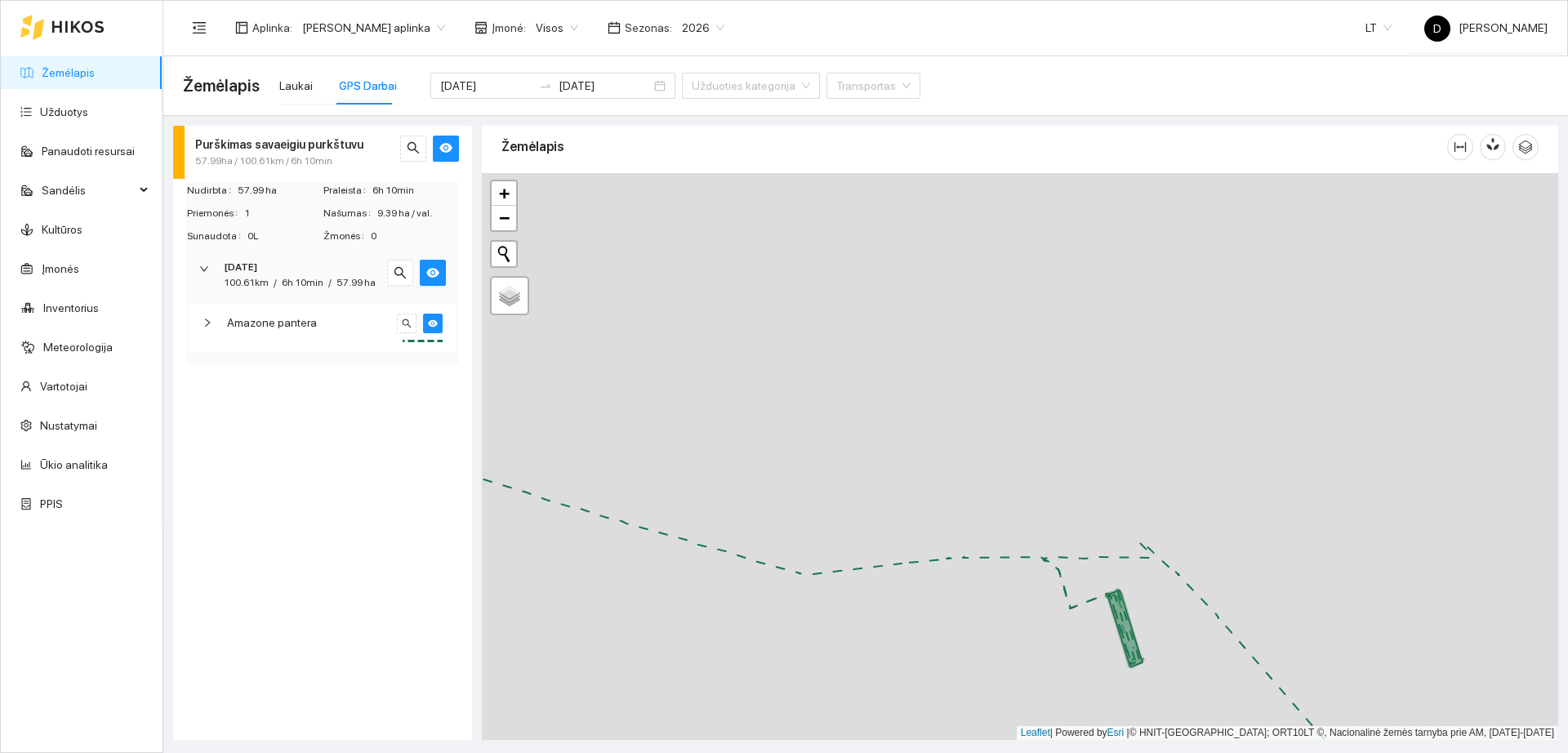
drag, startPoint x: 832, startPoint y: 576, endPoint x: 1455, endPoint y: 552, distance: 623.5
click at [1553, 582] on div "+" at bounding box center [1020, 456] width 1076 height 567
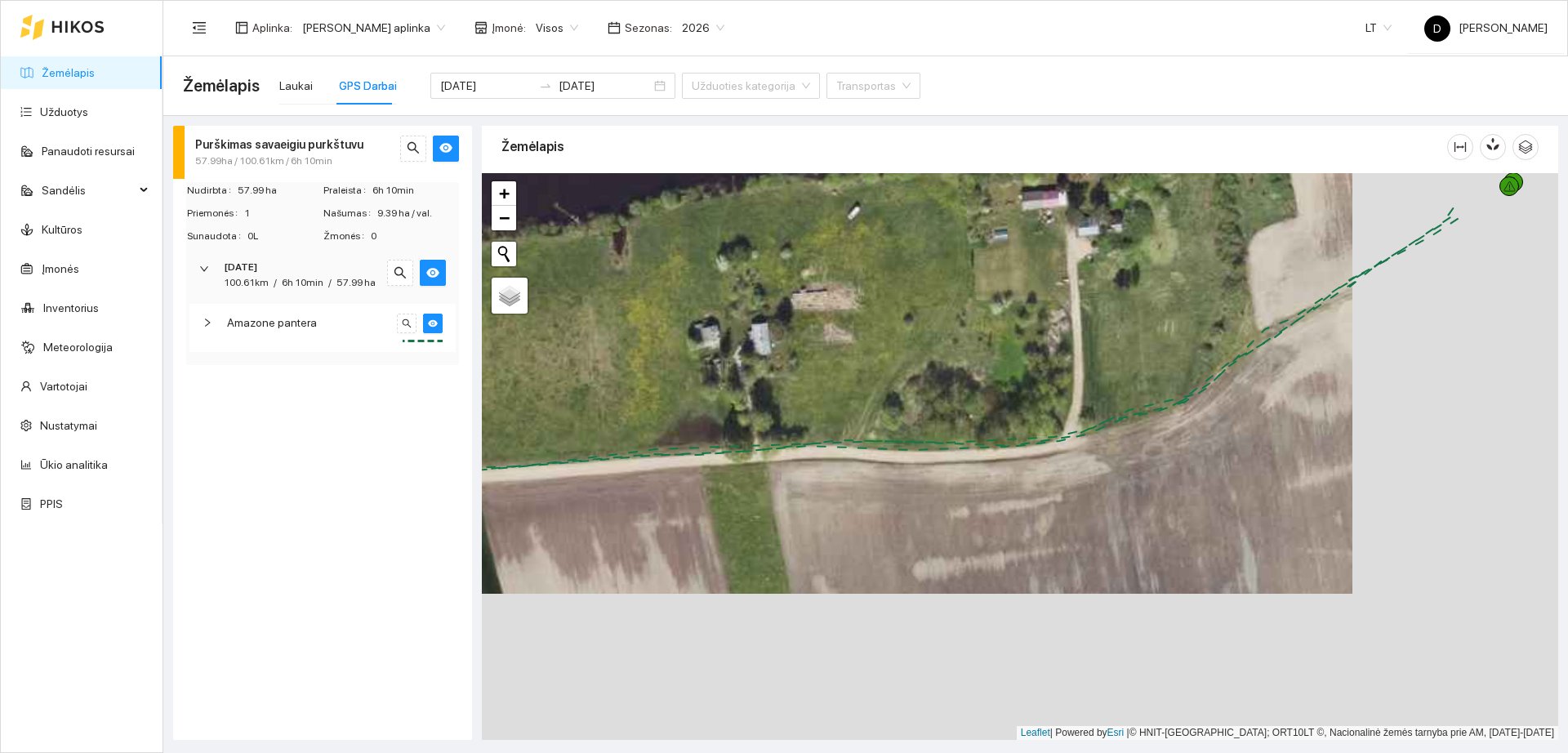
drag, startPoint x: 1440, startPoint y: 690, endPoint x: 1241, endPoint y: 535, distance: 252.2
click at [1241, 535] on div "+" at bounding box center [1020, 456] width 1076 height 567
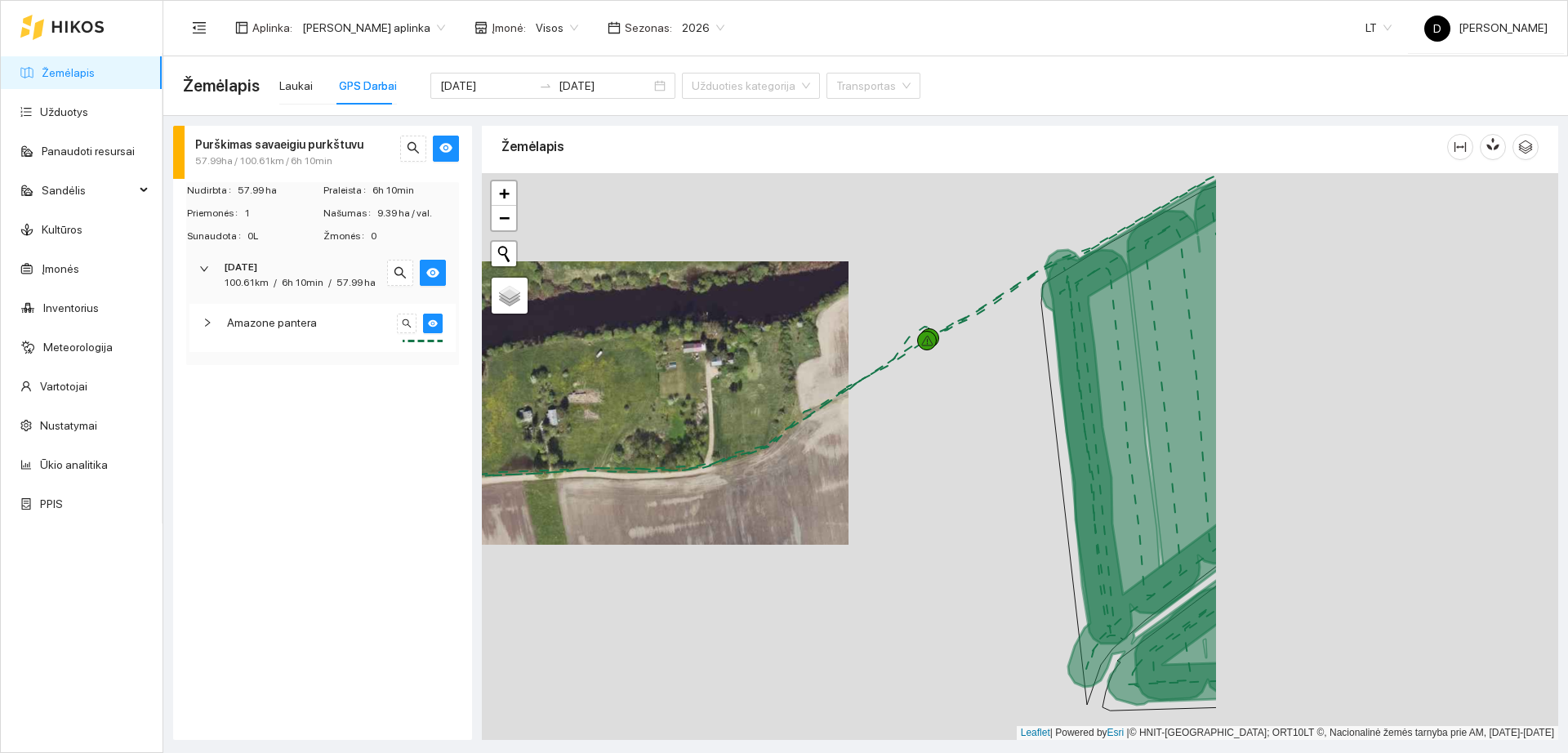
drag, startPoint x: 1314, startPoint y: 503, endPoint x: 857, endPoint y: 473, distance: 458.0
click at [853, 478] on div "+" at bounding box center [1020, 456] width 1076 height 567
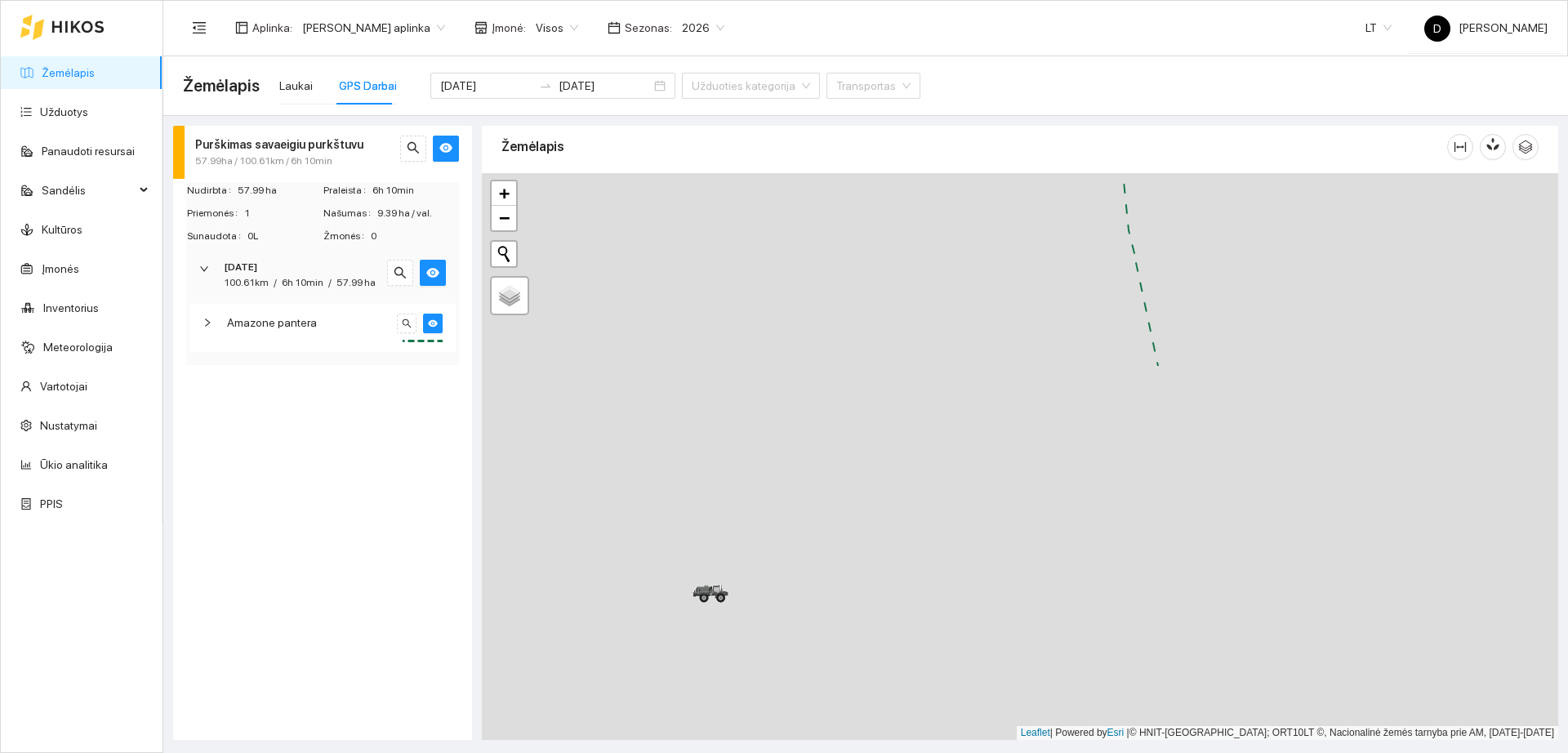
drag, startPoint x: 650, startPoint y: 596, endPoint x: 968, endPoint y: 132, distance: 562.5
click at [968, 132] on div "Žemėlapis +" at bounding box center [1020, 427] width 1076 height 614
drag, startPoint x: 1360, startPoint y: 409, endPoint x: 838, endPoint y: 530, distance: 535.8
click at [836, 564] on div "+" at bounding box center [1020, 456] width 1076 height 567
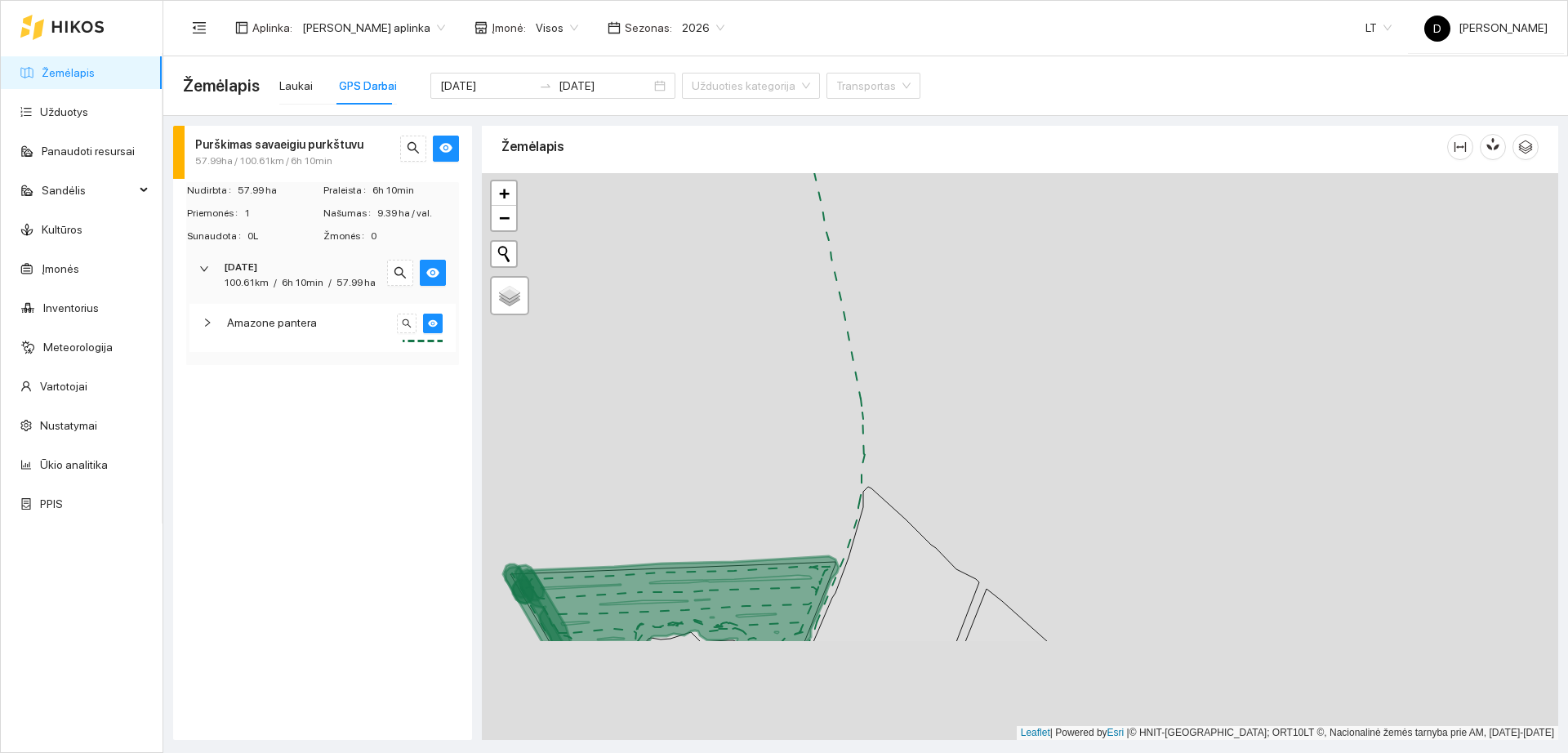
drag, startPoint x: 936, startPoint y: 519, endPoint x: 1046, endPoint y: 385, distance: 173.4
click at [1112, 297] on div "+" at bounding box center [1020, 456] width 1076 height 567
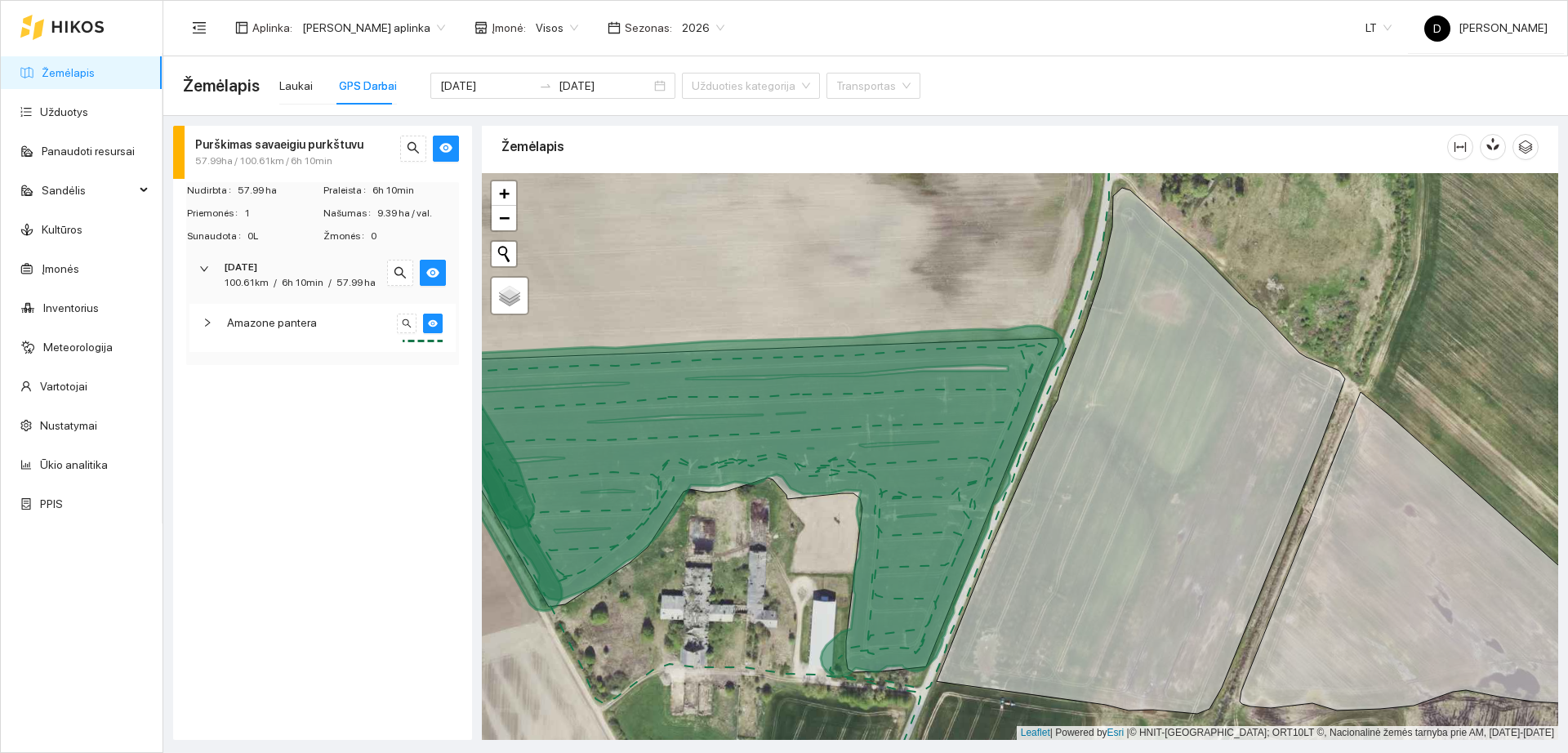
drag, startPoint x: 124, startPoint y: 69, endPoint x: 128, endPoint y: 82, distance: 13.6
click at [94, 69] on link "Žemėlapis" at bounding box center [68, 73] width 54 height 13
